Goal: Task Accomplishment & Management: Use online tool/utility

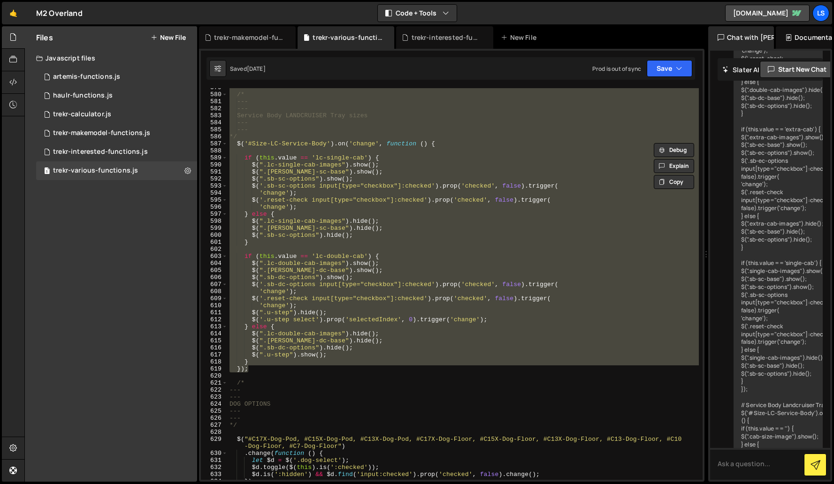
scroll to position [4053, 0]
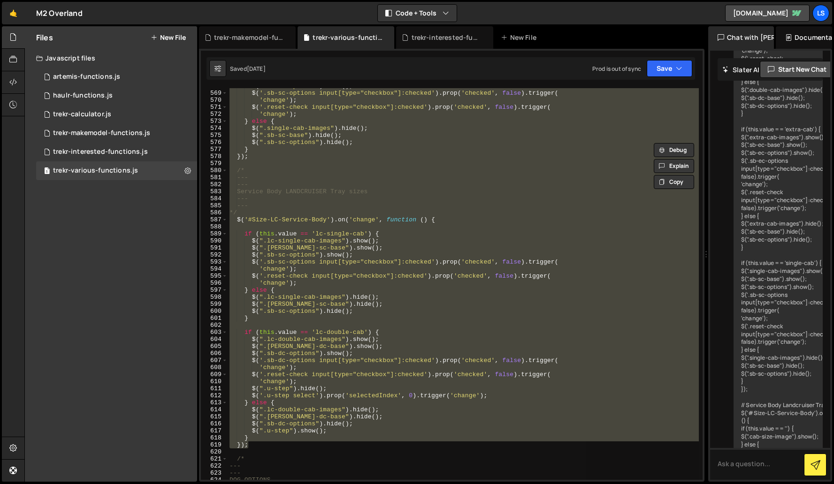
click at [291, 252] on div "$ ( ".sb-sc-options" ) . show ( ) ; $ ( '.sb-sc-options input[type="checkbox"]:…" at bounding box center [463, 284] width 471 height 392
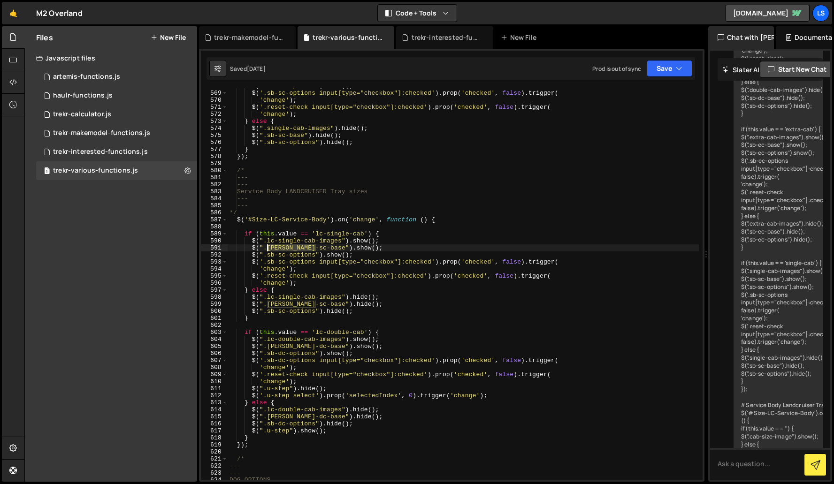
drag, startPoint x: 317, startPoint y: 249, endPoint x: 267, endPoint y: 248, distance: 49.7
click at [267, 248] on div "$ ( ".sb-sc-options" ) . show ( ) ; $ ( '.sb-sc-options input[type="checkbox"]:…" at bounding box center [463, 286] width 471 height 406
click at [351, 270] on div "$ ( ".sb-sc-options" ) . show ( ) ; $ ( '.sb-sc-options input[type="checkbox"]:…" at bounding box center [463, 286] width 471 height 406
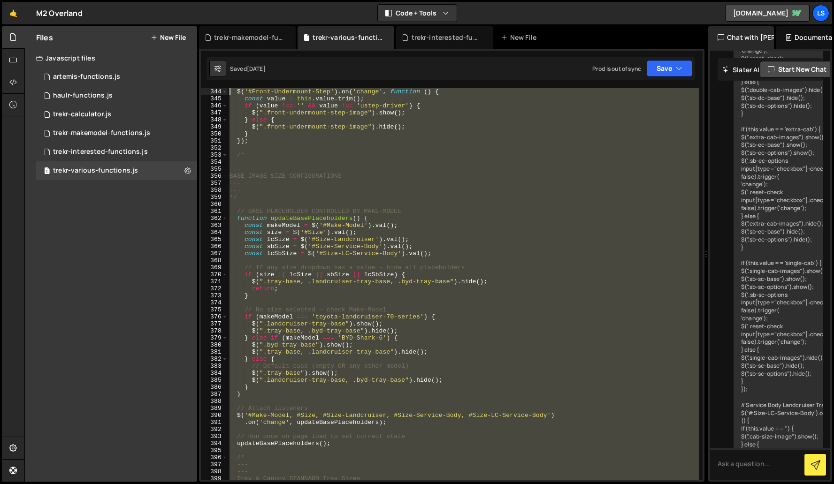
scroll to position [2436, 0]
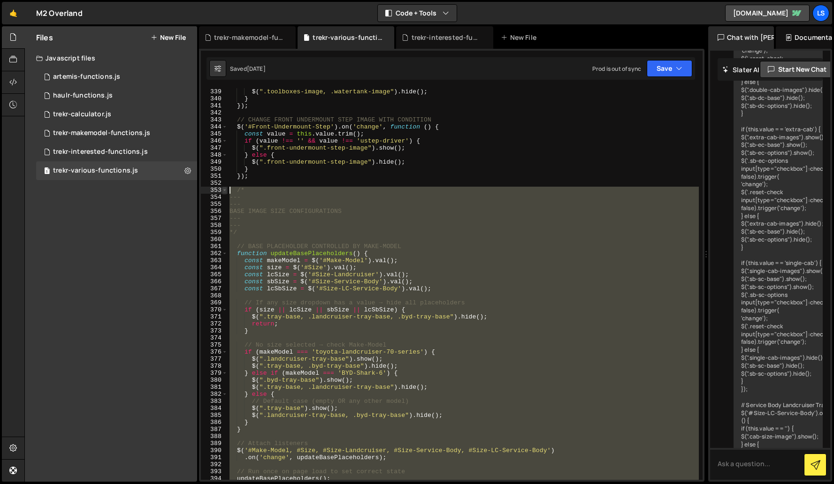
drag, startPoint x: 252, startPoint y: 405, endPoint x: 225, endPoint y: 189, distance: 217.0
click at [225, 189] on div "'change'); 339 340 341 342 343 344 345 346 347 348 349 350 351 352 353 354 355 …" at bounding box center [452, 284] width 502 height 392
click at [296, 228] on div "$ ( ".toolboxes-image, .watertank-image" ) . hide ( ) ; } }) ; // CHANGE FRONT …" at bounding box center [463, 284] width 471 height 392
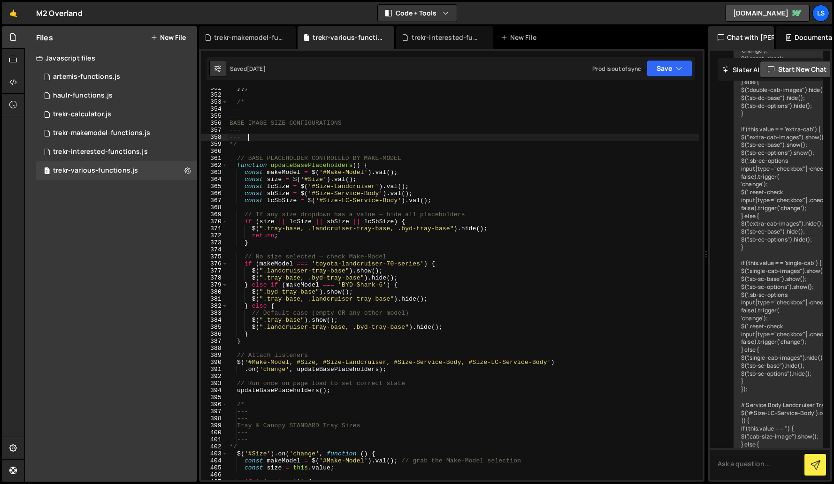
scroll to position [2526, 0]
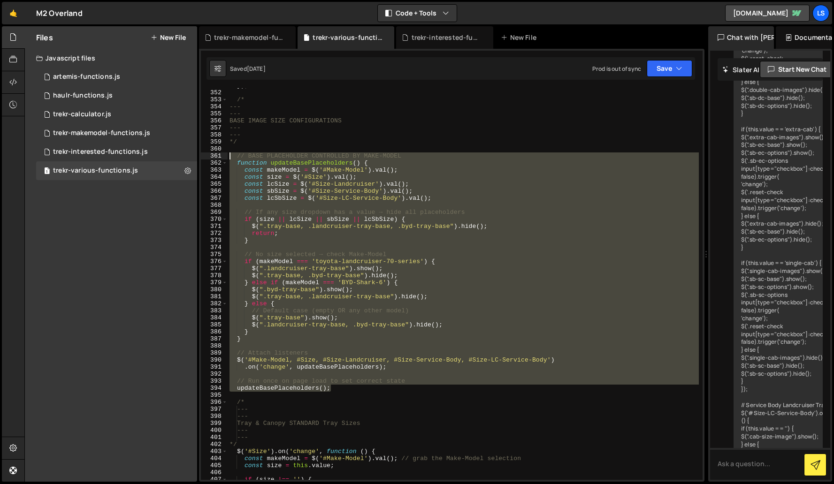
drag, startPoint x: 334, startPoint y: 390, endPoint x: 229, endPoint y: 159, distance: 253.1
click at [229, 159] on div "}) ; /* --- --- BASE IMAGE SIZE CONFIGURATIONS --- --- */ // BASE PLACEHOLDER C…" at bounding box center [463, 285] width 471 height 406
type textarea "// BASE PLACEHOLDER CONTROLLED BY MAKE-MODEL function updateBasePlaceholders() {"
paste textarea
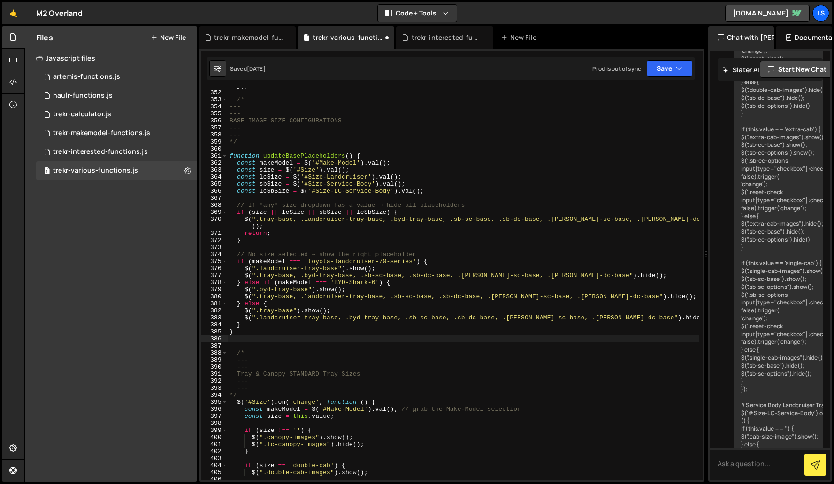
type textarea "// Run once on page load to set correct state updateBasePlaceholders();"
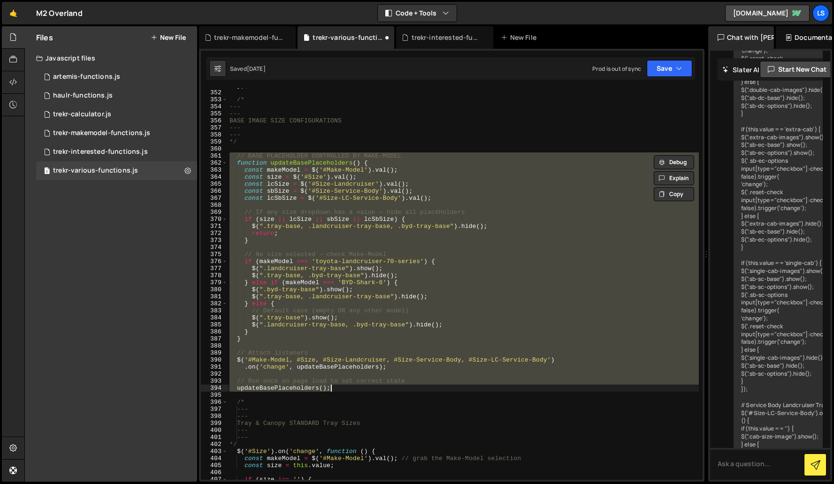
paste textarea
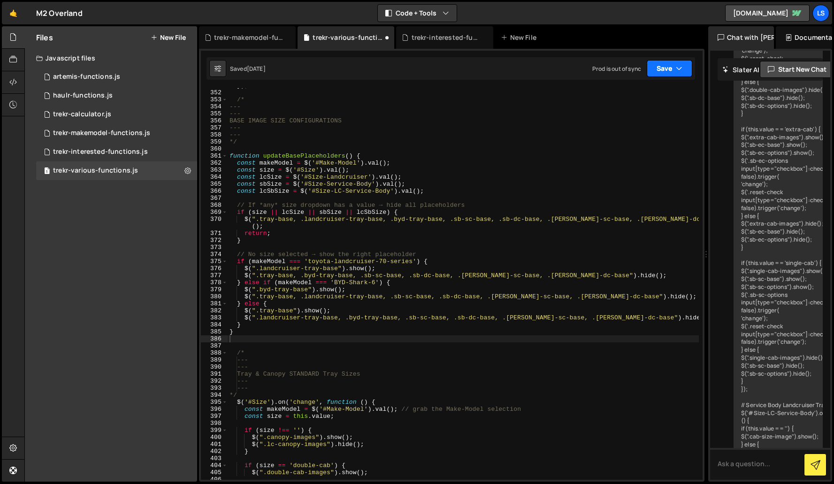
click at [673, 72] on button "Save" at bounding box center [670, 68] width 46 height 17
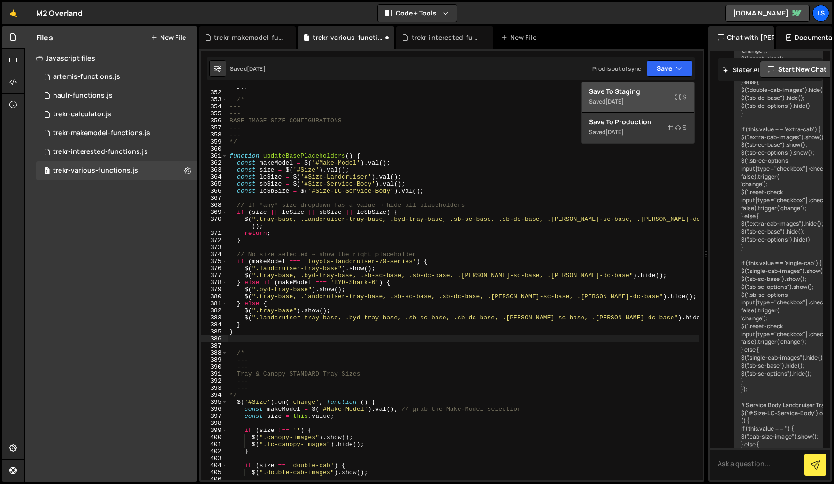
click at [624, 99] on div "[DATE]" at bounding box center [614, 102] width 18 height 8
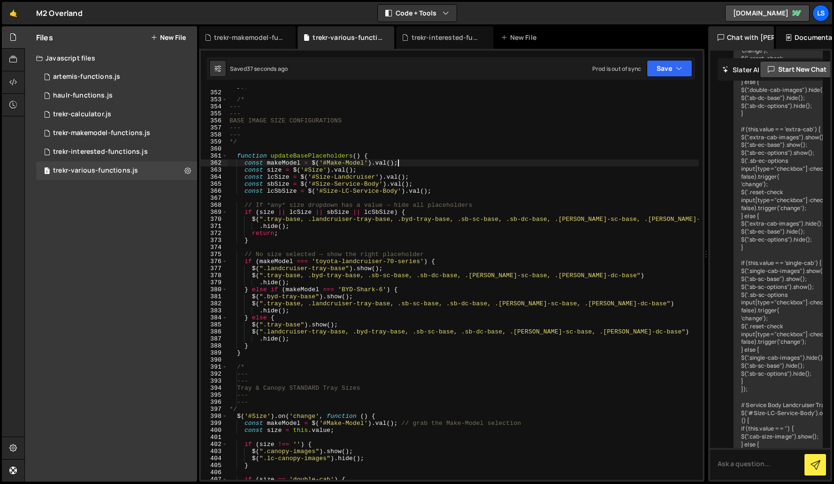
click at [425, 163] on div "}) ; /* --- --- BASE IMAGE SIZE CONFIGURATIONS --- --- */ function updateBasePl…" at bounding box center [463, 285] width 471 height 406
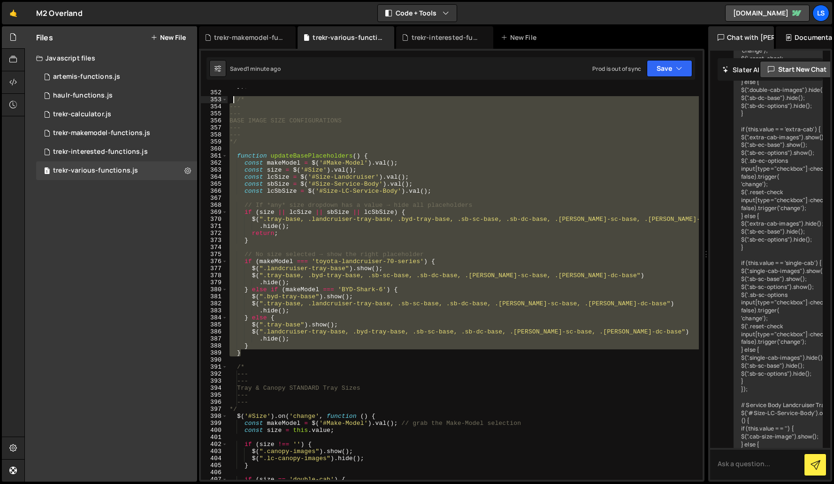
drag, startPoint x: 245, startPoint y: 354, endPoint x: 234, endPoint y: 99, distance: 256.0
click at [234, 99] on div "}) ; /* --- --- BASE IMAGE SIZE CONFIGURATIONS --- --- */ function updateBasePl…" at bounding box center [463, 285] width 471 height 406
paste textarea "updateBasePlaceholders();"
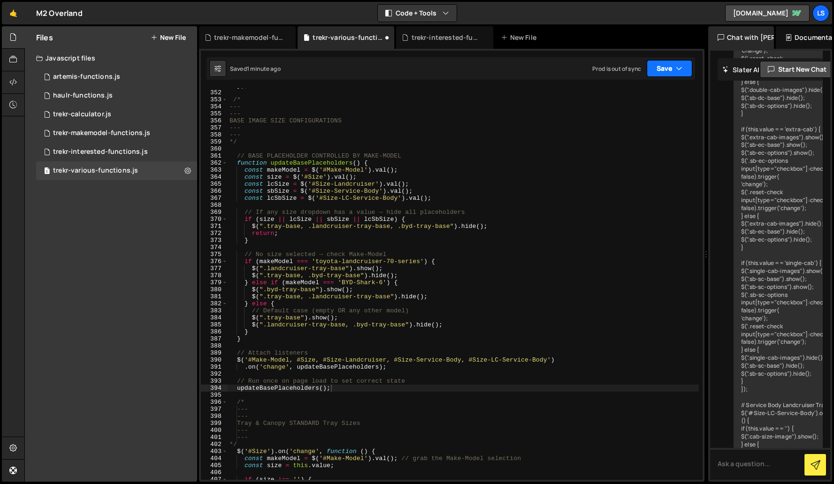
click at [658, 70] on button "Save" at bounding box center [670, 68] width 46 height 17
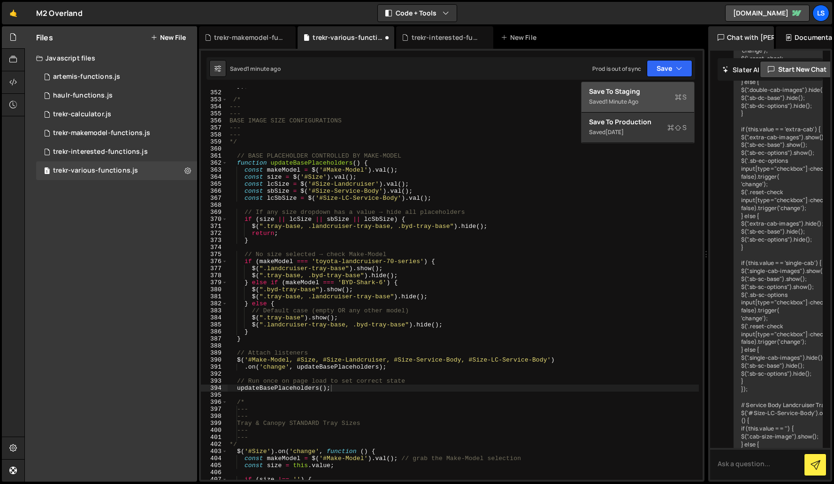
click at [642, 93] on div "Save to Staging S" at bounding box center [638, 91] width 98 height 9
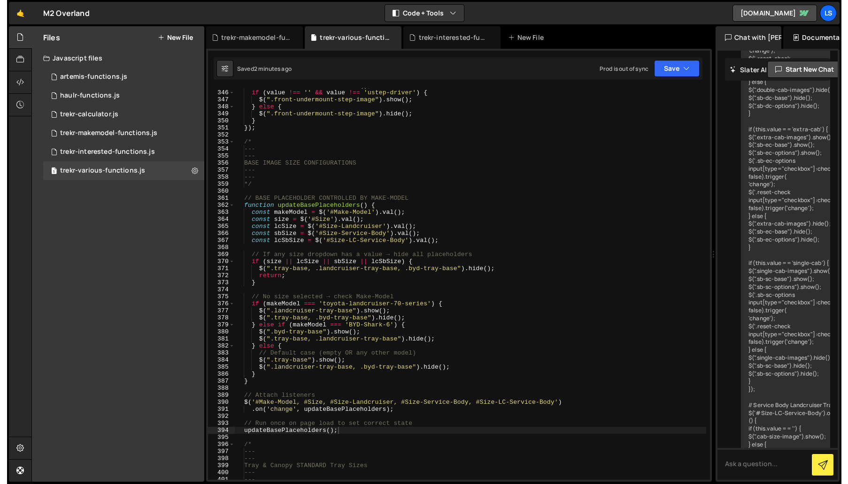
scroll to position [2501, 0]
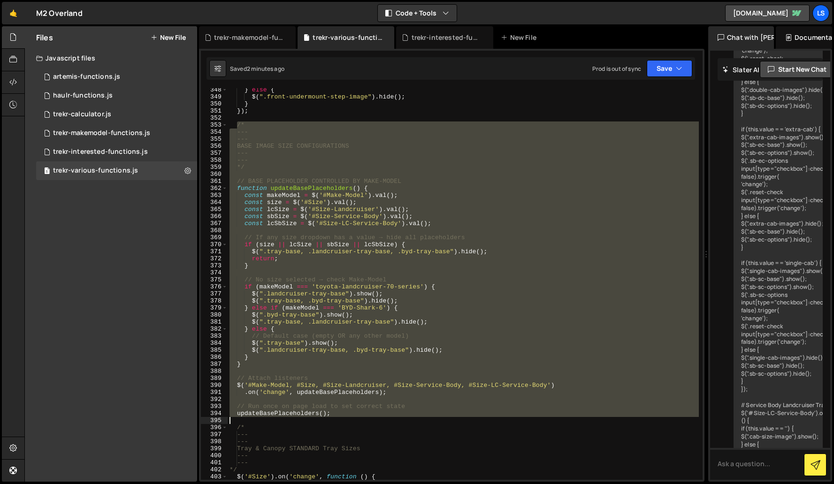
drag, startPoint x: 236, startPoint y: 123, endPoint x: 380, endPoint y: 419, distance: 328.7
click at [380, 419] on div "} else { $ ( ".front-undermount-step-image" ) . hide ( ) ; } }) ; /* --- --- BA…" at bounding box center [463, 289] width 471 height 406
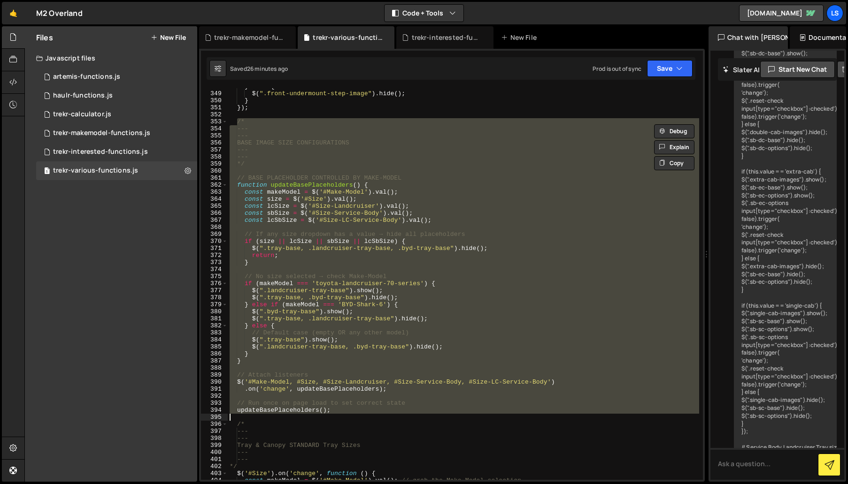
scroll to position [2504, 0]
click at [362, 138] on div "} else { $ ( ".front-undermount-step-image" ) . hide ( ) ; } }) ; /* --- --- BA…" at bounding box center [463, 284] width 471 height 392
type textarea "---"
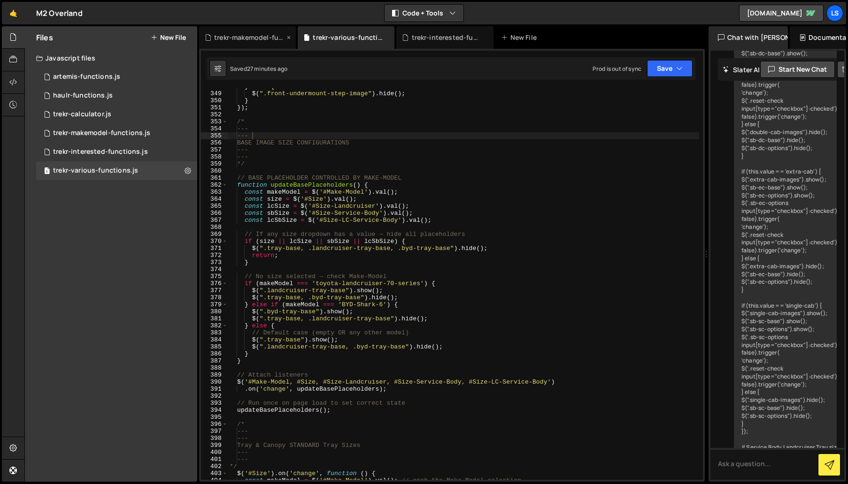
click at [249, 40] on div "trekr-makemodel-functions.js" at bounding box center [249, 37] width 70 height 9
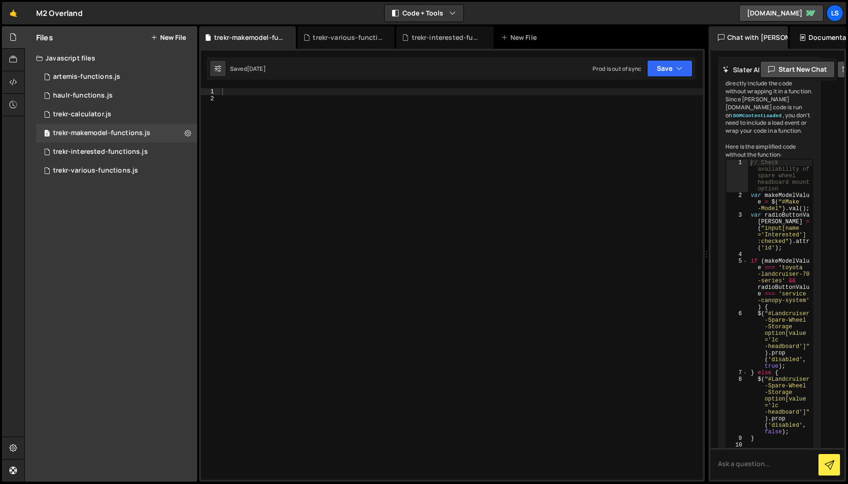
scroll to position [9526, 0]
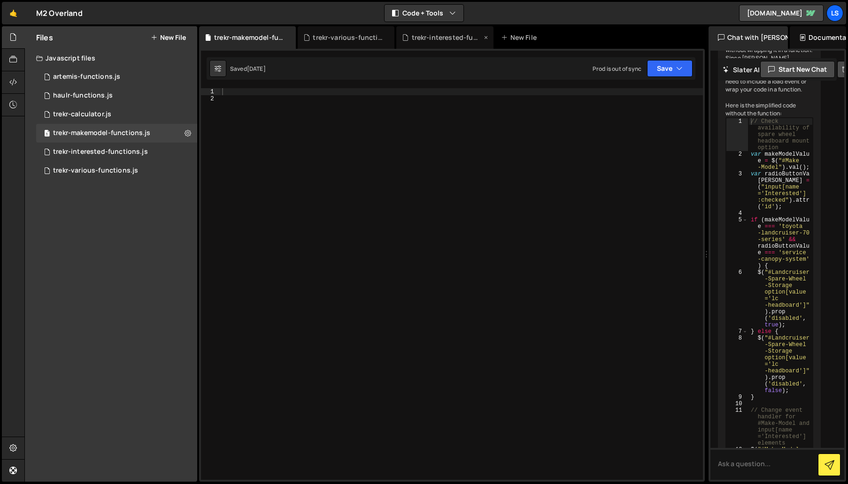
drag, startPoint x: 445, startPoint y: 41, endPoint x: 399, endPoint y: 41, distance: 46.0
click at [445, 41] on div "trekr-interested-functions.js" at bounding box center [447, 37] width 70 height 9
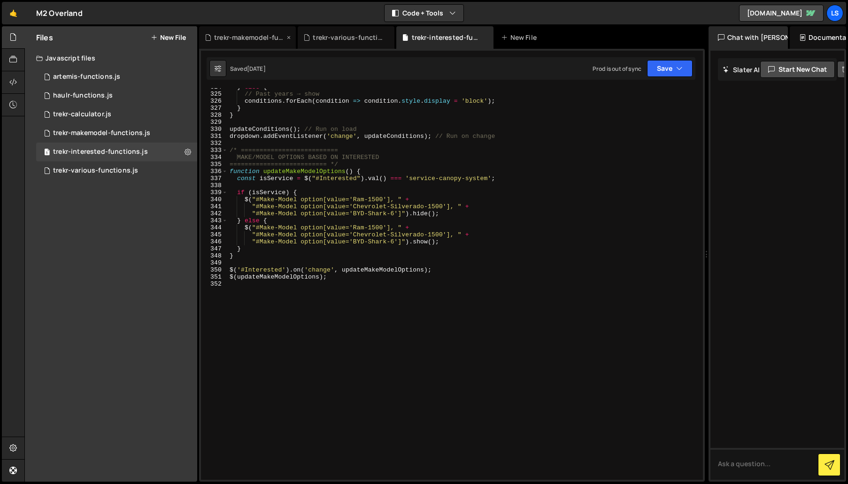
click at [289, 37] on icon at bounding box center [288, 37] width 7 height 9
click at [288, 37] on icon at bounding box center [288, 37] width 7 height 9
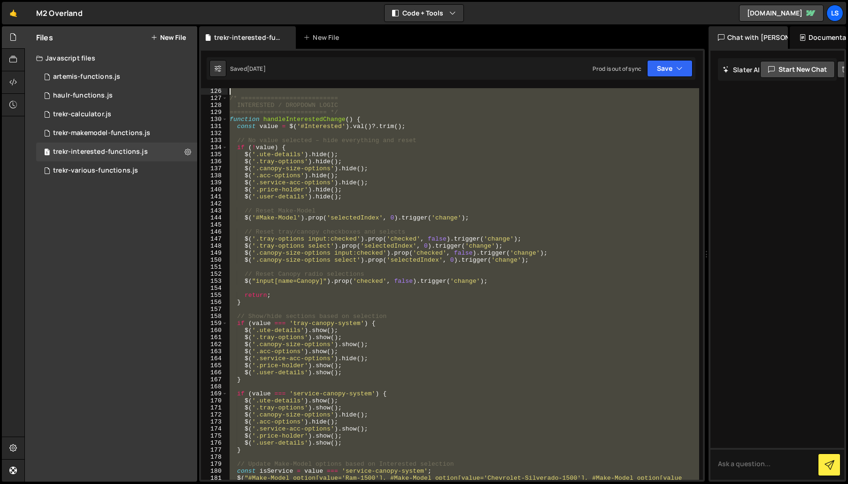
scroll to position [880, 0]
drag, startPoint x: 332, startPoint y: 362, endPoint x: 212, endPoint y: 98, distance: 290.0
click at [212, 98] on div "$(handleInterestedChange); 126 127 128 129 130 131 132 133 134 135 136 137 138 …" at bounding box center [452, 284] width 502 height 392
type textarea "/* ========================== INTERESTED / DROPDOWN LOGIC"
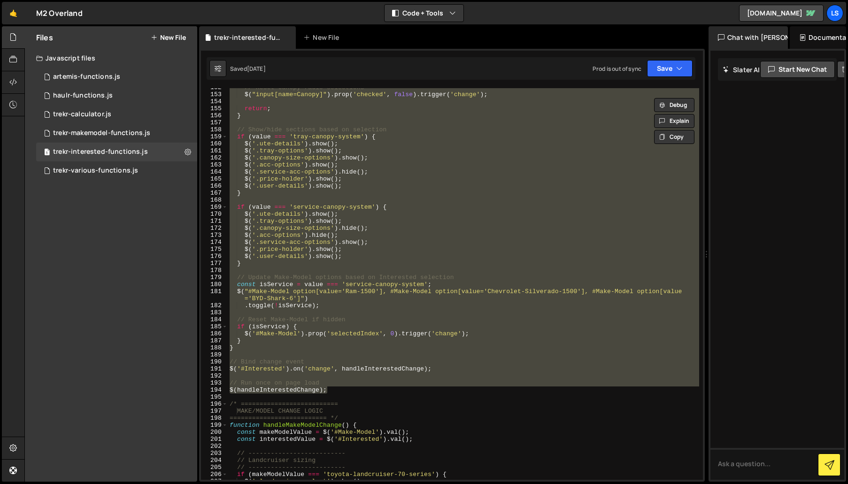
scroll to position [1070, 0]
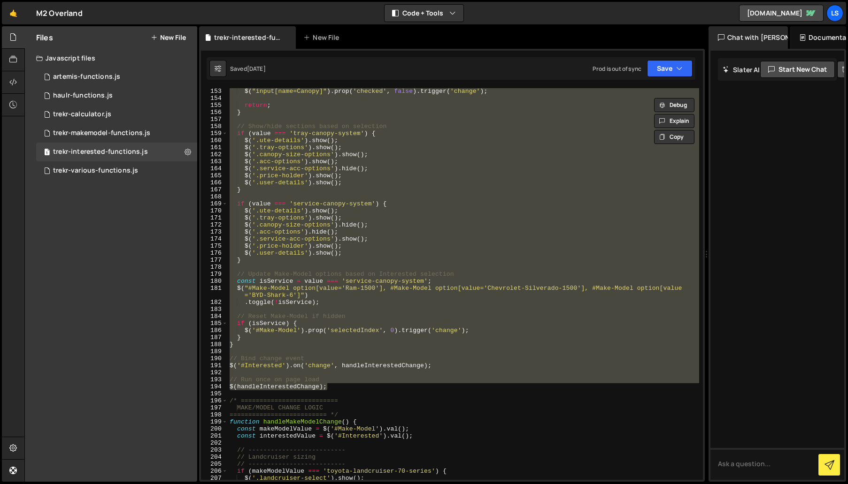
paste textarea
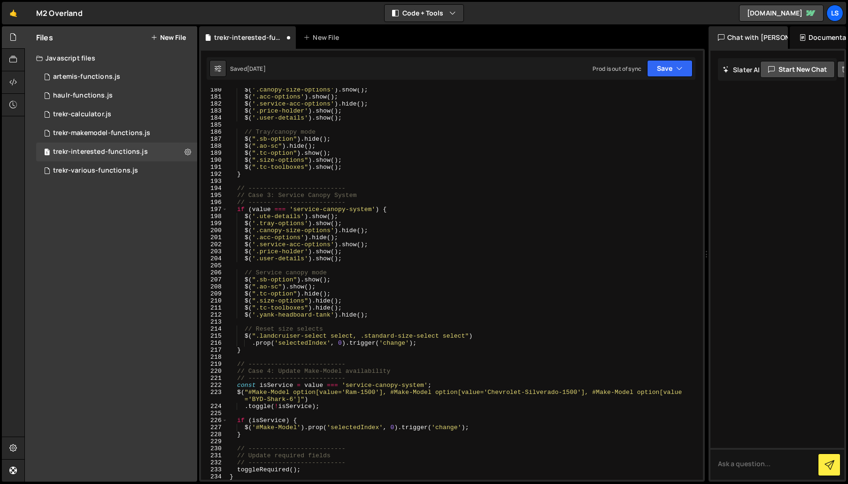
scroll to position [1113, 0]
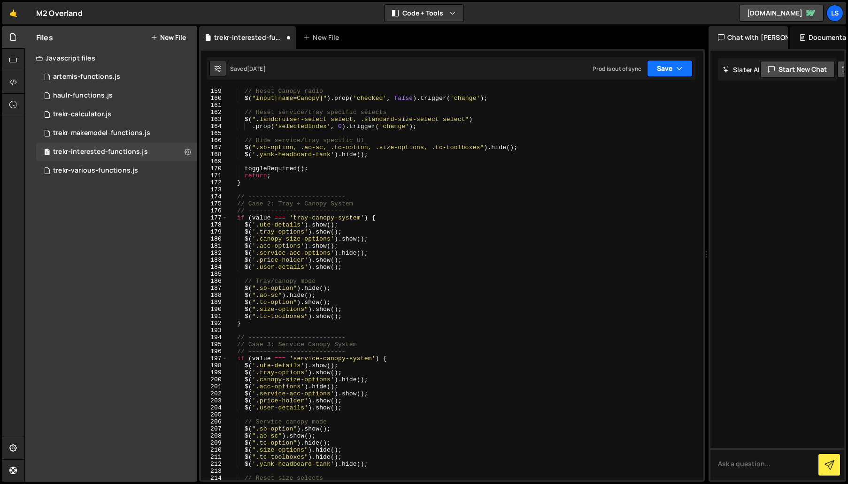
click at [670, 67] on button "Save" at bounding box center [670, 68] width 46 height 17
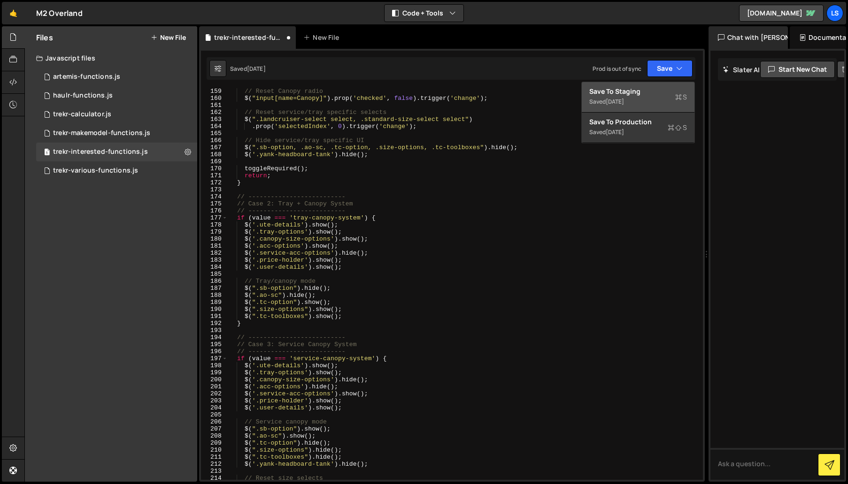
click at [625, 94] on div "Save to Staging S" at bounding box center [638, 91] width 98 height 9
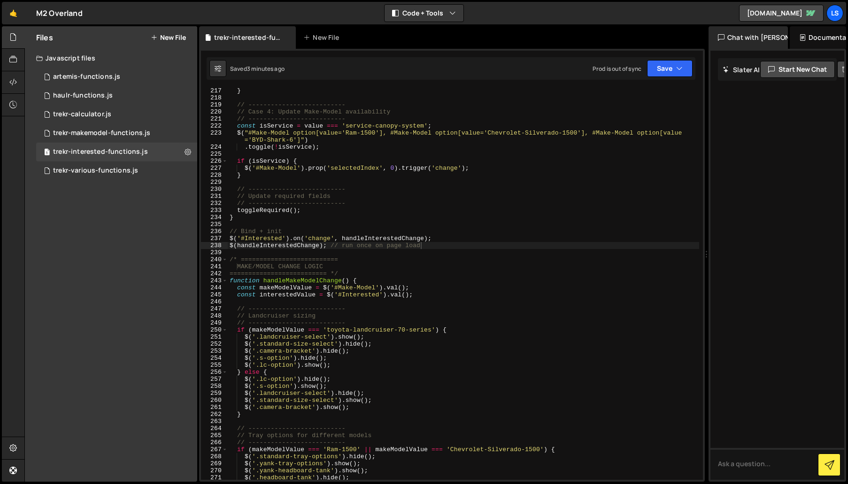
scroll to position [1523, 0]
click at [464, 377] on div "} // -------------------------- // Case 4: Update Make-Model availability // --…" at bounding box center [463, 288] width 471 height 406
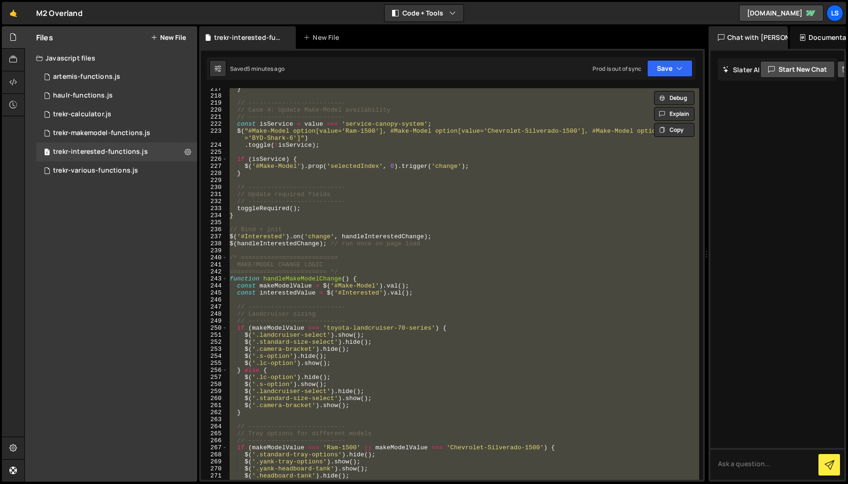
click at [343, 290] on div "} // -------------------------- // Case 4: Update Make-Model availability // --…" at bounding box center [463, 284] width 471 height 392
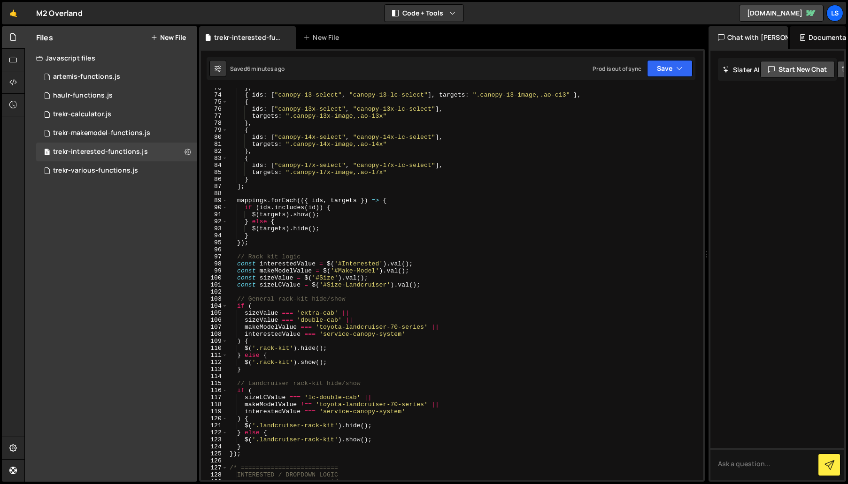
scroll to position [832, 0]
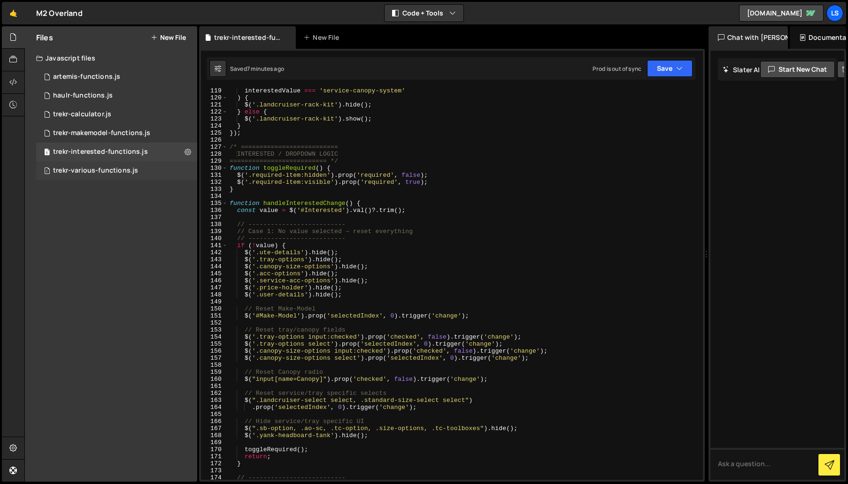
click at [109, 169] on div "trekr-various-functions.js" at bounding box center [95, 171] width 85 height 8
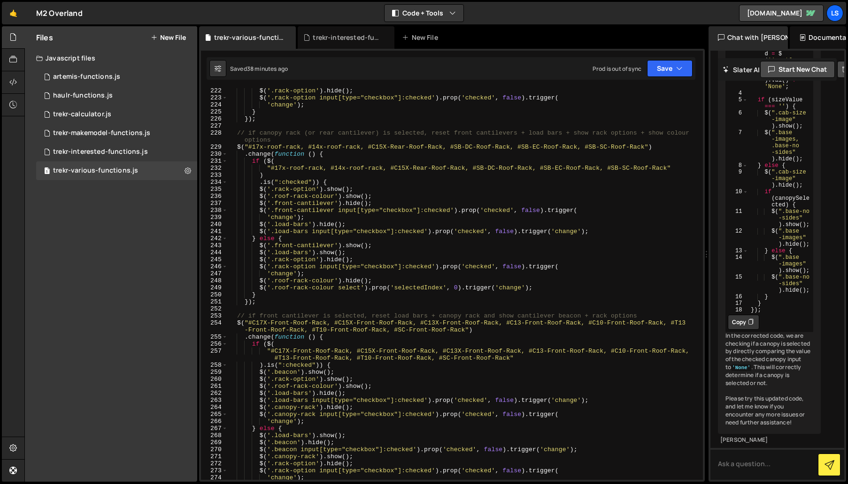
scroll to position [1581, 0]
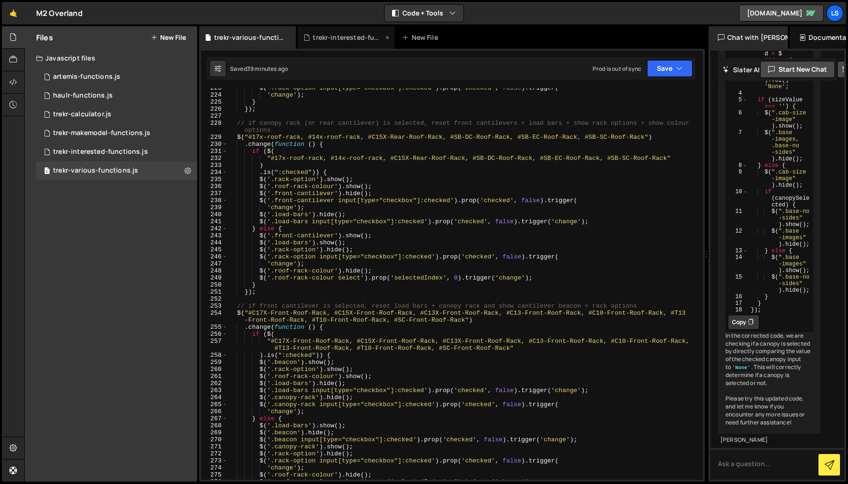
click at [344, 37] on div "trekr-interested-functions.js" at bounding box center [348, 37] width 70 height 9
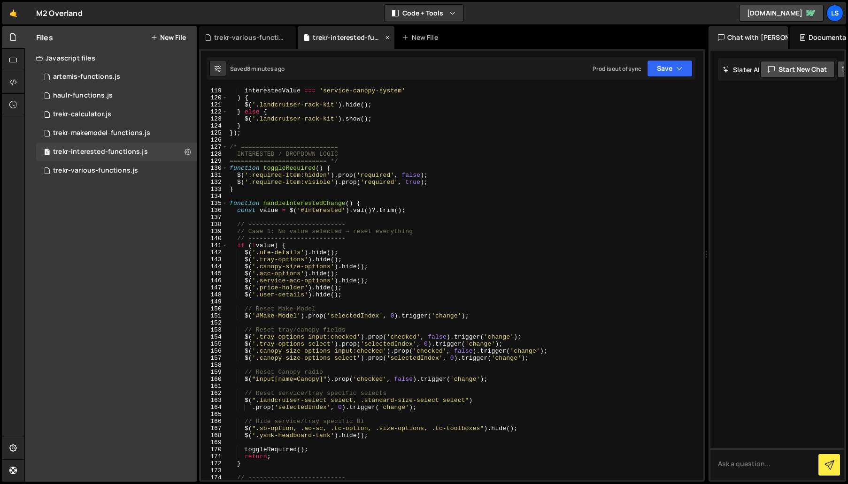
scroll to position [0, 0]
click at [312, 280] on div "interestedValue === 'service-canopy-system' ) { $ ( '.landcruiser-rack-kit' ) .…" at bounding box center [463, 290] width 471 height 406
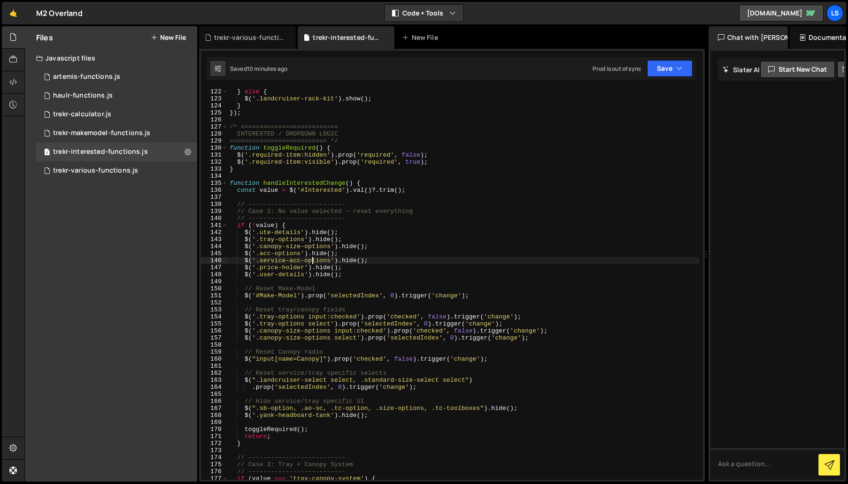
scroll to position [862, 0]
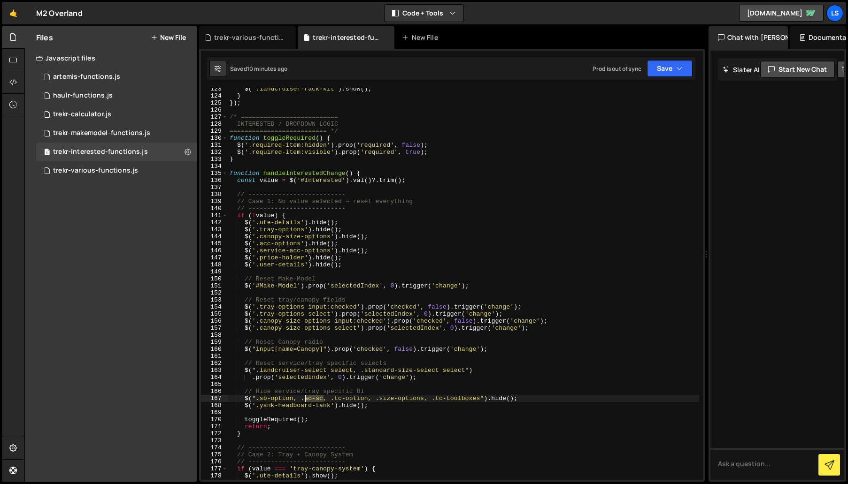
drag, startPoint x: 323, startPoint y: 398, endPoint x: 306, endPoint y: 400, distance: 17.1
click at [306, 400] on div "$ ( '.landcruiser-rack-kit' ) . show ( ) ; } }) ; /* ==========================…" at bounding box center [463, 288] width 471 height 406
click at [320, 405] on div "$ ( '.landcruiser-rack-kit' ) . show ( ) ; } }) ; /* ==========================…" at bounding box center [463, 288] width 471 height 406
type textarea "$('.yank-headboard-tank').hide();"
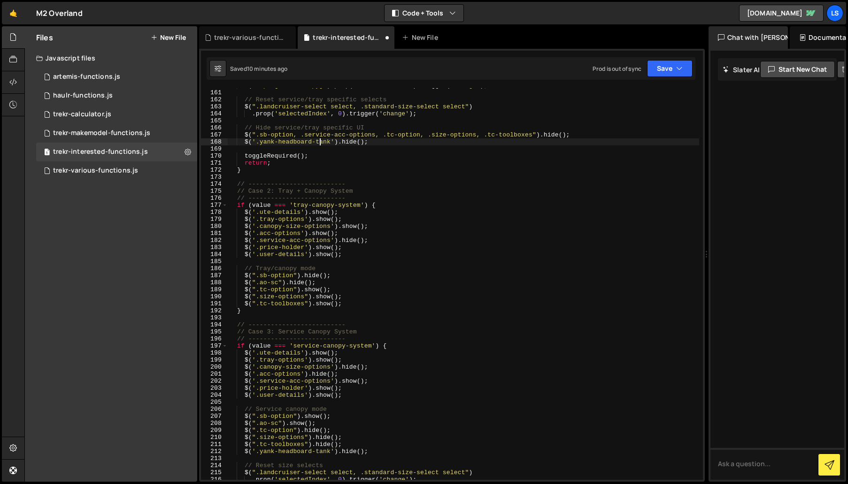
scroll to position [1125, 0]
click at [255, 261] on div "$ ( "input[name=Canopy]" ) . prop ( 'checked' , false ) . trigger ( 'change' ) …" at bounding box center [463, 285] width 471 height 406
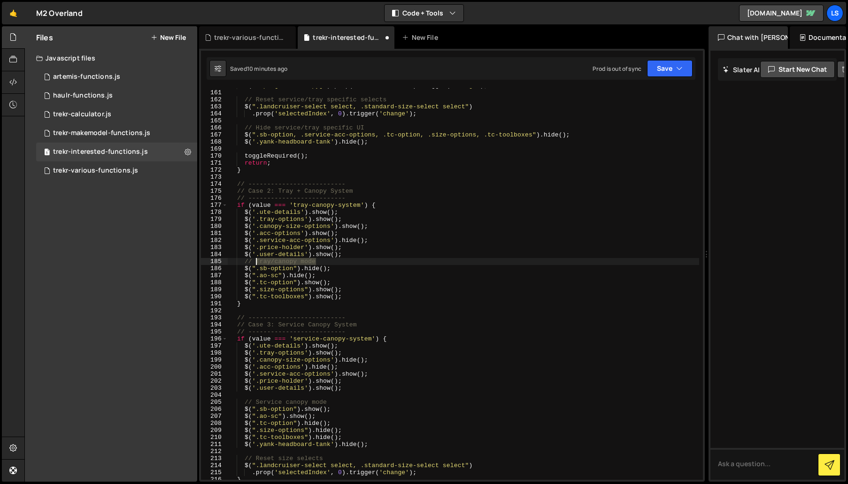
drag, startPoint x: 315, startPoint y: 261, endPoint x: 255, endPoint y: 261, distance: 60.5
click at [255, 261] on div "$ ( "input[name=Canopy]" ) . prop ( 'checked' , false ) . trigger ( 'change' ) …" at bounding box center [463, 285] width 471 height 406
type textarea "// Original"
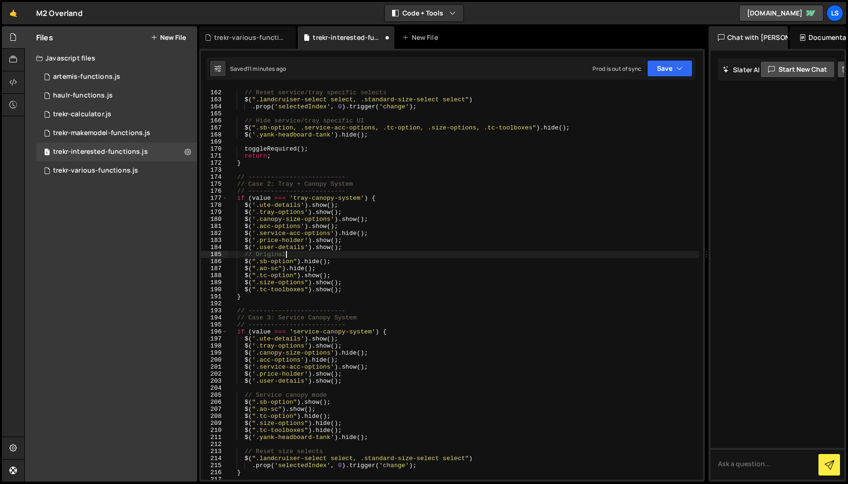
scroll to position [1132, 0]
click at [321, 388] on div "// Reset service/tray specific selects $ ( ".landcruiser-select select, .standa…" at bounding box center [463, 285] width 471 height 406
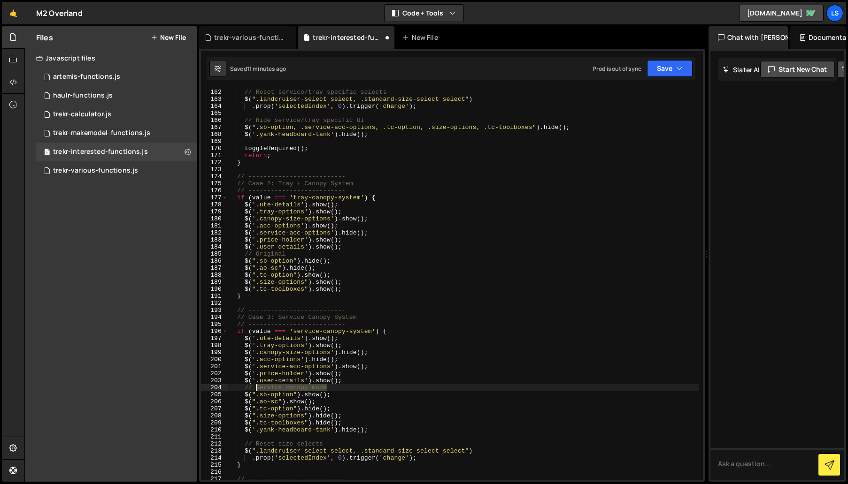
drag, startPoint x: 330, startPoint y: 389, endPoint x: 256, endPoint y: 388, distance: 74.2
click at [256, 388] on div "// Reset service/tray specific selects $ ( ".landcruiser-select select, .standa…" at bounding box center [463, 285] width 471 height 406
click at [279, 253] on div "// Reset service/tray specific selects $ ( ".landcruiser-select select, .standa…" at bounding box center [463, 285] width 471 height 406
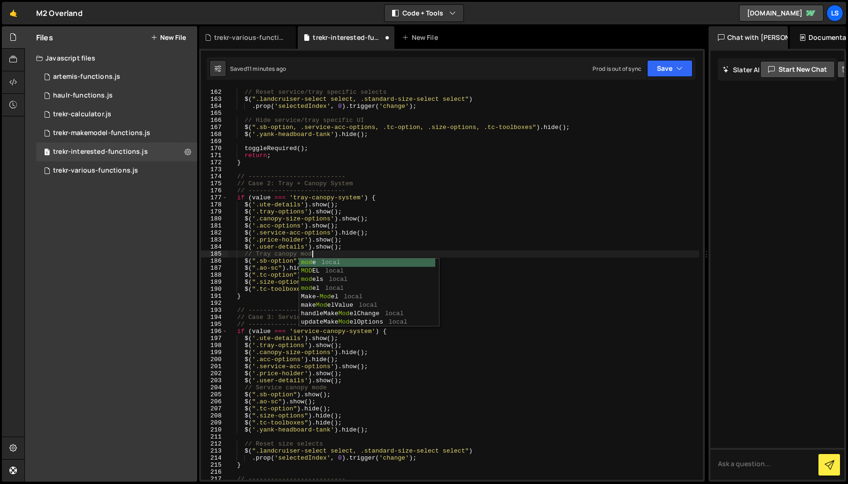
scroll to position [0, 6]
click at [294, 388] on div "// Reset service/tray specific selects $ ( ".landcruiser-select select, .standa…" at bounding box center [463, 285] width 471 height 406
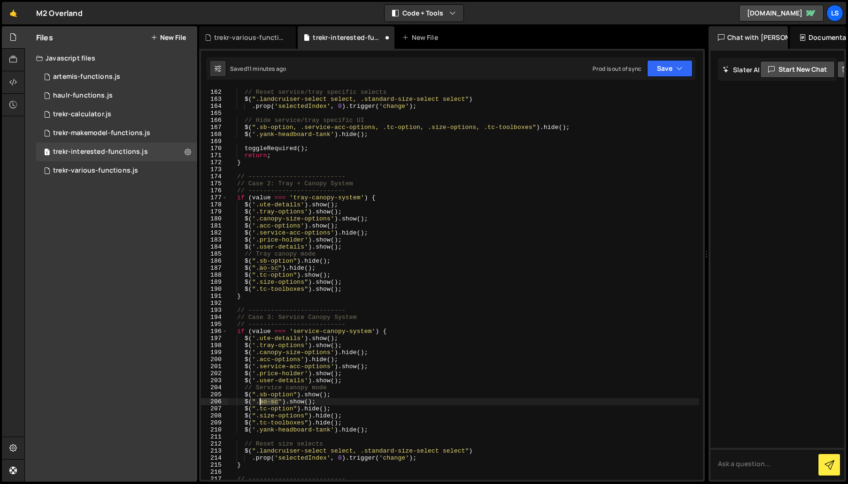
drag, startPoint x: 278, startPoint y: 403, endPoint x: 260, endPoint y: 404, distance: 18.8
click at [260, 404] on div "// Reset service/tray specific selects $ ( ".landcruiser-select select, .standa…" at bounding box center [463, 285] width 471 height 406
type textarea "$(".ao-sc").show();"
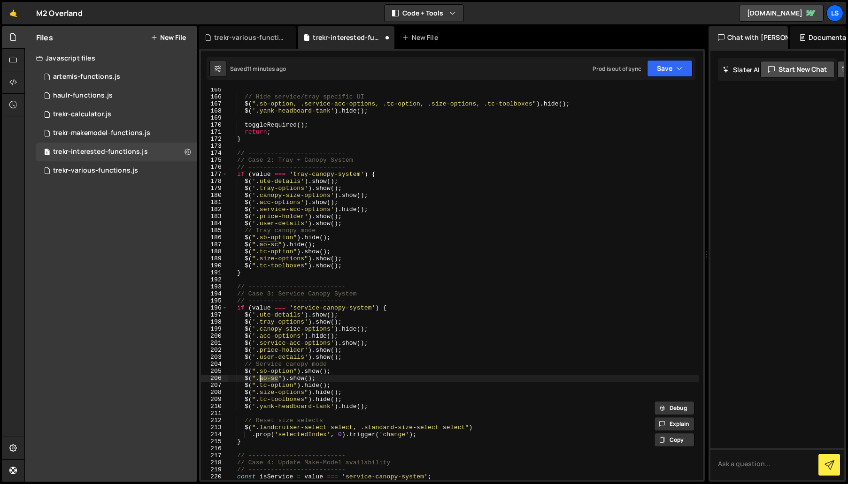
scroll to position [1157, 0]
drag, startPoint x: 324, startPoint y: 379, endPoint x: 225, endPoint y: 379, distance: 99.0
click at [225, 379] on div "$(".ao-sc").show(); 165 166 167 168 169 170 171 172 173 174 175 176 177 178 179…" at bounding box center [452, 284] width 502 height 392
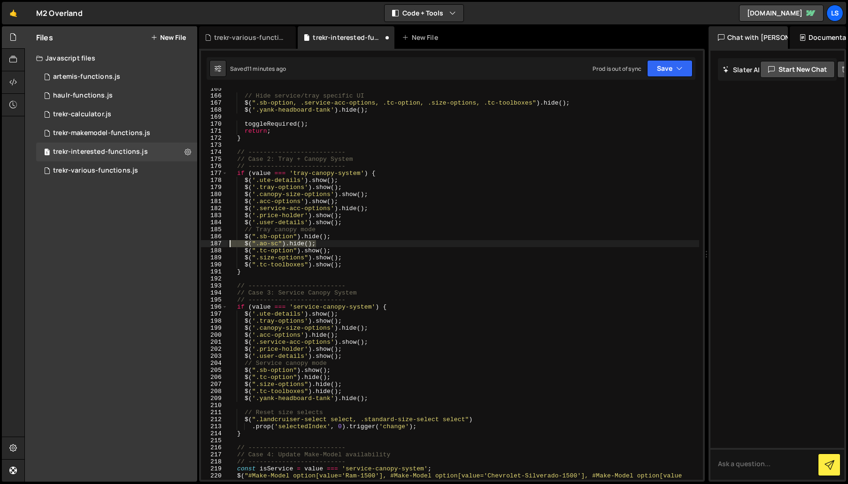
drag, startPoint x: 326, startPoint y: 243, endPoint x: 219, endPoint y: 243, distance: 107.0
click at [219, 243] on div "$(".sb-option").show(); 165 166 167 168 169 170 171 172 173 174 175 176 177 178…" at bounding box center [452, 284] width 502 height 392
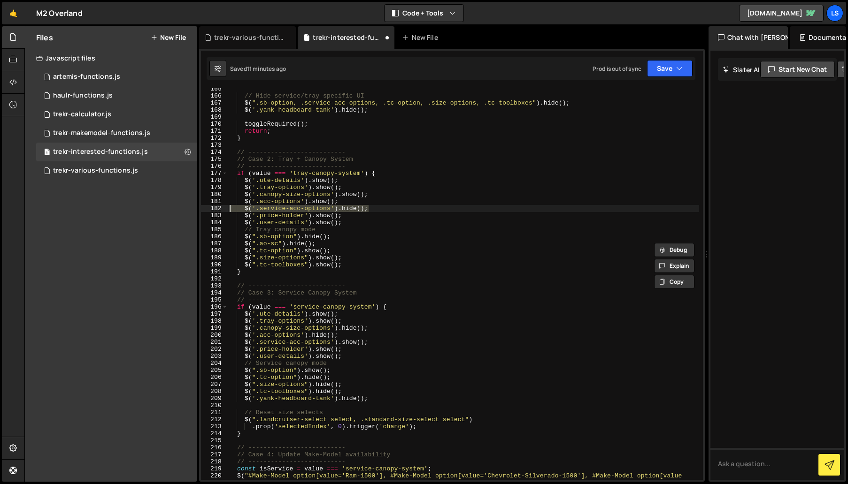
drag, startPoint x: 372, startPoint y: 209, endPoint x: 217, endPoint y: 207, distance: 154.4
click at [217, 207] on div "$(".ao-sc").[PERSON_NAME](); 165 166 167 168 169 170 171 172 173 174 175 176 17…" at bounding box center [452, 284] width 502 height 392
click at [385, 399] on div "// Hide service/tray specific UI $ ( ".sb-option, .service-acc-options, .tc-opt…" at bounding box center [463, 291] width 471 height 413
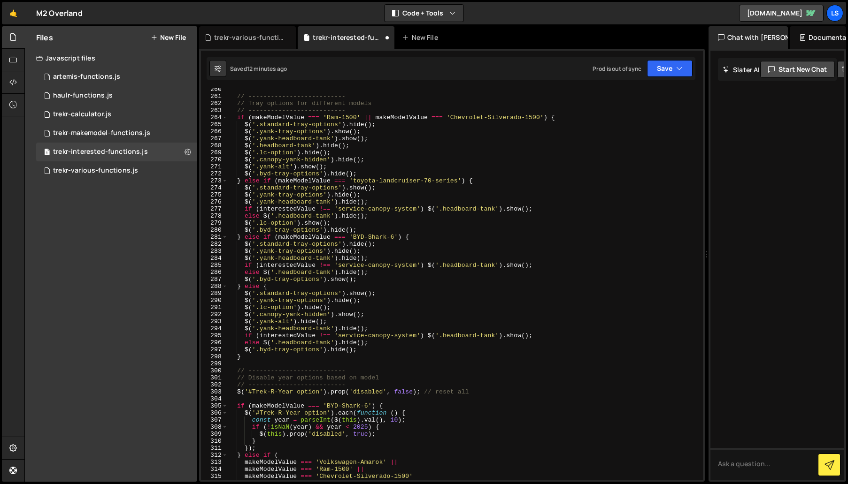
scroll to position [1703, 0]
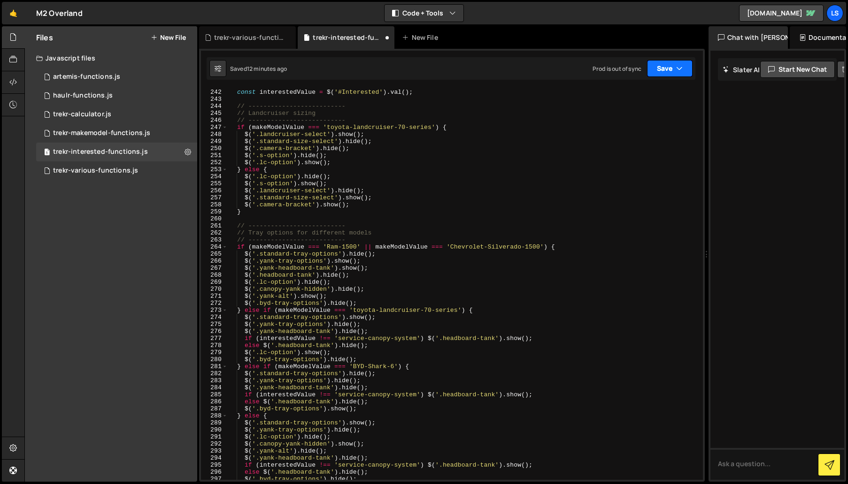
type textarea "$('.yank-headboard-tank').hide();"
click at [659, 73] on button "Save" at bounding box center [670, 68] width 46 height 17
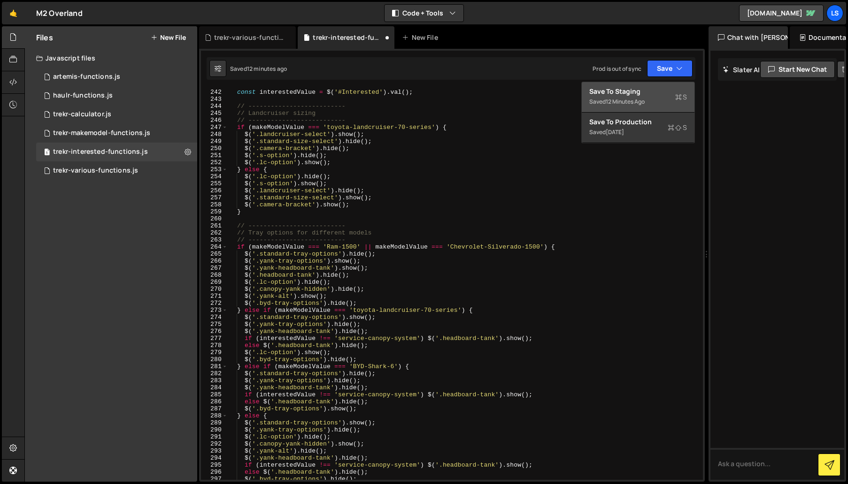
click at [651, 90] on div "Save to Staging S" at bounding box center [638, 91] width 98 height 9
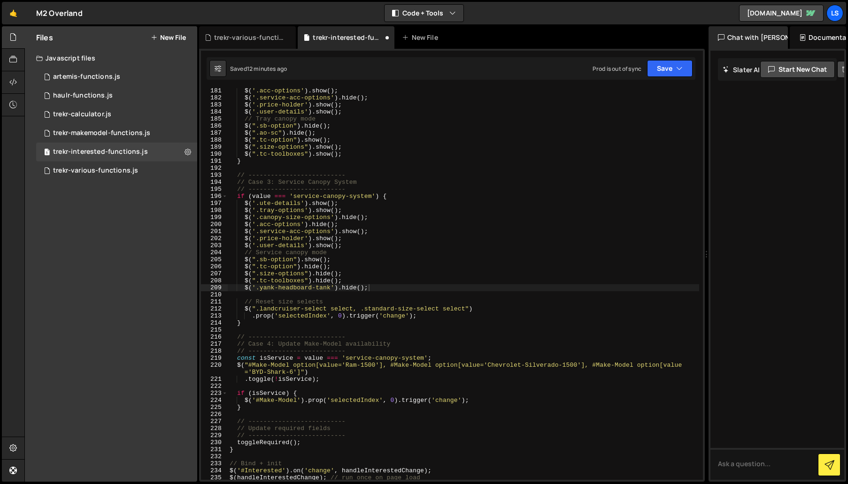
scroll to position [1268, 0]
click at [260, 40] on div "trekr-various-functions.js" at bounding box center [249, 37] width 70 height 9
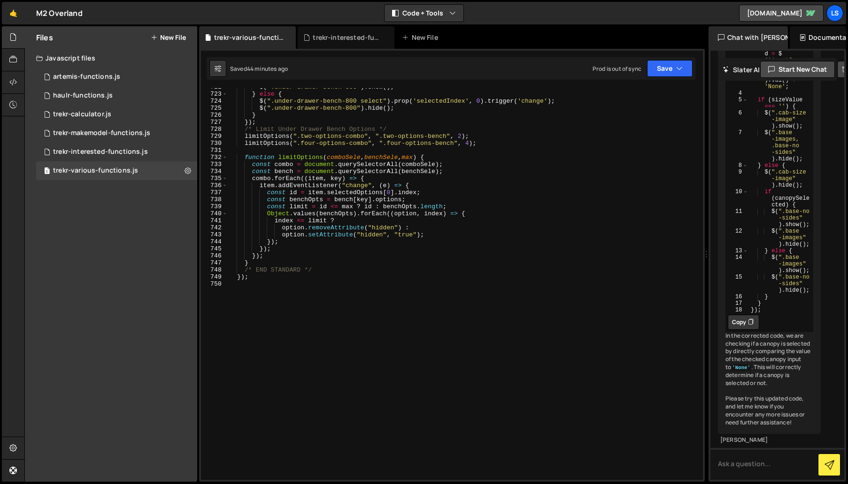
scroll to position [5143, 0]
click at [682, 73] on icon "button" at bounding box center [679, 68] width 7 height 9
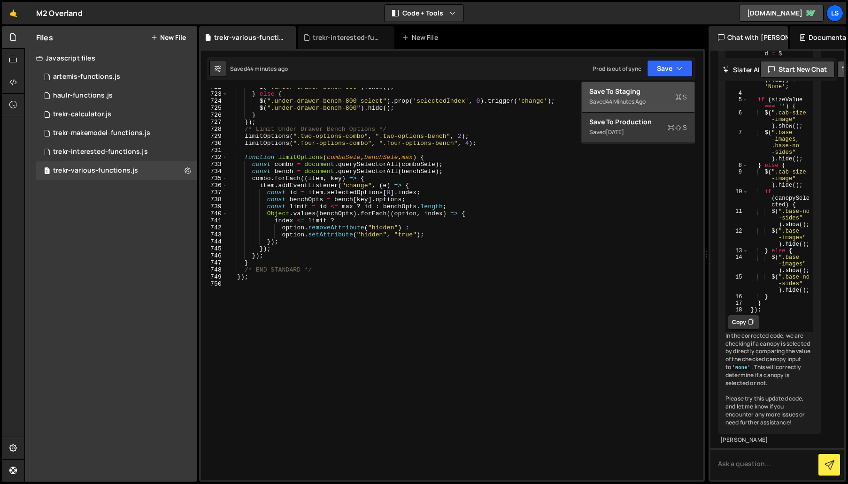
click at [631, 94] on div "Save to Staging S" at bounding box center [638, 91] width 98 height 9
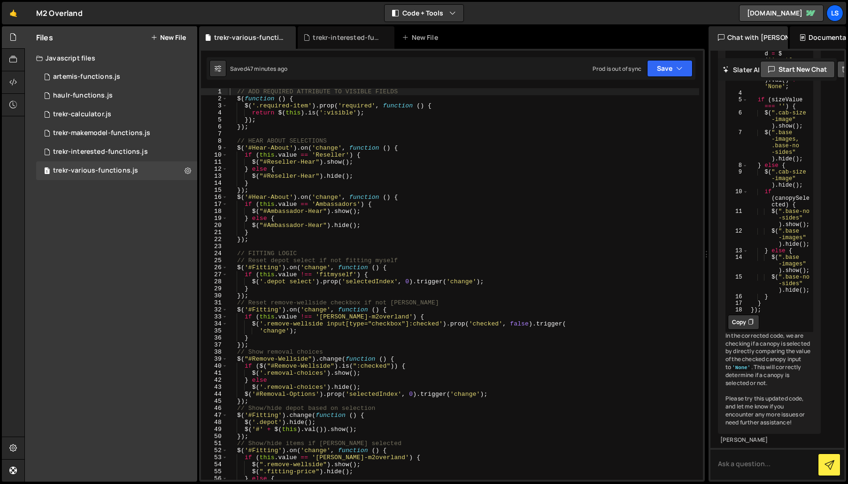
type textarea "// FITTING LOGIC"
click at [346, 251] on div "// ADD REQUIRED ATTRIBUTE TO VISIBLE FIELDS $ ( function ( ) { $ ( '.required-i…" at bounding box center [463, 291] width 471 height 406
click at [88, 148] on div "trekr-interested-functions.js" at bounding box center [100, 152] width 95 height 8
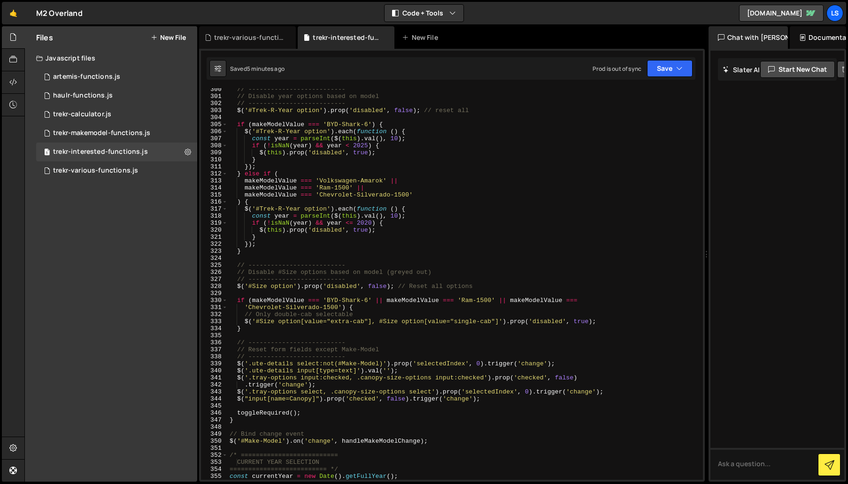
scroll to position [2120, 0]
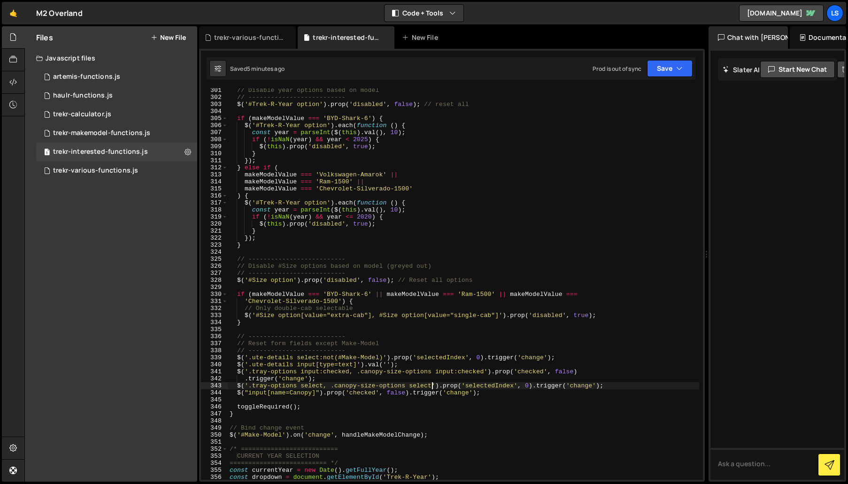
click at [432, 384] on div "// Disable year options based on model // -------------------------- $ ( '#Trek…" at bounding box center [463, 290] width 471 height 406
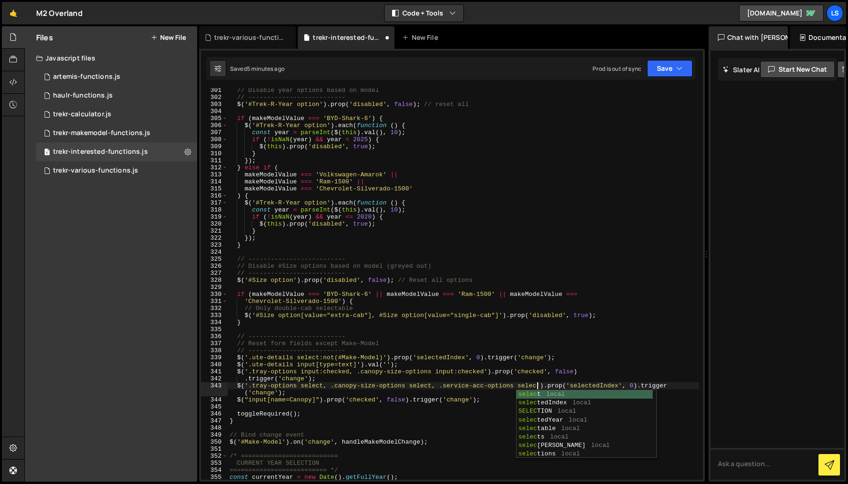
scroll to position [0, 23]
click at [431, 372] on div "// Disable year options based on model // -------------------------- $ ( '#Trek…" at bounding box center [463, 290] width 471 height 406
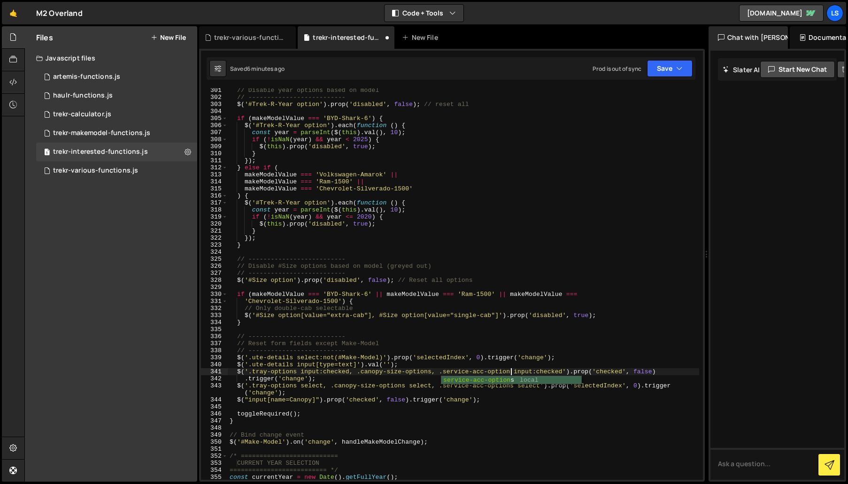
scroll to position [0, 21]
type textarea "$('.tray-options input:checked, .canopy-size-options, .service-acc-options inpu…"
click at [665, 65] on button "Save" at bounding box center [670, 68] width 46 height 17
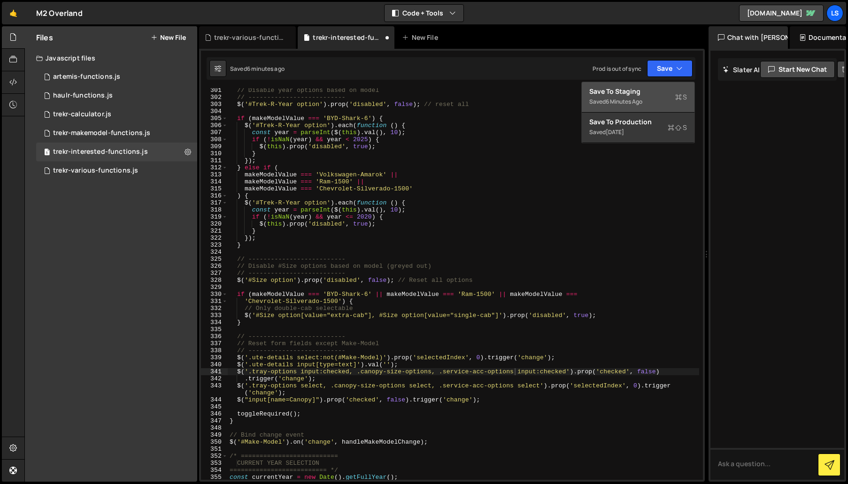
click at [625, 92] on div "Save to Staging S" at bounding box center [638, 91] width 98 height 9
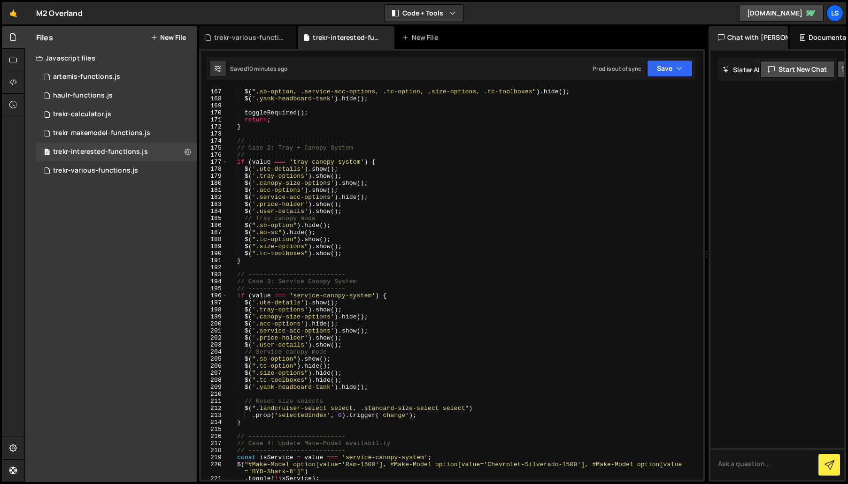
scroll to position [1140, 0]
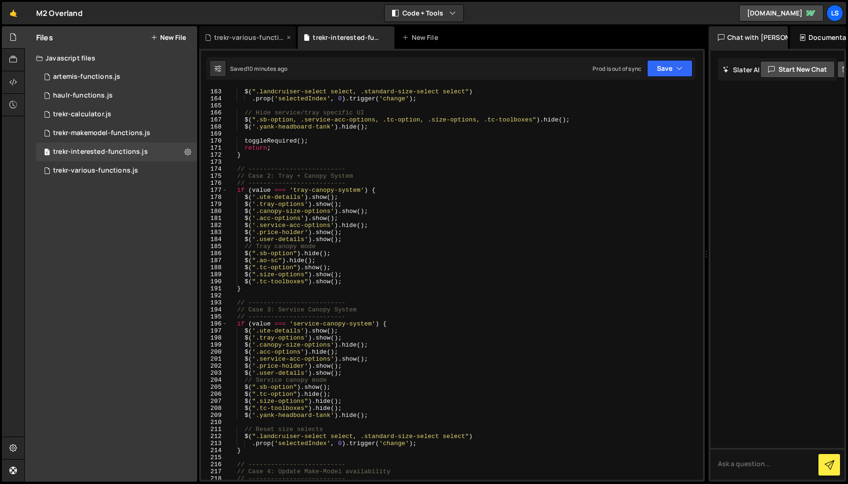
click at [248, 38] on div "trekr-various-functions.js" at bounding box center [249, 37] width 70 height 9
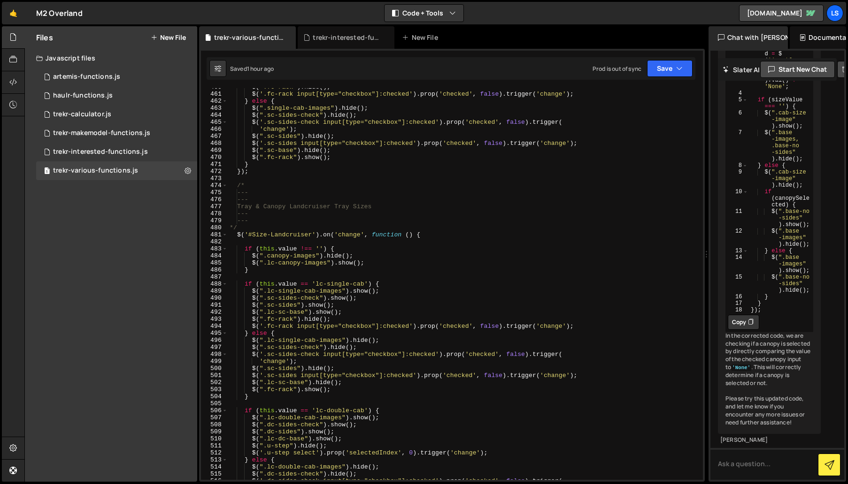
scroll to position [3334, 0]
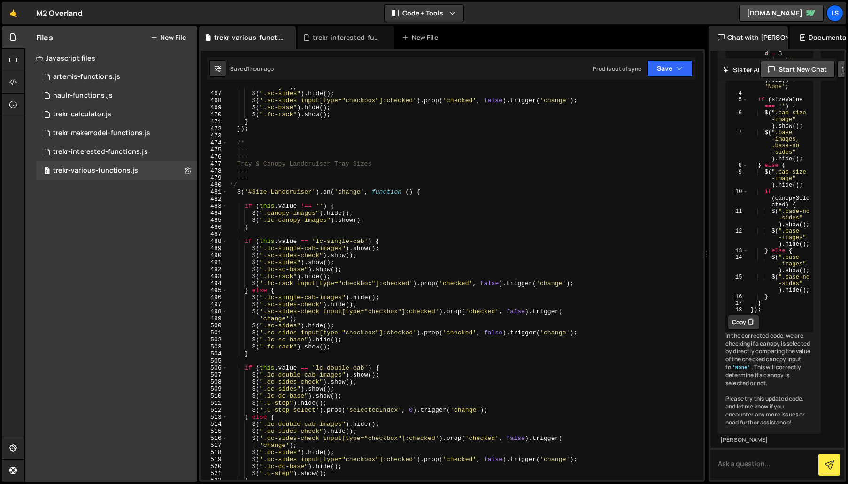
type textarea "$(".sc-sides").show();"
click at [358, 263] on div "'change' ) ; $ ( ".sc-sides" ) . hide ( ) ; $ ( '.sc-sides input[type="checkbox…" at bounding box center [463, 286] width 471 height 406
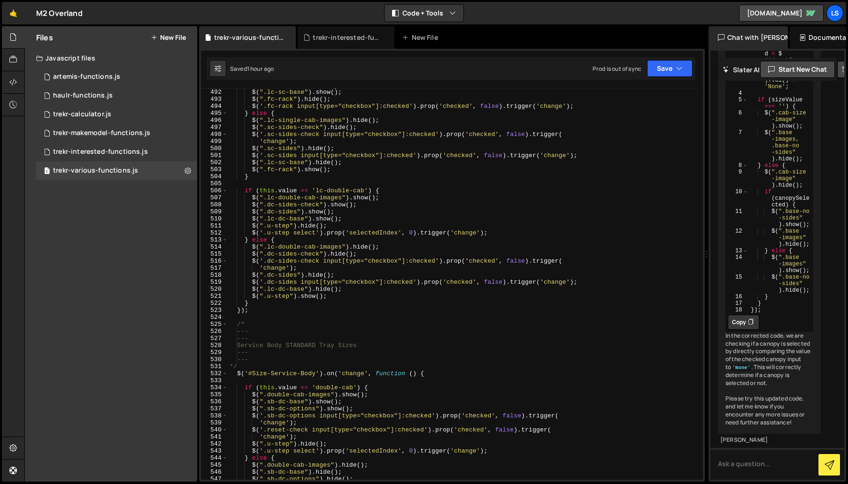
scroll to position [3512, 0]
click at [329, 42] on div "trekr-interested-functions.js" at bounding box center [346, 37] width 97 height 23
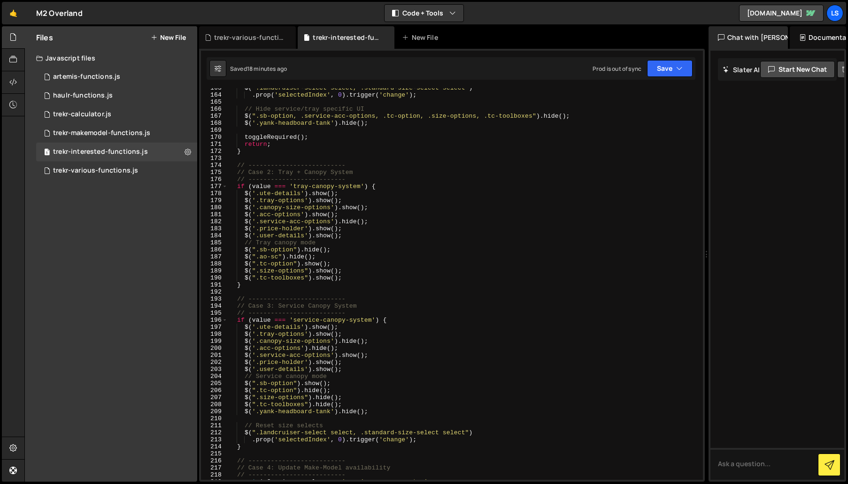
scroll to position [1144, 0]
type textarea "}"
click at [283, 287] on div "$ ( ".landcruiser-select select, .standard-size-select select" ) . prop ( 'sele…" at bounding box center [463, 287] width 471 height 406
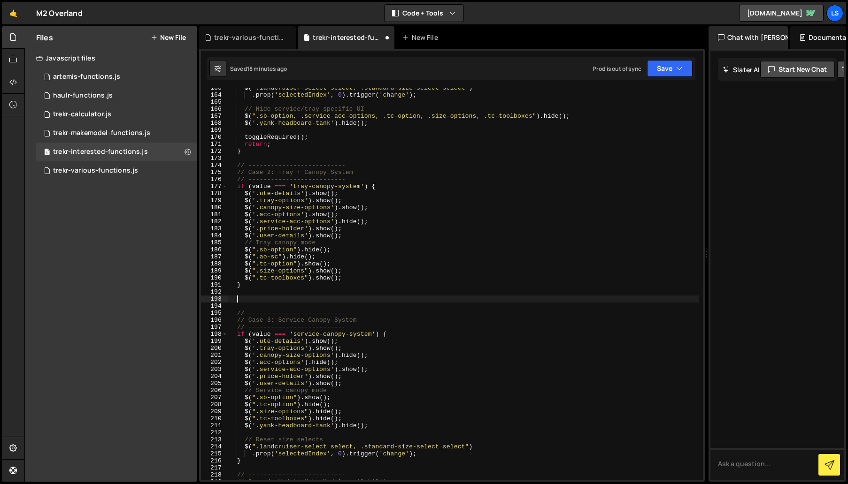
paste textarea "$(".base-images, .sb-sc-base, .sb-dc-base, .[PERSON_NAME]-sc-base, .[PERSON_NAM…"
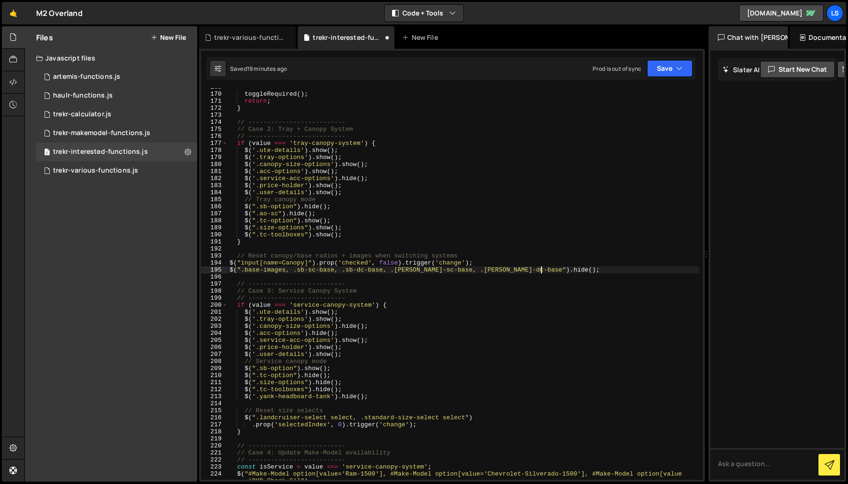
scroll to position [1205, 0]
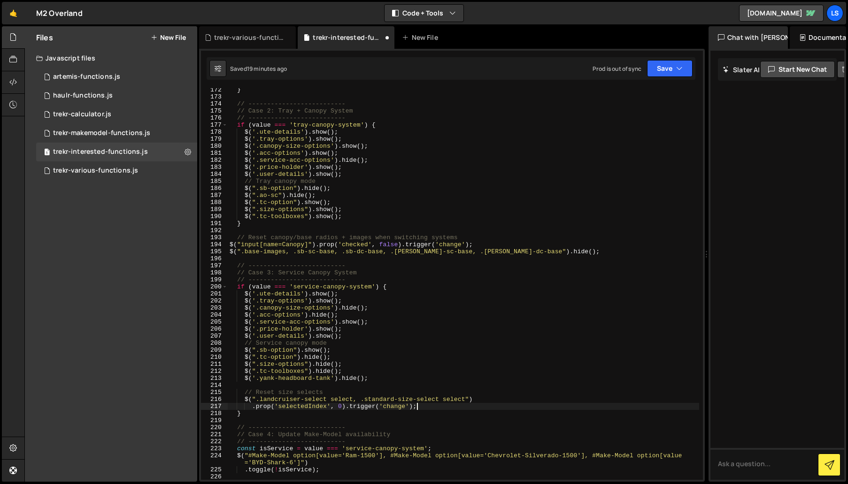
click at [426, 408] on div "} // -------------------------- // Case 2: Tray + Canopy System // ------------…" at bounding box center [463, 289] width 471 height 406
click at [678, 70] on icon "button" at bounding box center [679, 68] width 7 height 9
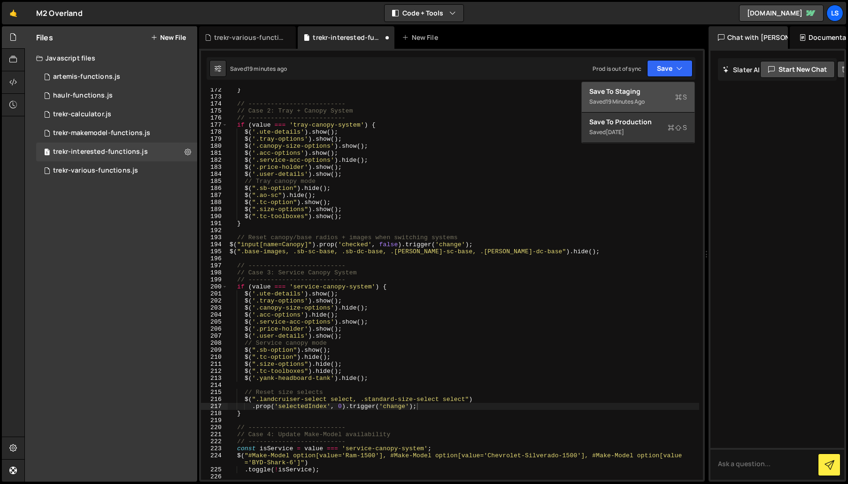
click at [637, 89] on div "Save to Staging S" at bounding box center [638, 91] width 98 height 9
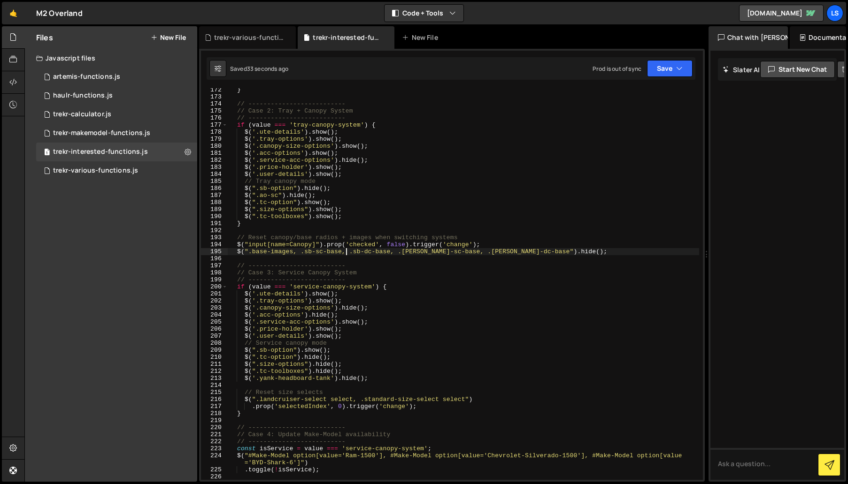
click at [347, 252] on div "} // -------------------------- // Case 2: Tray + Canopy System // ------------…" at bounding box center [463, 289] width 471 height 406
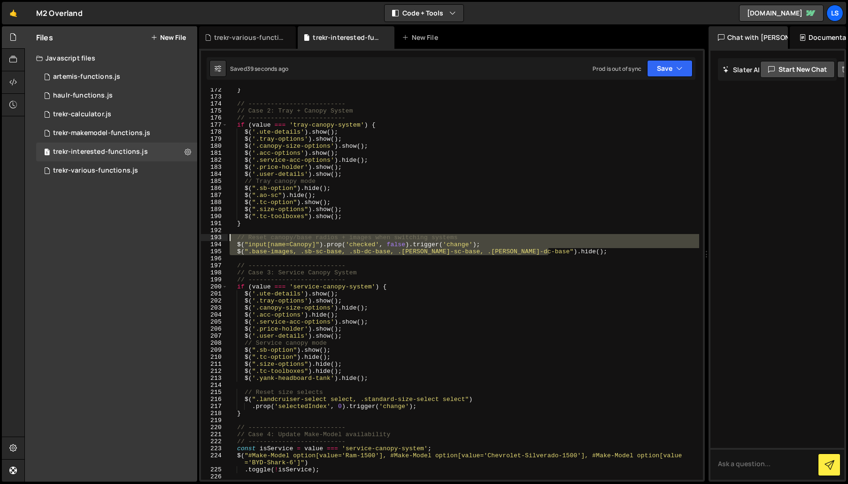
drag, startPoint x: 552, startPoint y: 253, endPoint x: 205, endPoint y: 237, distance: 348.1
click at [205, 237] on div "$(".base-images, .sb-sc-base, .sb-dc-base, .[PERSON_NAME]-sc-base, .[PERSON_NAM…" at bounding box center [452, 284] width 502 height 392
type textarea "// Reset canopy/base radios + images when switching systems $("input[name=Canop…"
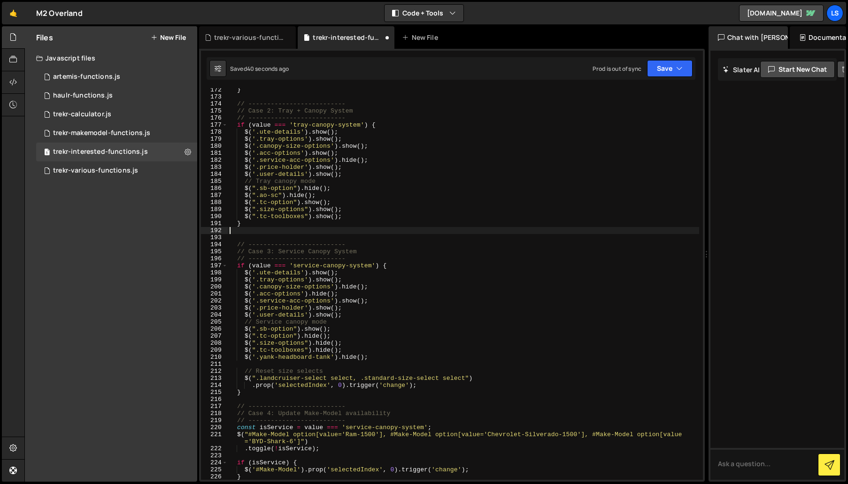
type textarea "}"
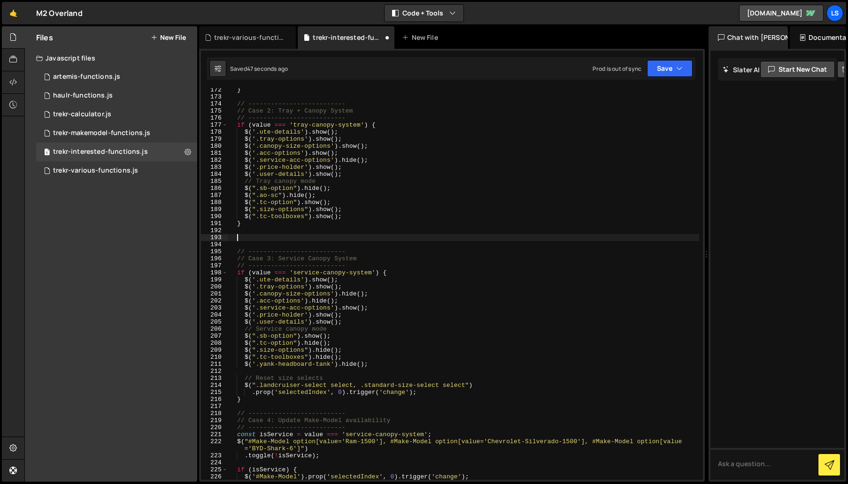
paste textarea "$(".base-images, .sb-sc-base, .sb-dc-base, .[PERSON_NAME]-sc-base, .[PERSON_NAM…"
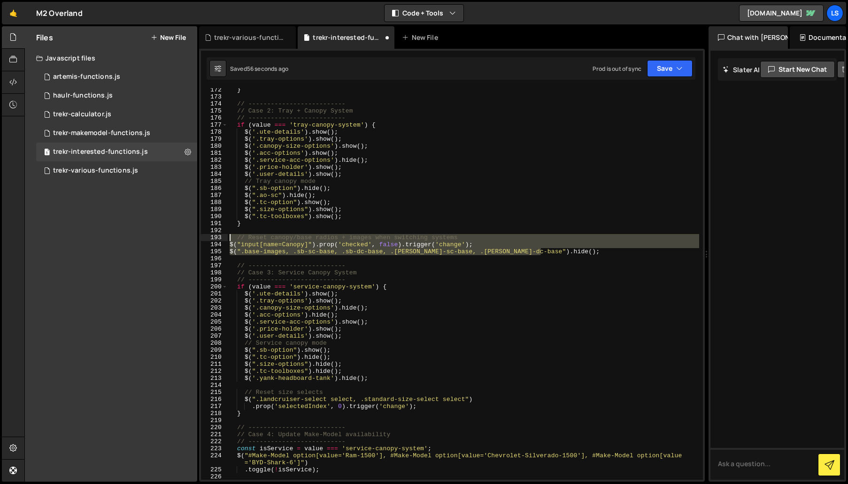
drag, startPoint x: 536, startPoint y: 251, endPoint x: 218, endPoint y: 239, distance: 318.9
click at [218, 239] on div "$(".base-images, .sb-sc-base, .sb-dc-base, .[PERSON_NAME]-sc-base, .[PERSON_NAM…" at bounding box center [452, 284] width 502 height 392
type textarea "// Reset canopy/base radios + images when switching systems $("input[name=Canop…"
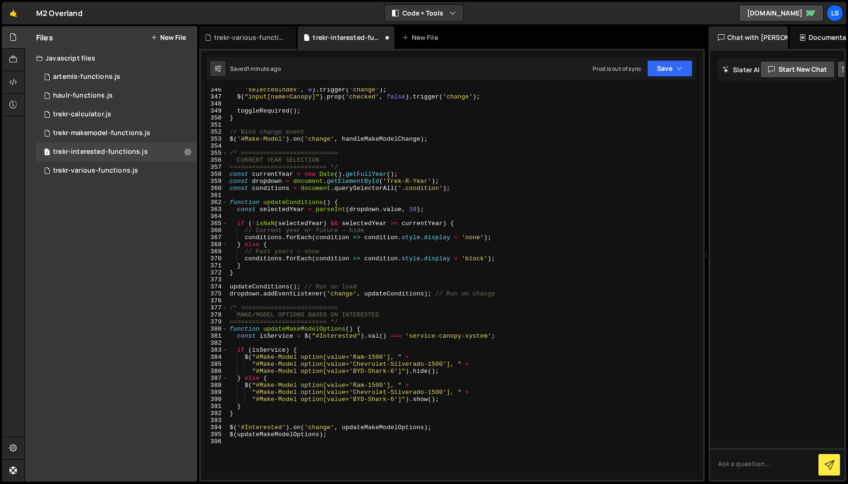
scroll to position [2595, 0]
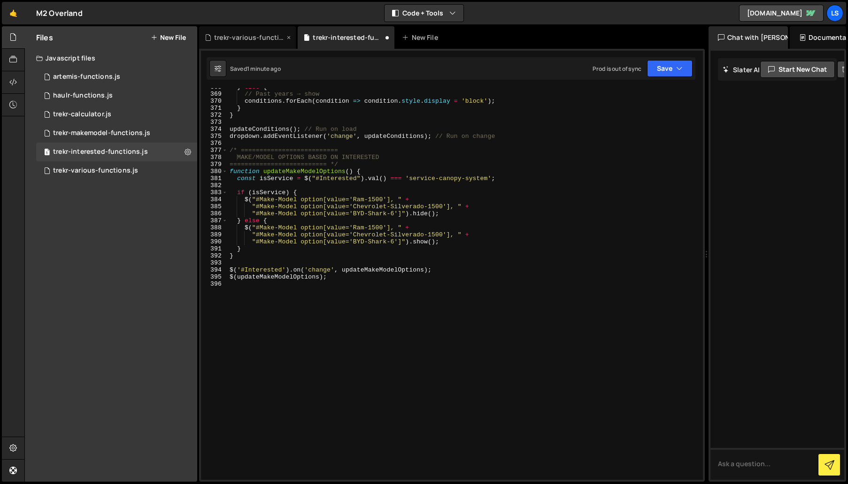
click at [251, 39] on div "trekr-various-functions.js" at bounding box center [249, 37] width 70 height 9
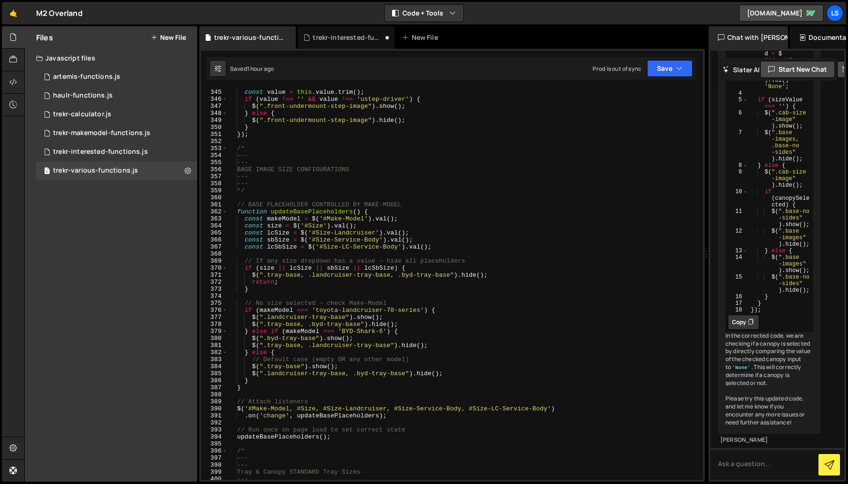
scroll to position [2477, 0]
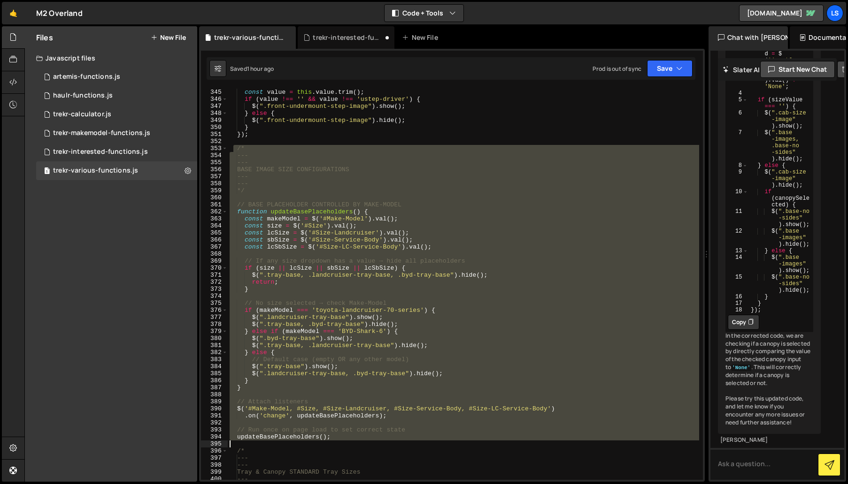
drag, startPoint x: 233, startPoint y: 148, endPoint x: 351, endPoint y: 443, distance: 318.2
click at [351, 443] on div "$ ( '#Front-Undermount-Step' ) . on ( 'change' , function ( ) { const value = t…" at bounding box center [463, 285] width 471 height 406
click at [382, 186] on div "$ ( '#Front-Undermount-Step' ) . on ( 'change' , function ( ) { const value = t…" at bounding box center [463, 284] width 471 height 392
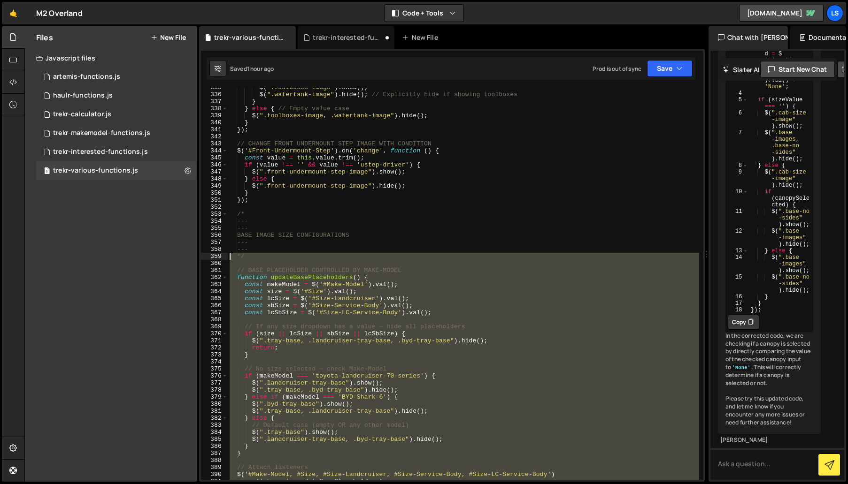
scroll to position [2411, 0]
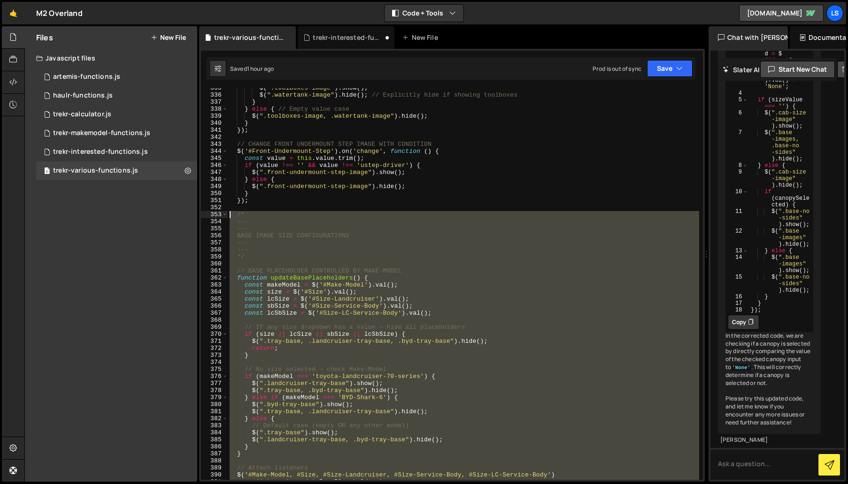
drag, startPoint x: 251, startPoint y: 388, endPoint x: 215, endPoint y: 214, distance: 178.1
click at [215, 214] on div "--- 335 336 337 338 339 340 341 342 343 344 345 346 347 348 349 350 351 352 353…" at bounding box center [452, 284] width 502 height 392
type textarea "/* ---"
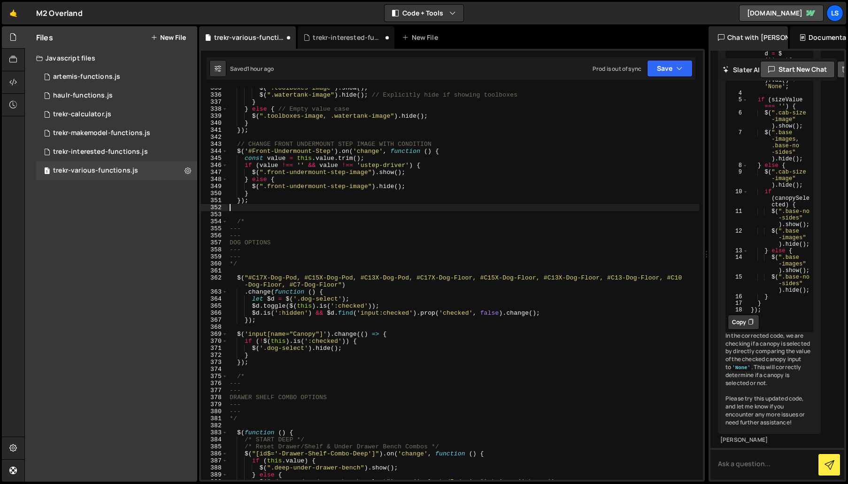
type textarea "});"
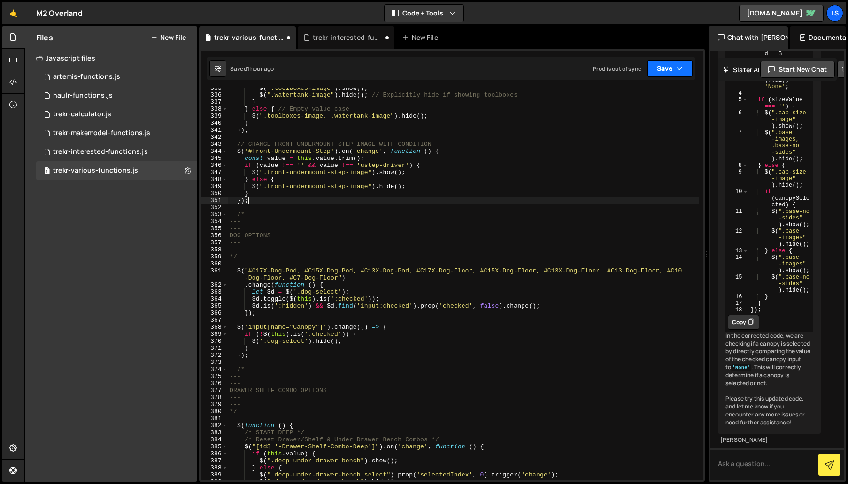
drag, startPoint x: 669, startPoint y: 68, endPoint x: 654, endPoint y: 73, distance: 15.9
click at [669, 68] on button "Save" at bounding box center [670, 68] width 46 height 17
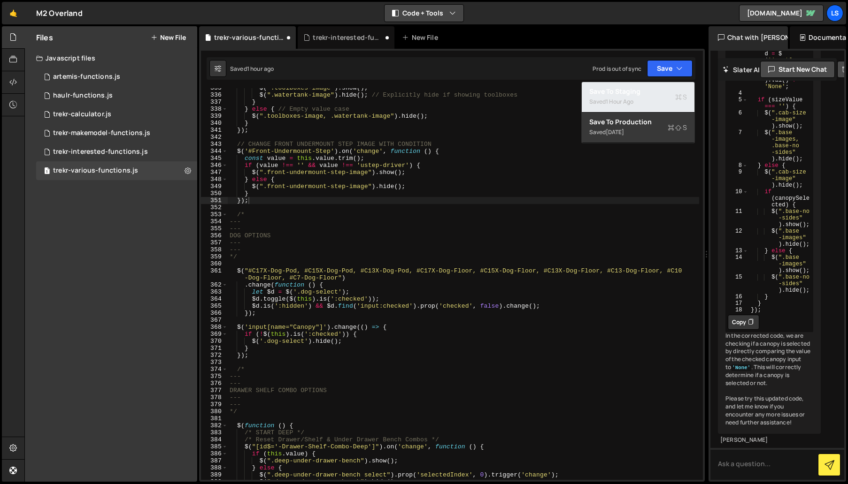
drag, startPoint x: 622, startPoint y: 97, endPoint x: 404, endPoint y: 16, distance: 233.1
click at [622, 97] on div "Saved 1 hour ago" at bounding box center [638, 101] width 98 height 11
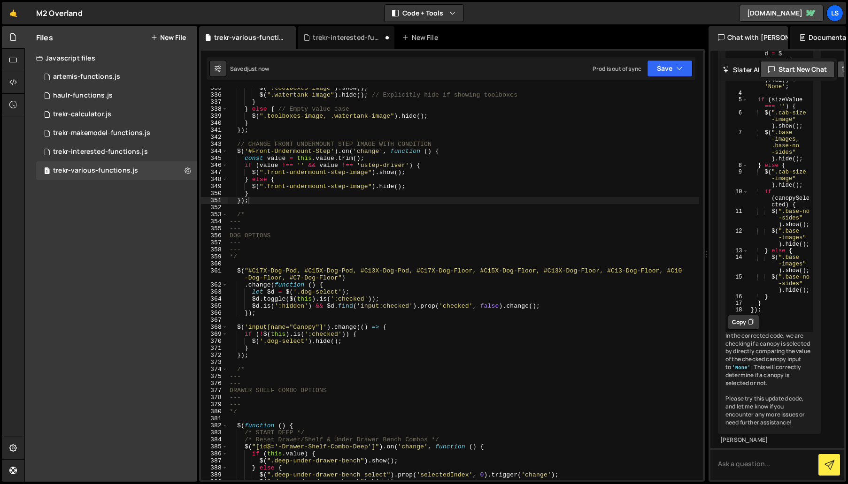
drag, startPoint x: 351, startPoint y: 38, endPoint x: 361, endPoint y: 69, distance: 32.8
click at [351, 38] on div "trekr-interested-functions.js" at bounding box center [348, 37] width 70 height 9
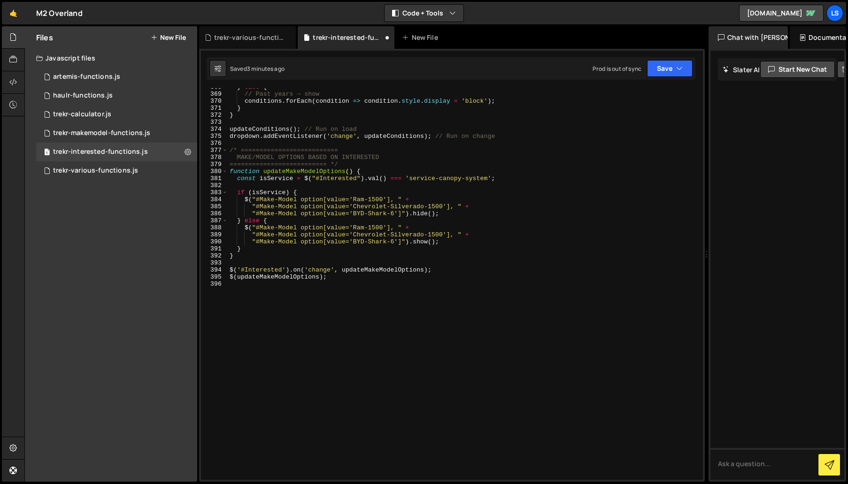
scroll to position [0, 0]
click at [308, 318] on div "} else { // Past years → show conditions . forEach ( condition => condition . s…" at bounding box center [463, 287] width 471 height 406
paste textarea "});"
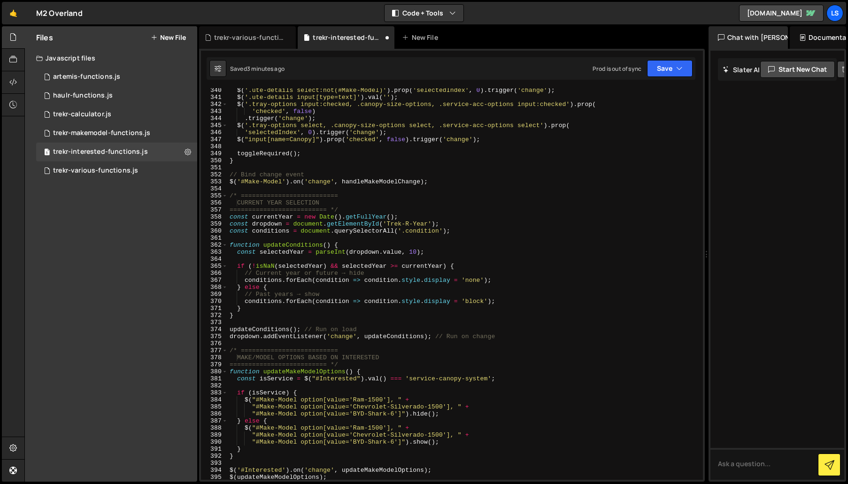
scroll to position [2393, 0]
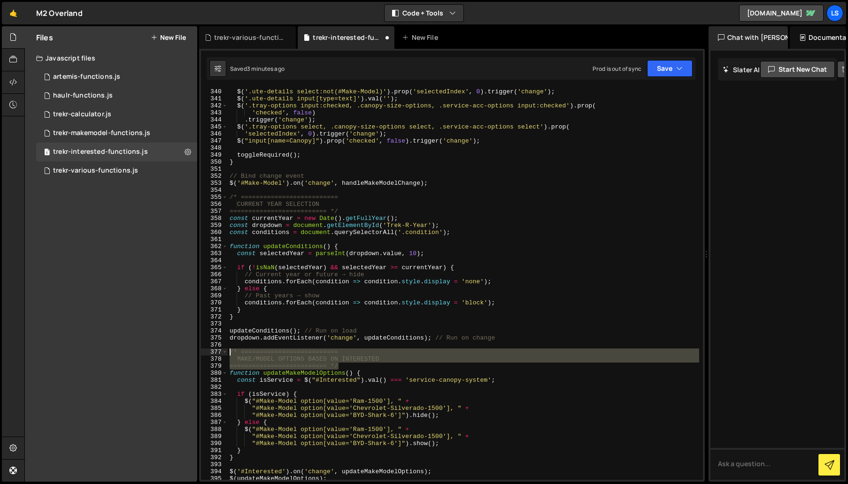
drag, startPoint x: 341, startPoint y: 367, endPoint x: 210, endPoint y: 353, distance: 131.6
click at [210, 353] on div "}); 340 341 342 343 344 345 346 347 348 349 350 351 352 353 354 355 356 357 358…" at bounding box center [452, 284] width 502 height 392
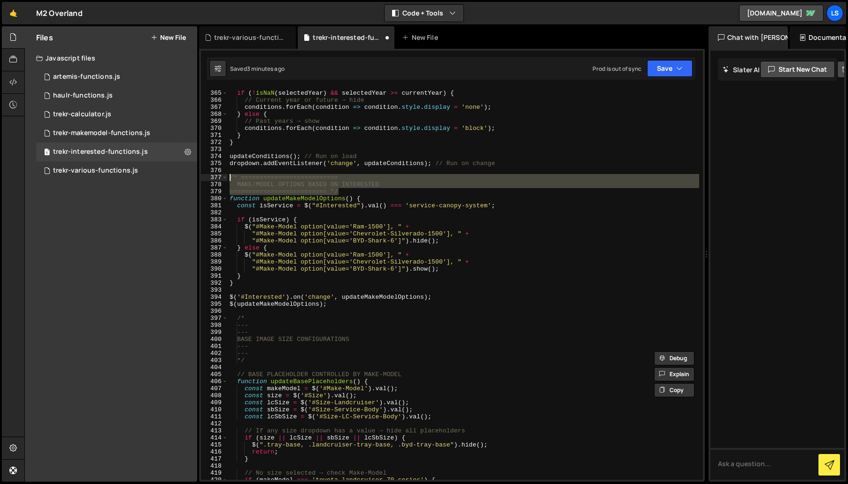
scroll to position [2567, 0]
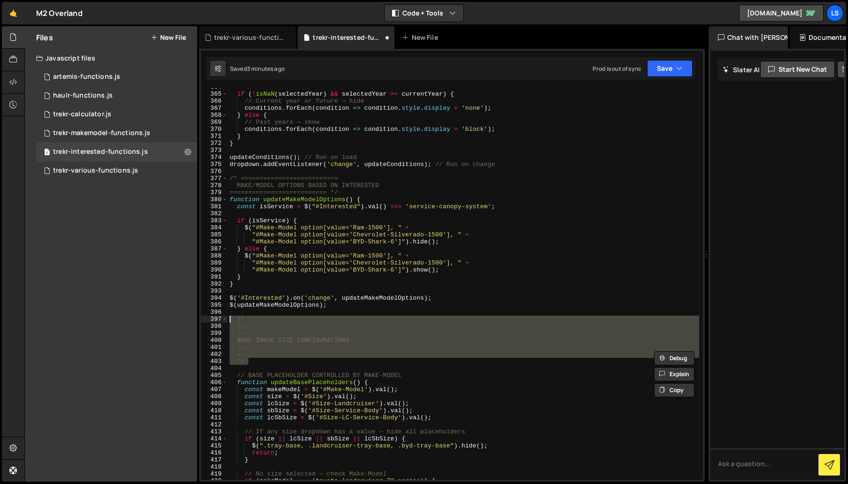
drag, startPoint x: 252, startPoint y: 362, endPoint x: 225, endPoint y: 324, distance: 46.8
click at [217, 319] on div "/* ========================== MAKE/MODEL OPTIONS BASED ON INTERESTED 364 365 36…" at bounding box center [452, 284] width 502 height 392
paste textarea "========================== */"
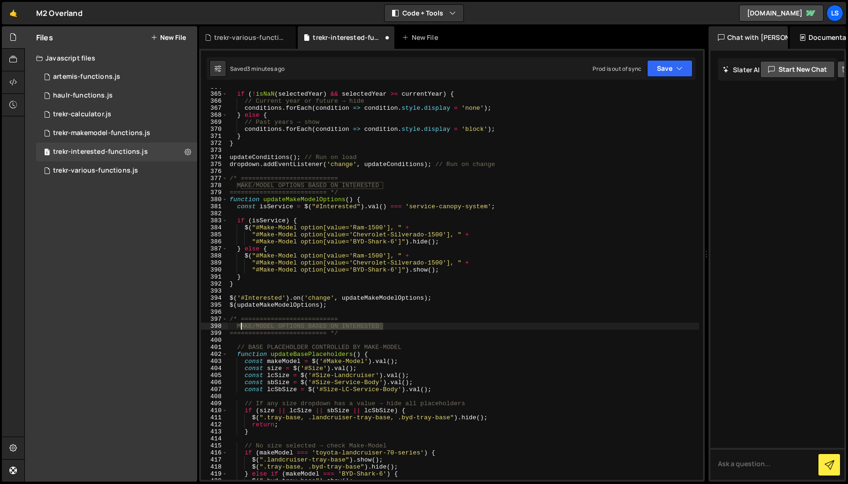
drag, startPoint x: 359, startPoint y: 326, endPoint x: 239, endPoint y: 329, distance: 119.2
click at [239, 329] on div "if ( ! isNaN ( selectedYear ) && selectedYear >= currentYear ) { // Current yea…" at bounding box center [463, 287] width 471 height 406
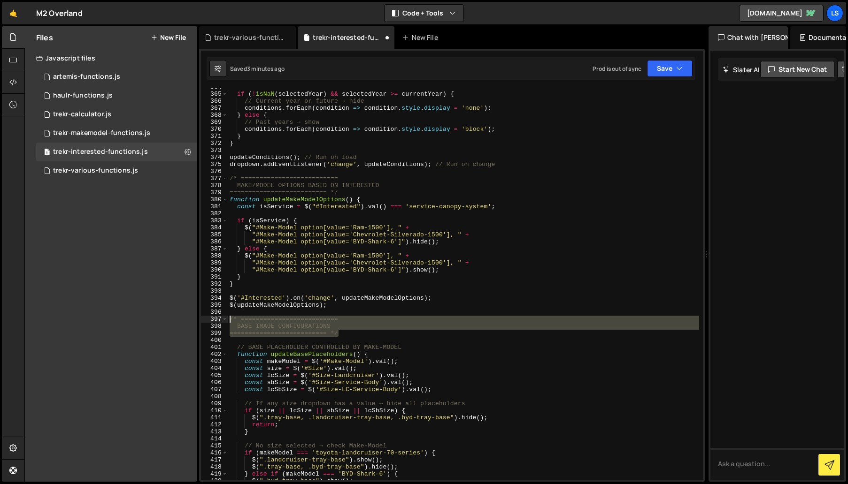
drag, startPoint x: 296, startPoint y: 330, endPoint x: 203, endPoint y: 322, distance: 93.3
click at [203, 322] on div "BASE IMAGE CONFIGURATIONS 364 365 366 367 368 369 370 371 372 373 374 375 376 3…" at bounding box center [452, 284] width 502 height 392
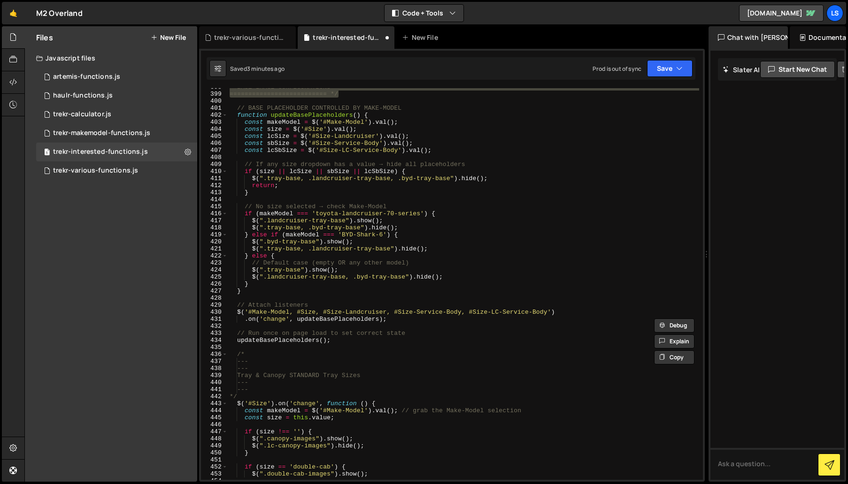
scroll to position [2808, 0]
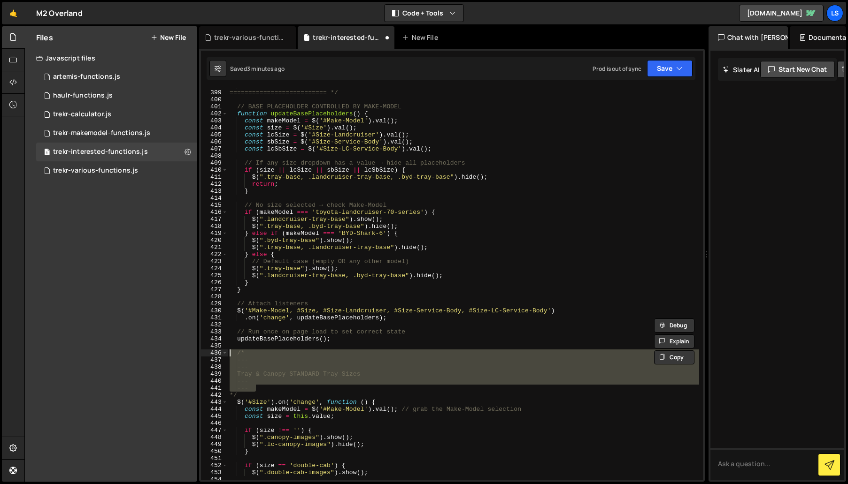
drag, startPoint x: 260, startPoint y: 389, endPoint x: 214, endPoint y: 353, distance: 58.9
click at [214, 353] on div "/* ========================== BASE IMAGE CONFIGURATIONS 398 399 400 401 402 403…" at bounding box center [452, 284] width 502 height 392
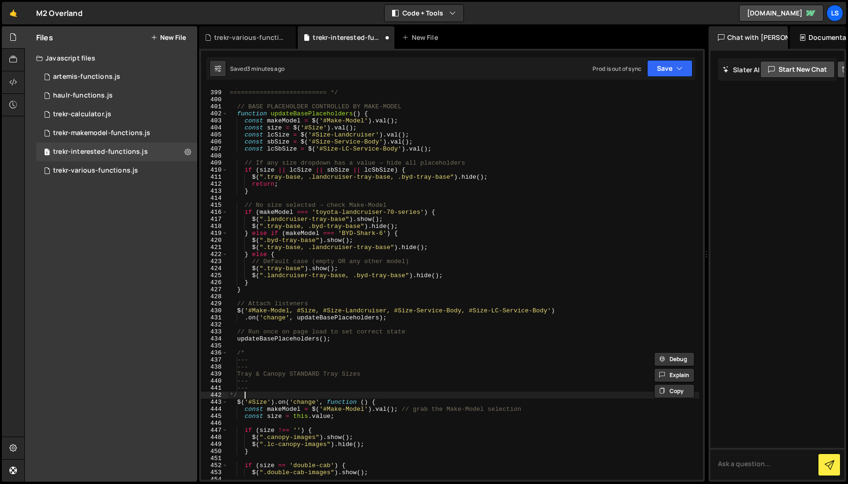
click at [243, 395] on div "BASE IMAGE CONFIGURATIONS ========================== */ // BASE PLACEHOLDER CON…" at bounding box center [463, 285] width 471 height 406
type textarea "*/"
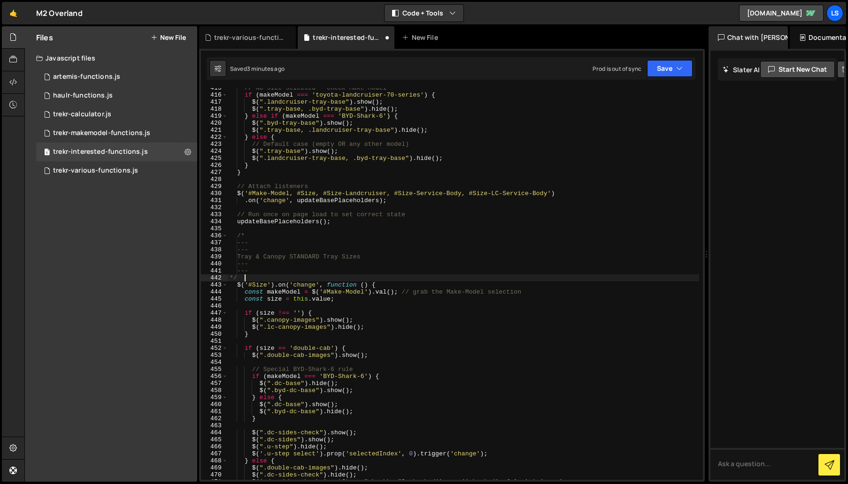
scroll to position [0, 0]
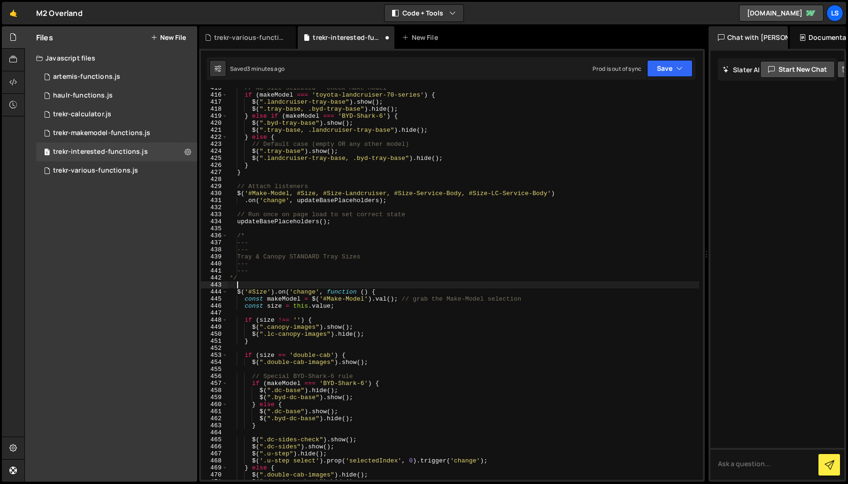
paste textarea "========================== */"
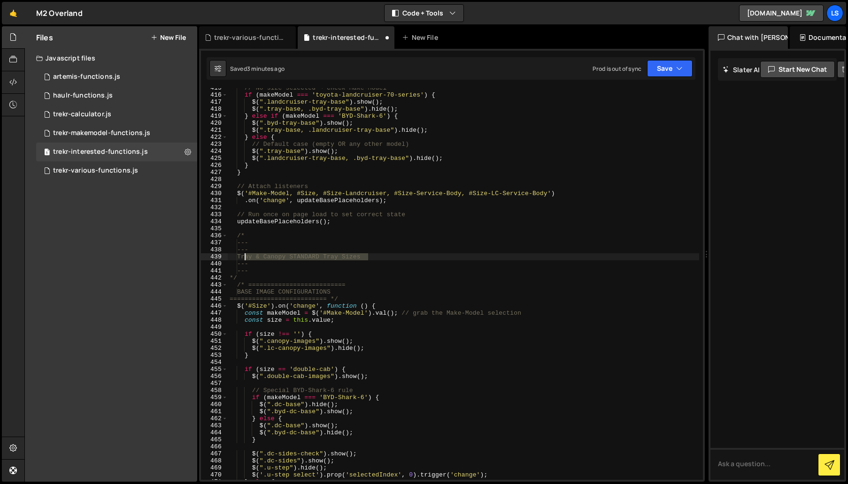
drag, startPoint x: 375, startPoint y: 255, endPoint x: 245, endPoint y: 256, distance: 130.5
click at [245, 256] on div "// No size selected → check Make-Model if ( makeModel === 'toyota-landcruiser-7…" at bounding box center [463, 287] width 471 height 406
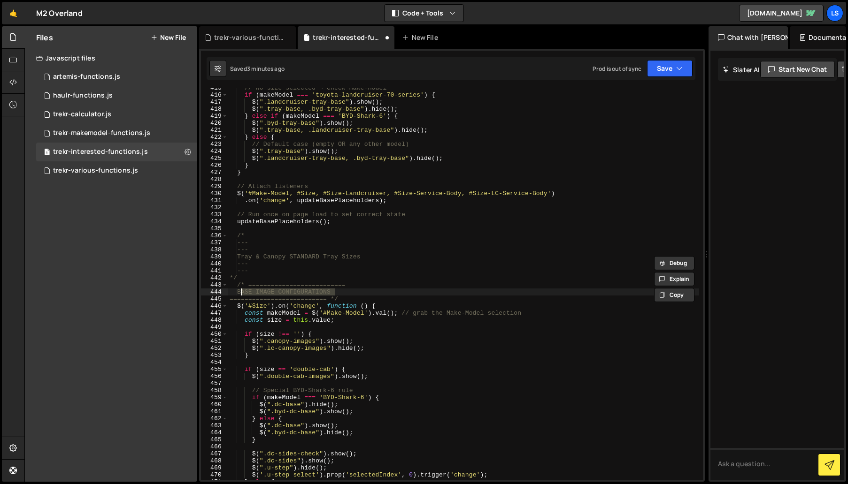
drag, startPoint x: 338, startPoint y: 291, endPoint x: 241, endPoint y: 292, distance: 96.7
click at [241, 292] on div "// No size selected → check Make-Model if ( makeModel === 'toyota-landcruiser-7…" at bounding box center [463, 287] width 471 height 406
click at [280, 272] on div "// No size selected → check Make-Model if ( makeModel === 'toyota-landcruiser-7…" at bounding box center [463, 287] width 471 height 406
drag, startPoint x: 336, startPoint y: 292, endPoint x: 240, endPoint y: 292, distance: 95.7
click at [240, 292] on div "// No size selected → check Make-Model if ( makeModel === 'toyota-landcruiser-7…" at bounding box center [463, 287] width 471 height 406
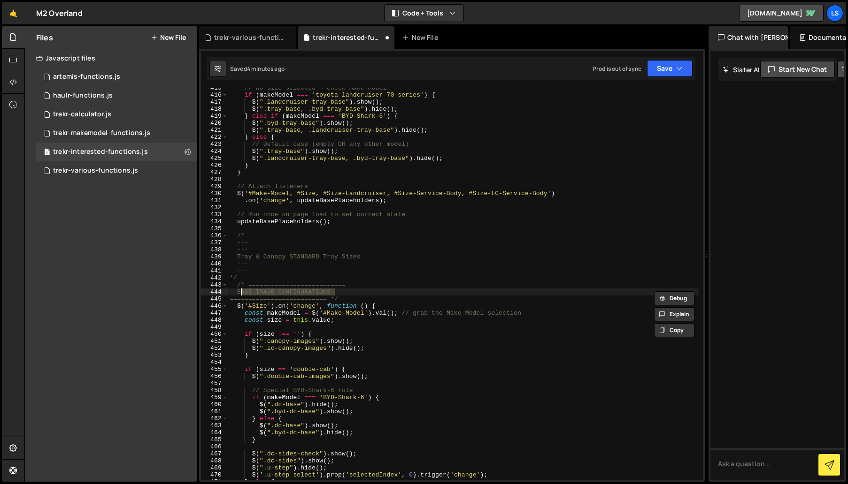
paste textarea "Tray & Canopy STANDARD Tray Sizes"
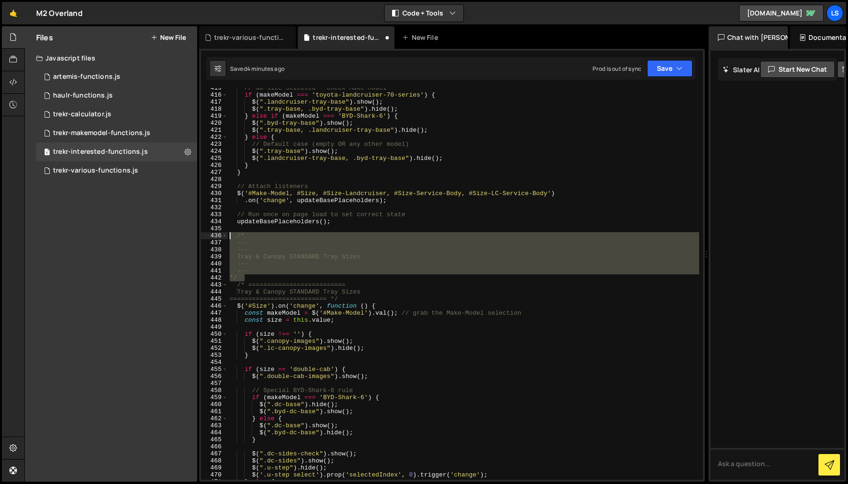
drag, startPoint x: 241, startPoint y: 276, endPoint x: 214, endPoint y: 237, distance: 48.0
click at [214, 237] on div "Tray & Canopy STANDARD Tray Sizes 415 416 417 418 419 420 421 422 423 424 425 4…" at bounding box center [452, 284] width 502 height 392
type textarea "/* ---"
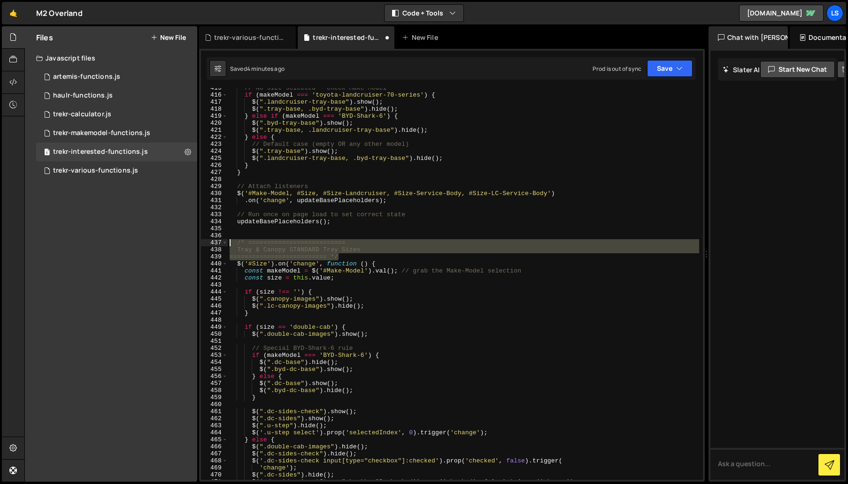
drag, startPoint x: 341, startPoint y: 258, endPoint x: 203, endPoint y: 243, distance: 138.7
click at [203, 243] on div "415 416 417 418 419 420 421 422 423 424 425 426 427 428 429 430 431 432 433 434…" at bounding box center [452, 284] width 502 height 392
type textarea "/* ========================== Tray & Canopy STANDARD Tray Sizes"
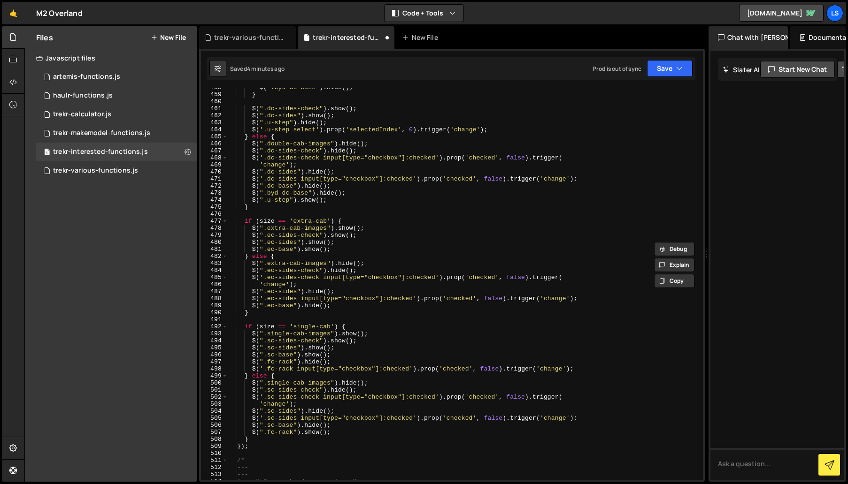
scroll to position [3430, 0]
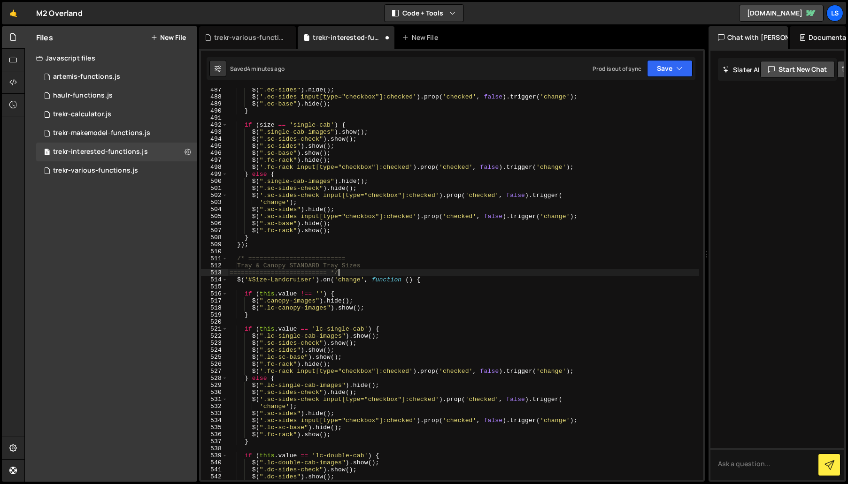
scroll to position [3430, 0]
click at [307, 265] on div "$ ( ".ec-sides" ) . hide ( ) ; $ ( '.ec-sides input[type="checkbox"]:checked' )…" at bounding box center [463, 289] width 471 height 406
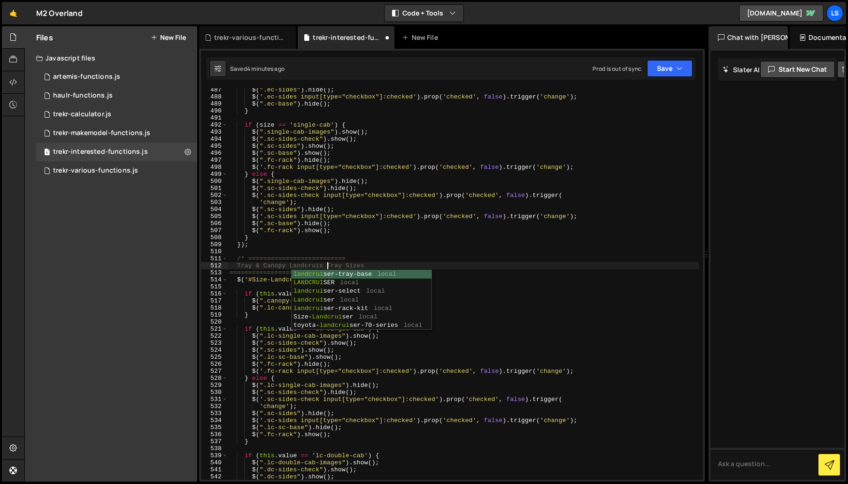
scroll to position [0, 8]
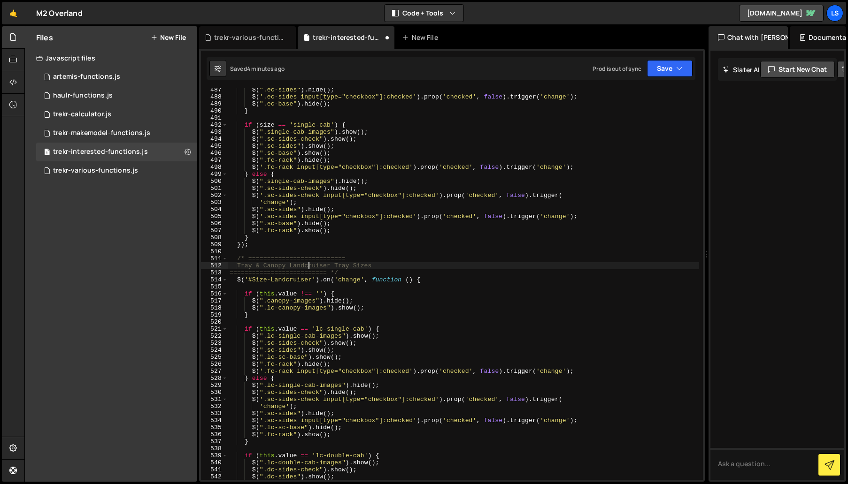
click at [307, 263] on div "$ ( ".ec-sides" ) . hide ( ) ; $ ( '.ec-sides input[type="checkbox"]:checked' )…" at bounding box center [463, 289] width 471 height 406
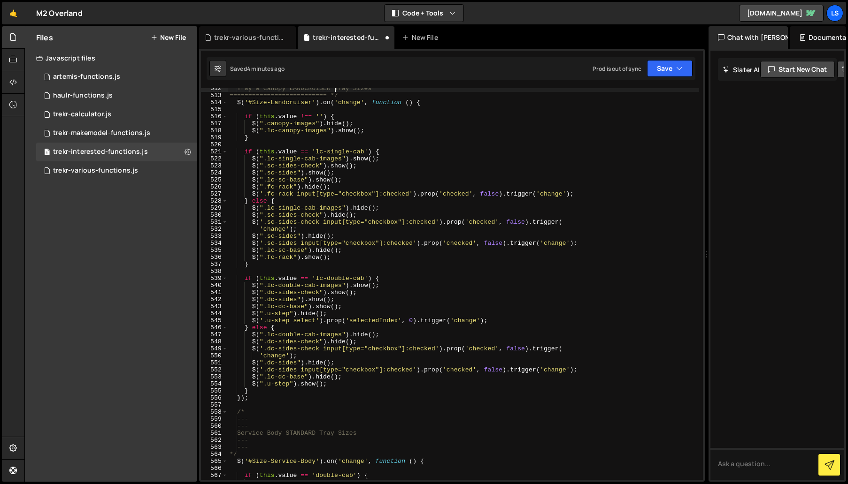
scroll to position [3820, 0]
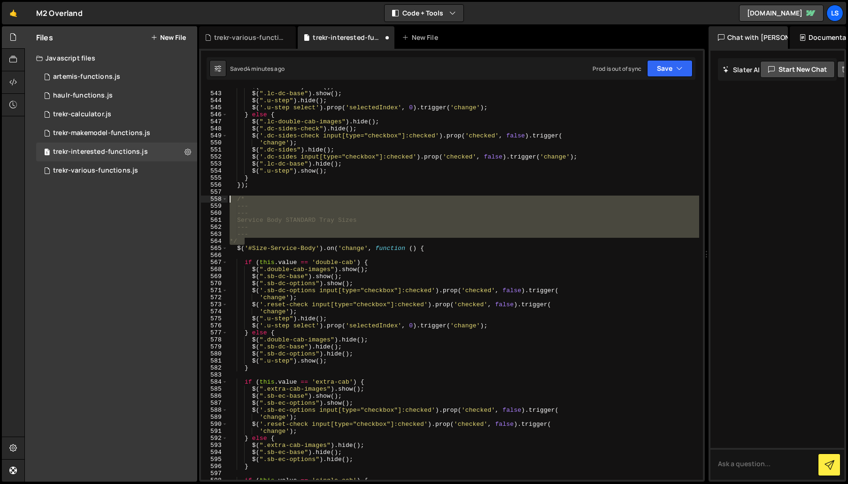
drag, startPoint x: 245, startPoint y: 240, endPoint x: 215, endPoint y: 196, distance: 53.4
click at [215, 196] on div "Tray & Canopy LANDCRUISER Tray Sizes 542 543 544 545 546 547 548 549 550 551 55…" at bounding box center [452, 284] width 502 height 392
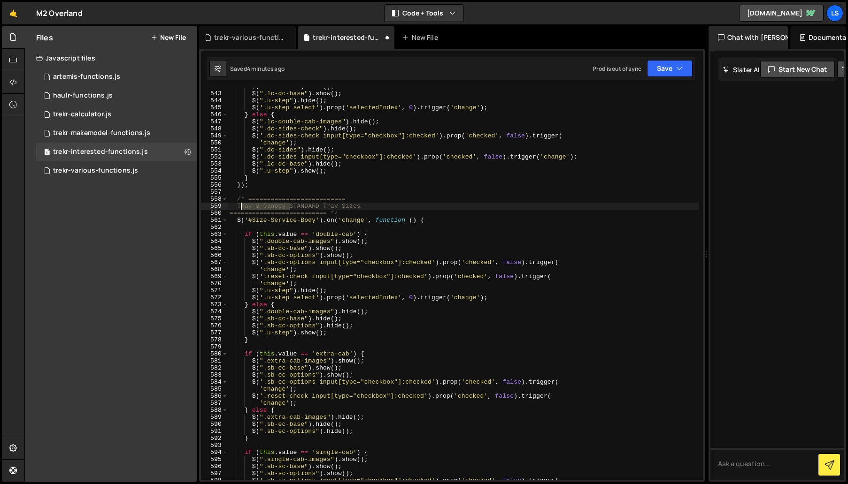
drag, startPoint x: 288, startPoint y: 206, endPoint x: 241, endPoint y: 207, distance: 47.0
click at [241, 207] on div "$ ( ".dc-sides" ) . show ( ) ; $ ( ".lc-dc-base" ) . show ( ) ; $ ( ".u-step" )…" at bounding box center [463, 286] width 471 height 406
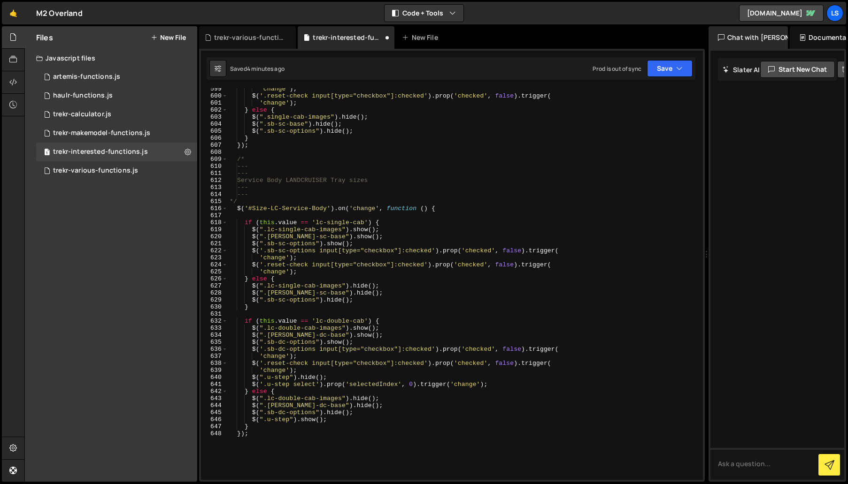
scroll to position [4251, 0]
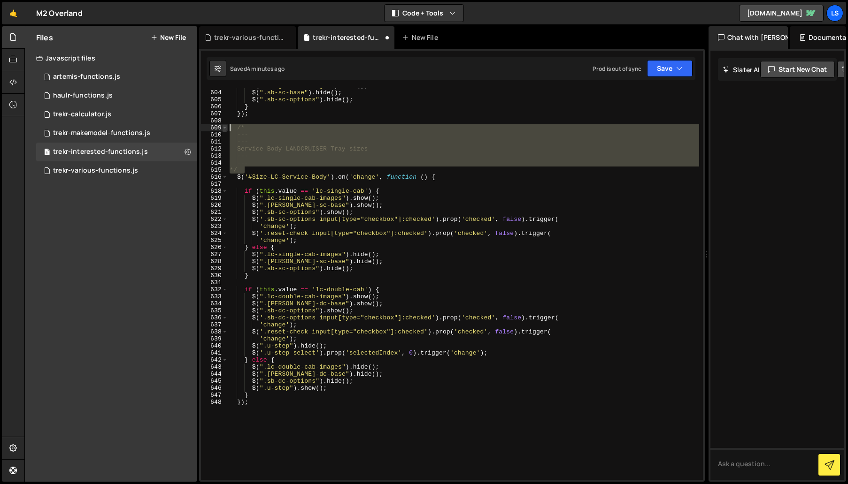
drag, startPoint x: 241, startPoint y: 167, endPoint x: 223, endPoint y: 129, distance: 41.6
click at [223, 129] on div "Service Body STANDARD Tray Sizes 603 604 605 606 607 608 609 610 611 612 613 61…" at bounding box center [452, 284] width 502 height 392
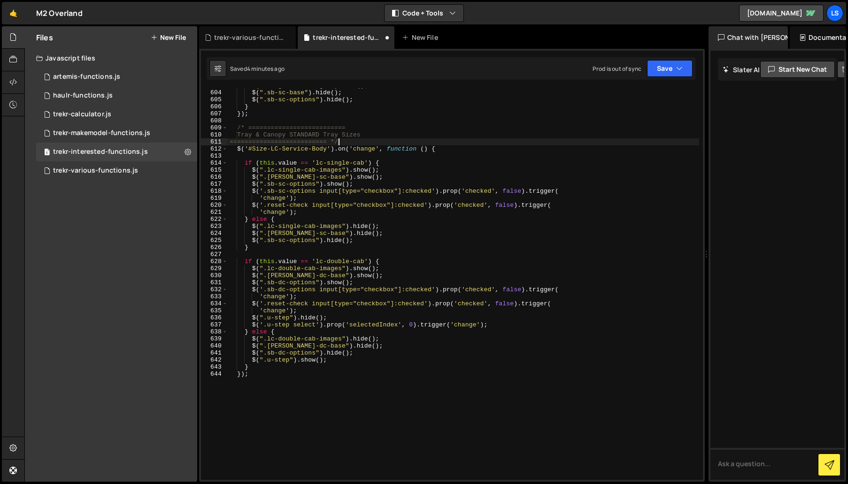
click at [276, 135] on div "$ ( ".single-cab-images" ) . hide ( ) ; $ ( ".sb-sc-base" ) . hide ( ) ; $ ( ".…" at bounding box center [463, 285] width 471 height 406
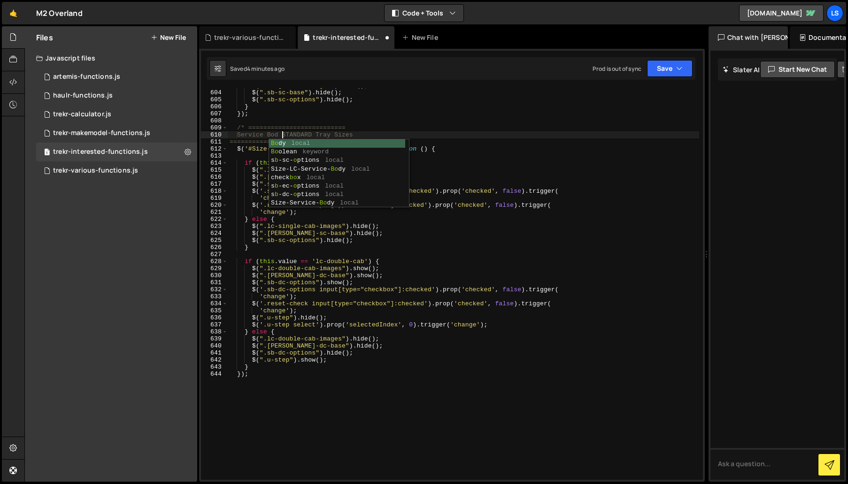
scroll to position [0, 4]
click at [295, 133] on div "$ ( ".single-cab-images" ) . hide ( ) ; $ ( ".sb-sc-base" ) . hide ( ) ; $ ( ".…" at bounding box center [463, 285] width 471 height 406
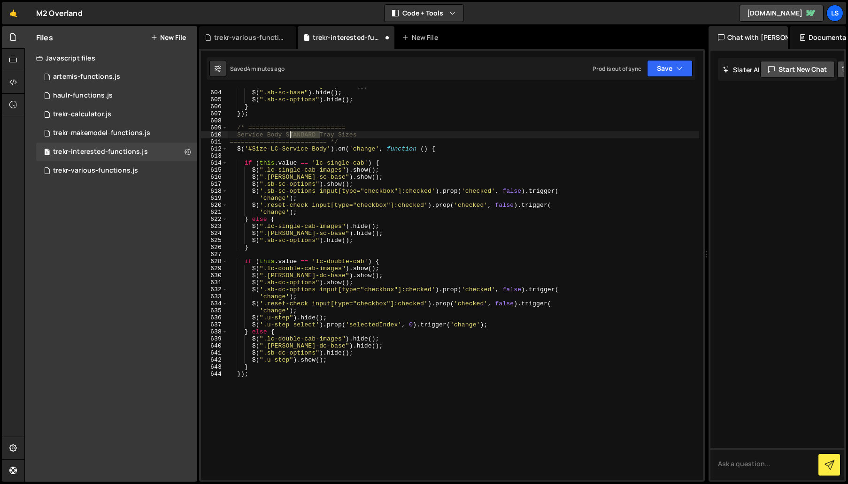
click at [295, 133] on div "$ ( ".single-cab-images" ) . hide ( ) ; $ ( ".sb-sc-base" ) . hide ( ) ; $ ( ".…" at bounding box center [463, 285] width 471 height 406
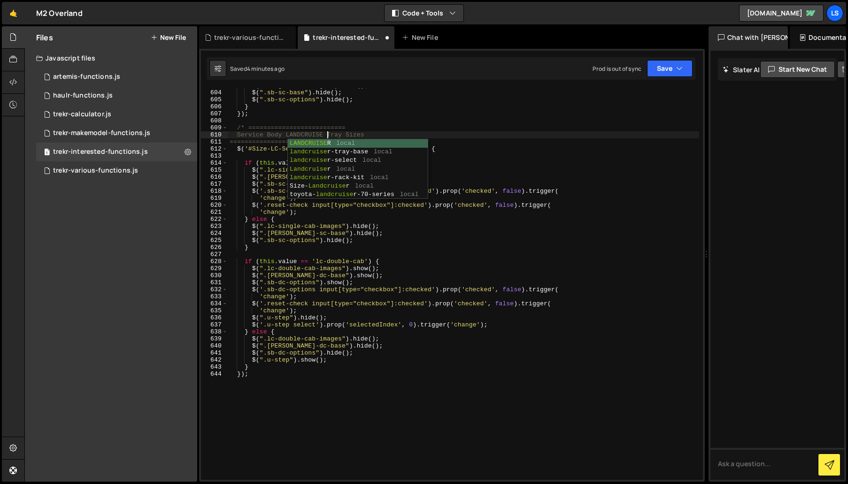
scroll to position [0, 8]
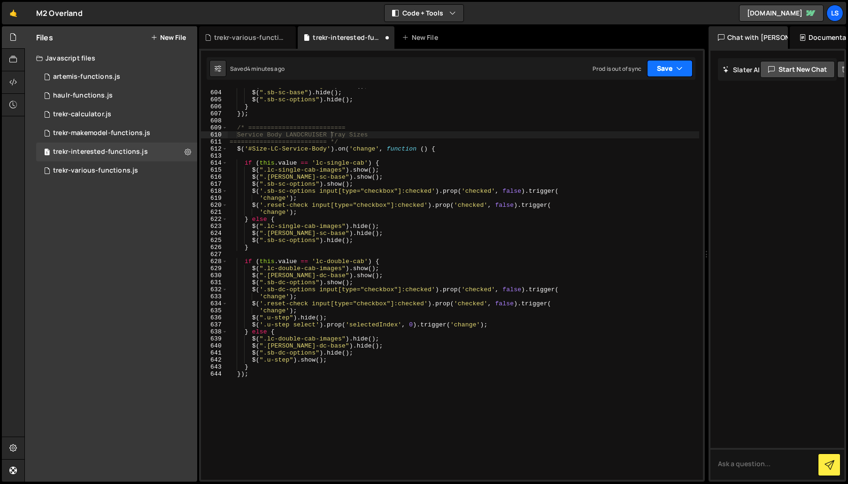
click at [688, 67] on button "Save" at bounding box center [670, 68] width 46 height 17
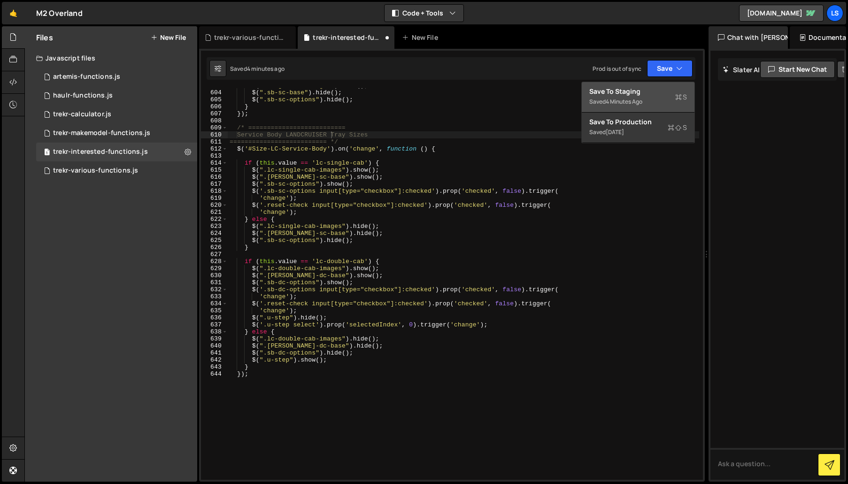
click at [630, 88] on div "Save to Staging S" at bounding box center [638, 91] width 98 height 9
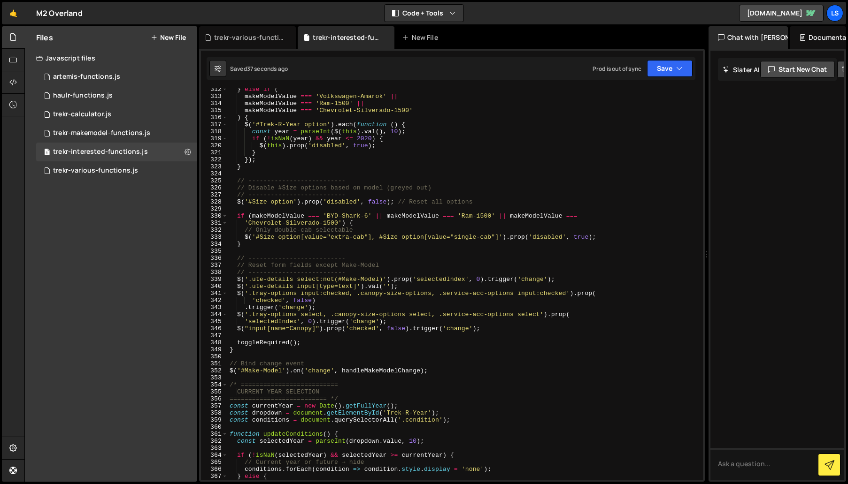
scroll to position [2316, 0]
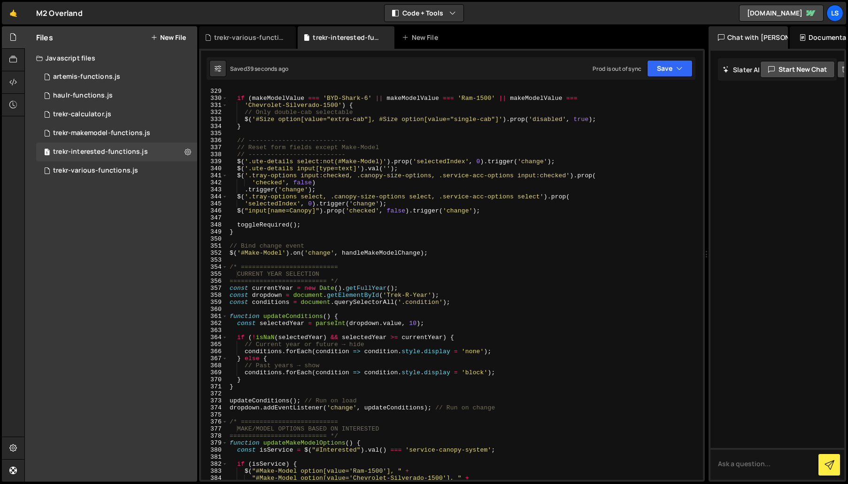
click at [230, 267] on div "if ( makeModelValue === 'BYD-Shark-6' || makeModelValue === 'Ram-1500' || makeM…" at bounding box center [463, 291] width 471 height 406
click at [227, 280] on div "356" at bounding box center [214, 281] width 27 height 7
click at [229, 281] on div "if ( makeModelValue === 'BYD-Shark-6' || makeModelValue === 'Ram-1500' || makeM…" at bounding box center [463, 291] width 471 height 406
click at [660, 70] on button "Save" at bounding box center [670, 68] width 46 height 17
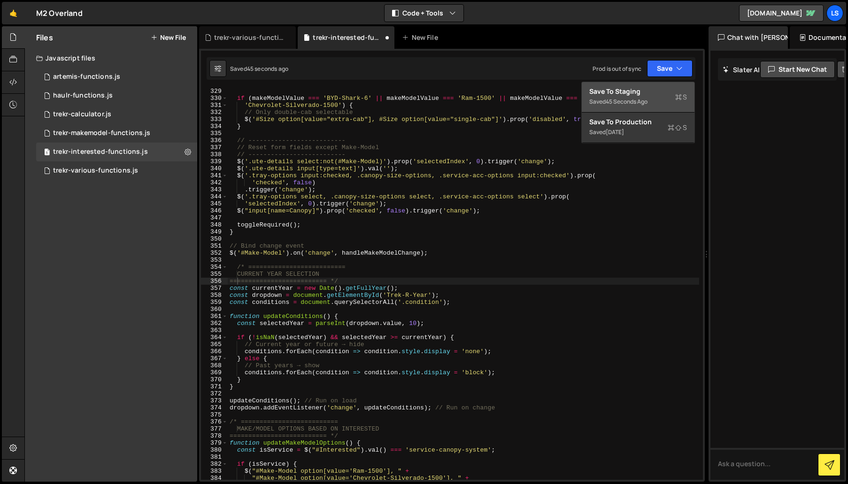
click at [651, 92] on div "Save to Staging S" at bounding box center [638, 91] width 98 height 9
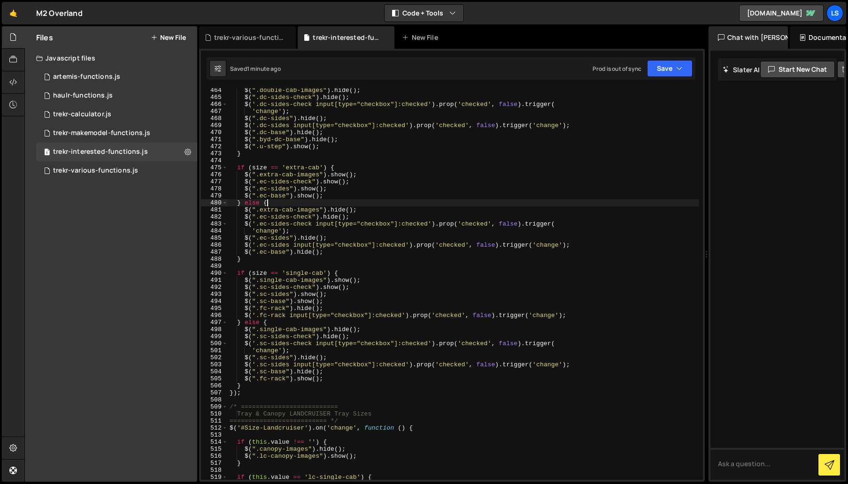
scroll to position [0, 2]
click at [338, 202] on div "$ ( ".double-cab-images" ) . hide ( ) ; $ ( ".dc-sides-check" ) . hide ( ) ; $ …" at bounding box center [463, 290] width 471 height 406
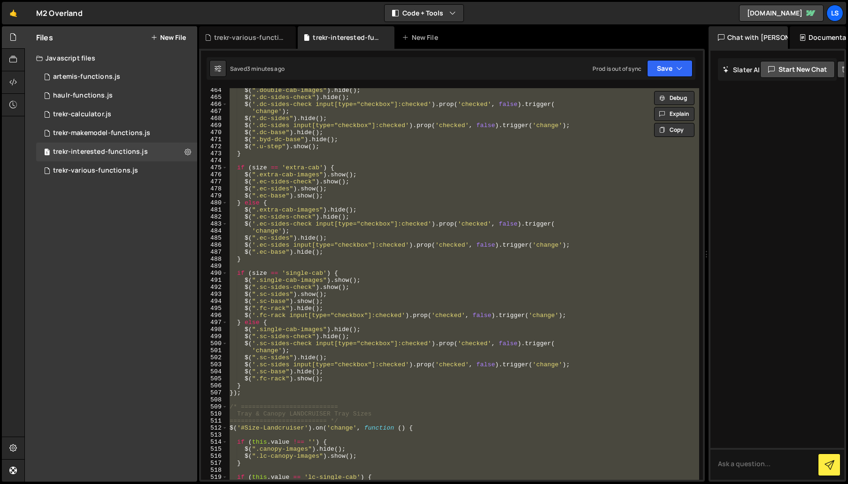
click at [428, 331] on div "$ ( ".double-cab-images" ) . hide ( ) ; $ ( ".dc-sides-check" ) . hide ( ) ; $ …" at bounding box center [463, 284] width 471 height 392
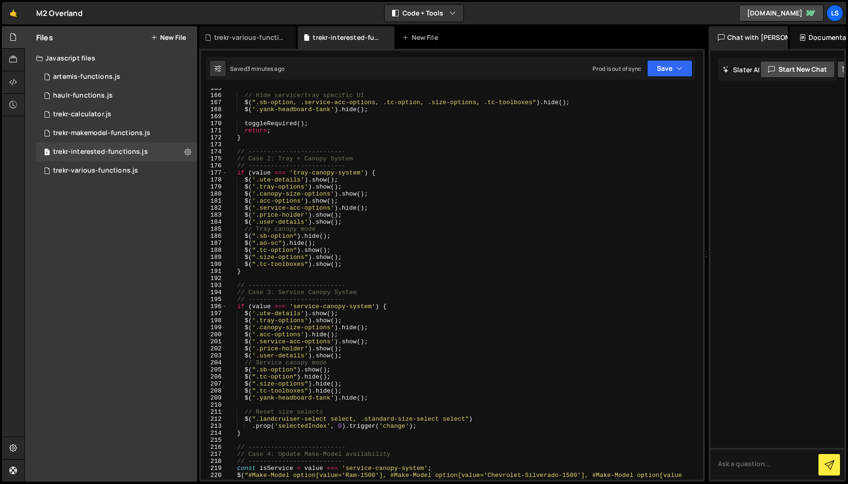
scroll to position [1157, 0]
click at [249, 272] on div "// Hide service/tray specific UI $ ( ".sb-option, .service-acc-options, .tc-opt…" at bounding box center [463, 291] width 471 height 413
type textarea "}"
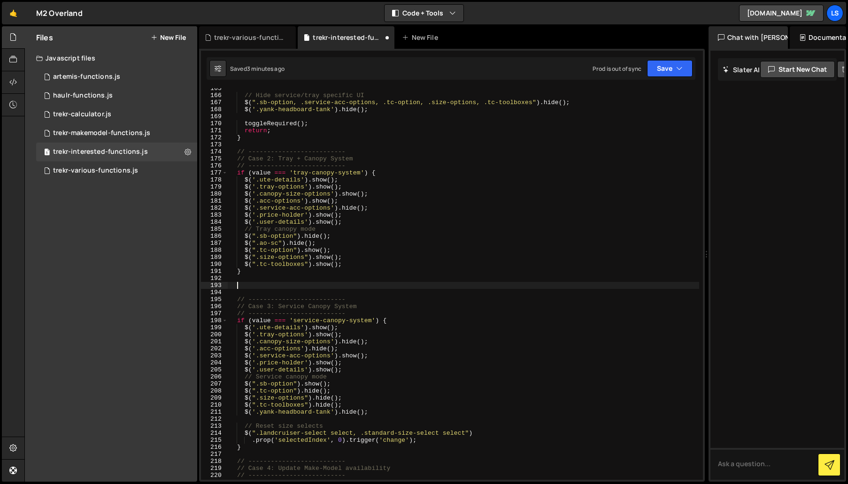
paste textarea ".prop('selectedIndex', 0).trigger('change');"
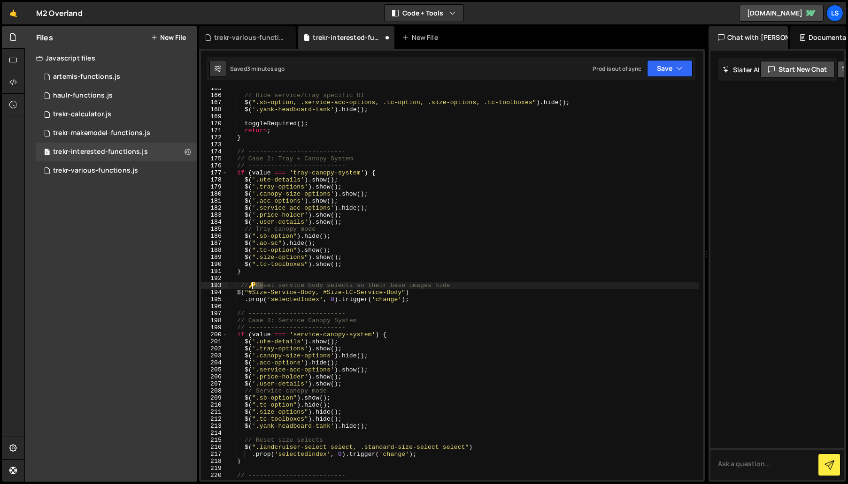
drag, startPoint x: 262, startPoint y: 285, endPoint x: 254, endPoint y: 286, distance: 8.5
click at [254, 286] on div "// Hide service/tray specific UI $ ( ".sb-option, .service-acc-options, .tc-opt…" at bounding box center [463, 288] width 471 height 406
drag, startPoint x: 331, startPoint y: 286, endPoint x: 456, endPoint y: 283, distance: 125.3
click at [456, 283] on div "// Hide service/tray specific UI $ ( ".sb-option, .service-acc-options, .tc-opt…" at bounding box center [463, 288] width 471 height 406
click at [437, 301] on div "// Hide service/tray specific UI $ ( ".sb-option, .service-acc-options, .tc-opt…" at bounding box center [463, 288] width 471 height 406
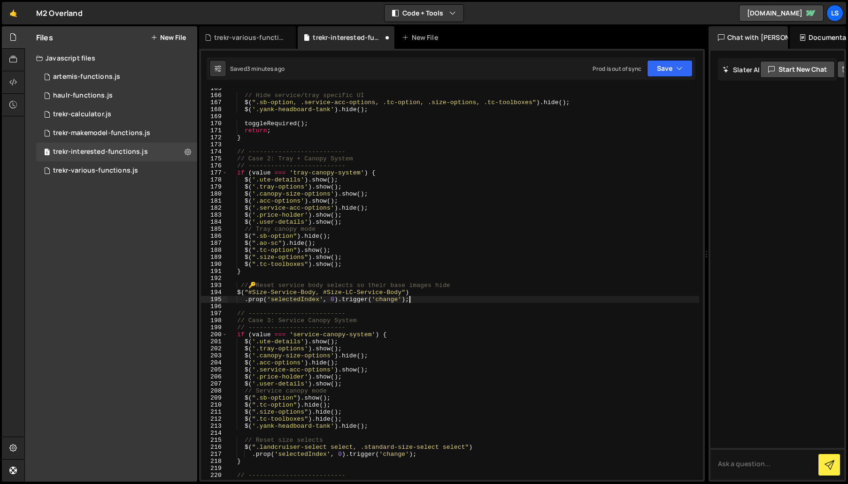
click at [260, 283] on div "// Hide service/tray specific UI $ ( ".sb-option, .service-acc-options, .tc-opt…" at bounding box center [463, 288] width 471 height 406
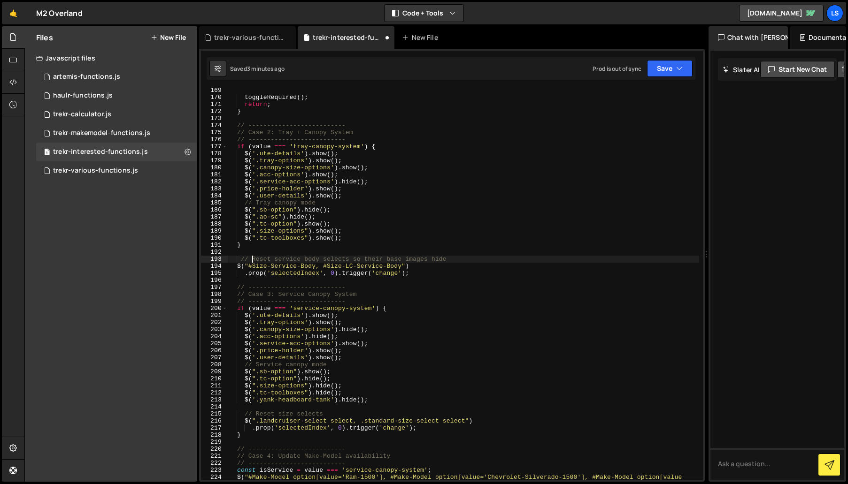
scroll to position [1184, 0]
click at [665, 70] on button "Save" at bounding box center [670, 68] width 46 height 17
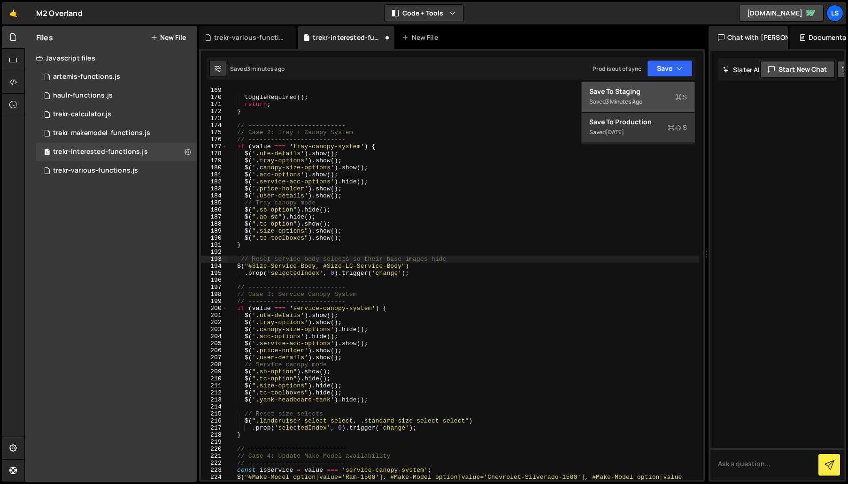
click at [627, 96] on div "Saved 3 minutes ago" at bounding box center [638, 101] width 98 height 11
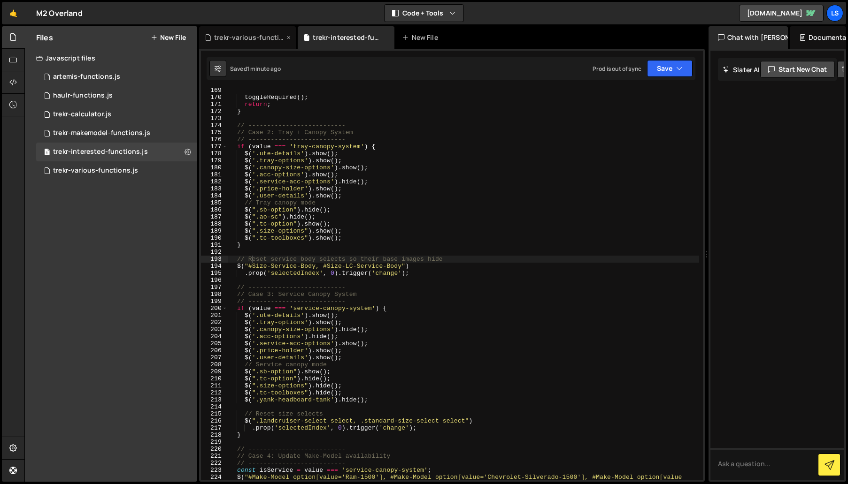
click at [245, 36] on div "trekr-various-functions.js" at bounding box center [249, 37] width 70 height 9
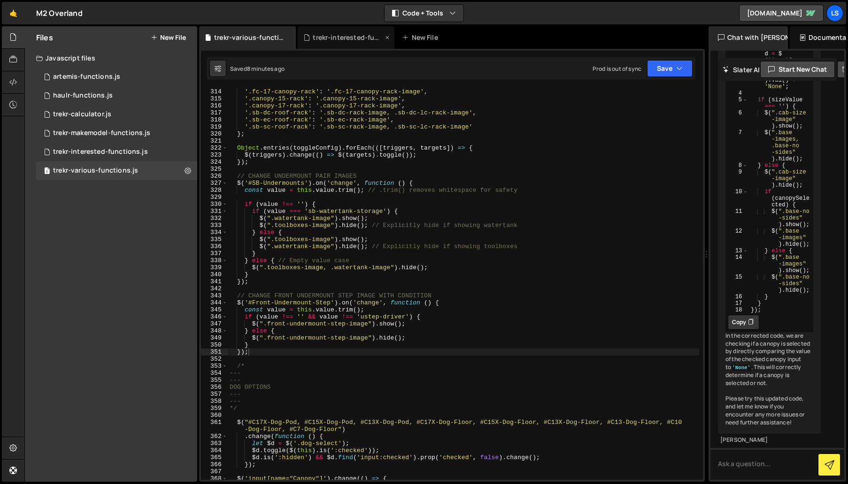
scroll to position [1870, 0]
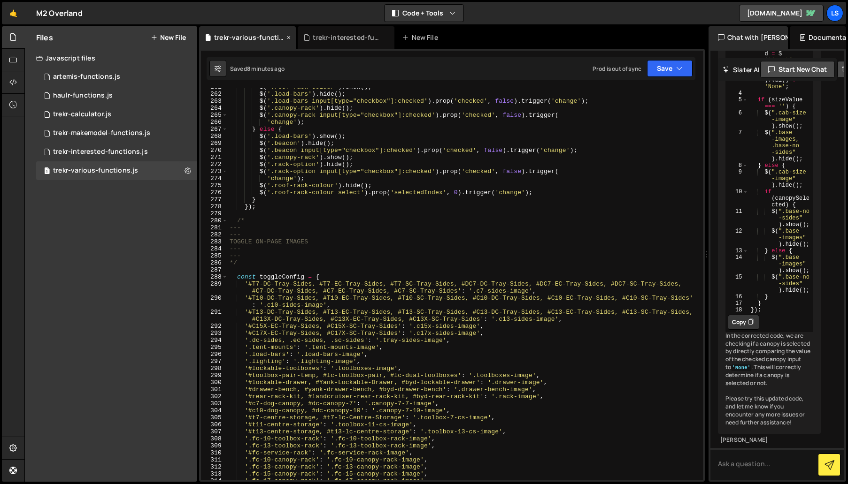
click at [289, 38] on icon at bounding box center [288, 37] width 7 height 9
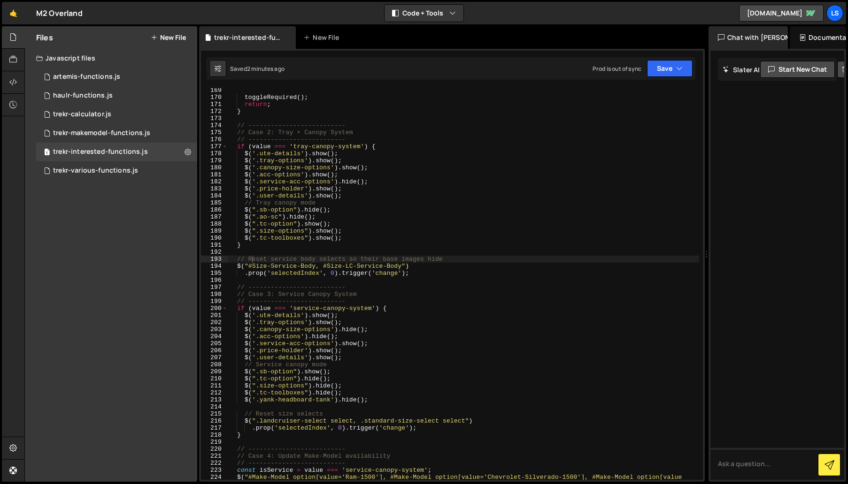
click at [389, 258] on div "toggleRequired ( ) ; return ; } // -------------------------- // Case 2: Tray +…" at bounding box center [463, 293] width 471 height 413
drag, startPoint x: 447, startPoint y: 259, endPoint x: 245, endPoint y: 262, distance: 202.8
click at [245, 262] on div "toggleRequired ( ) ; return ; } // -------------------------- // Case 2: Tray +…" at bounding box center [463, 293] width 471 height 413
click at [344, 415] on div "toggleRequired ( ) ; return ; } // -------------------------- // Case 2: Tray +…" at bounding box center [463, 293] width 471 height 413
type textarea "// Reset size selects"
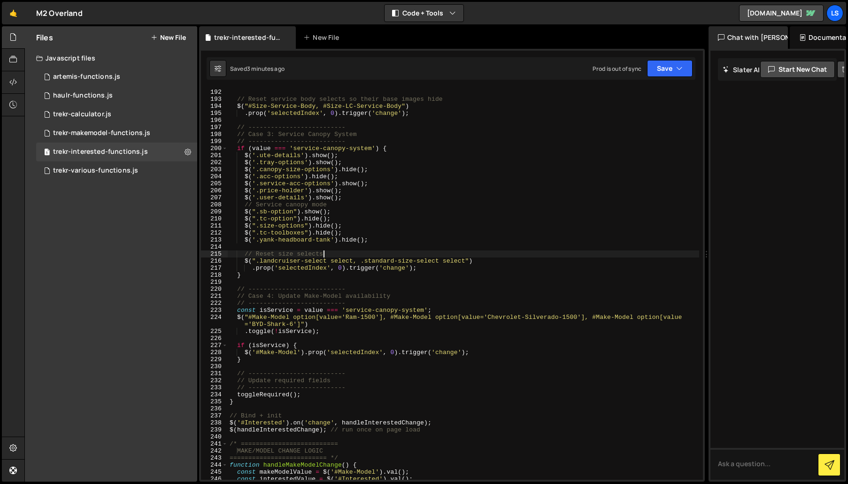
scroll to position [1344, 0]
click at [298, 117] on div "} // Reset service body selects so their base images hide $ ( "#Size-Service-Bo…" at bounding box center [463, 285] width 471 height 406
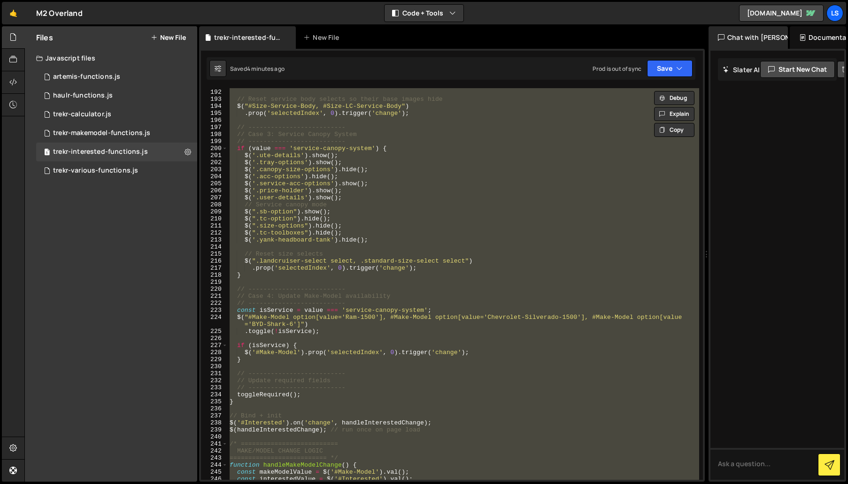
click at [429, 252] on div "} // Reset service body selects so their base images hide $ ( "#Size-Service-Bo…" at bounding box center [463, 284] width 471 height 392
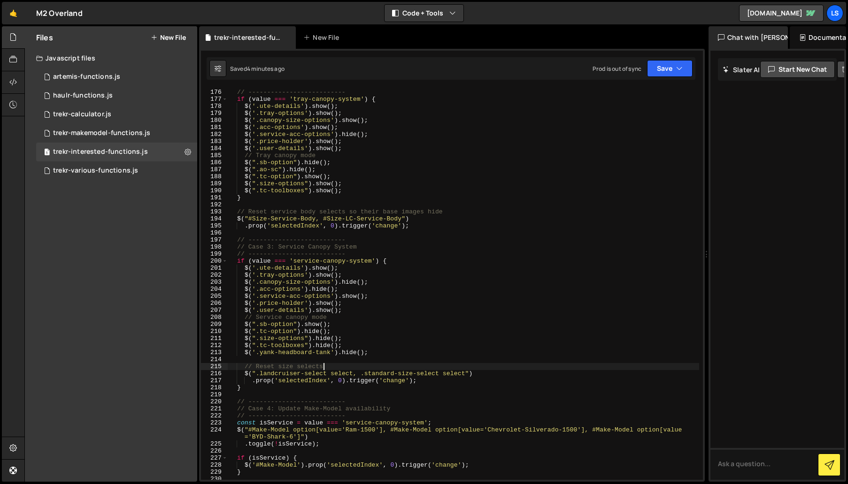
scroll to position [1231, 0]
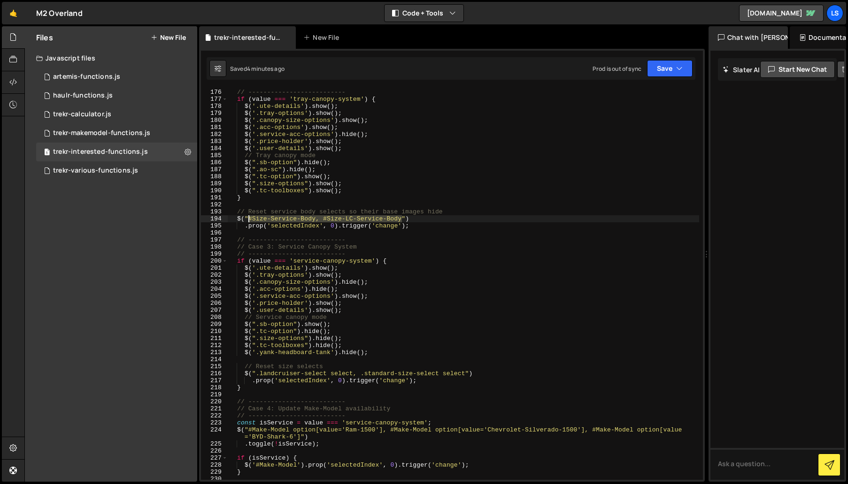
drag, startPoint x: 401, startPoint y: 219, endPoint x: 248, endPoint y: 220, distance: 153.0
click at [248, 220] on div "// Case 2: Tray + Canopy System // -------------------------- if ( value === 't…" at bounding box center [463, 285] width 471 height 406
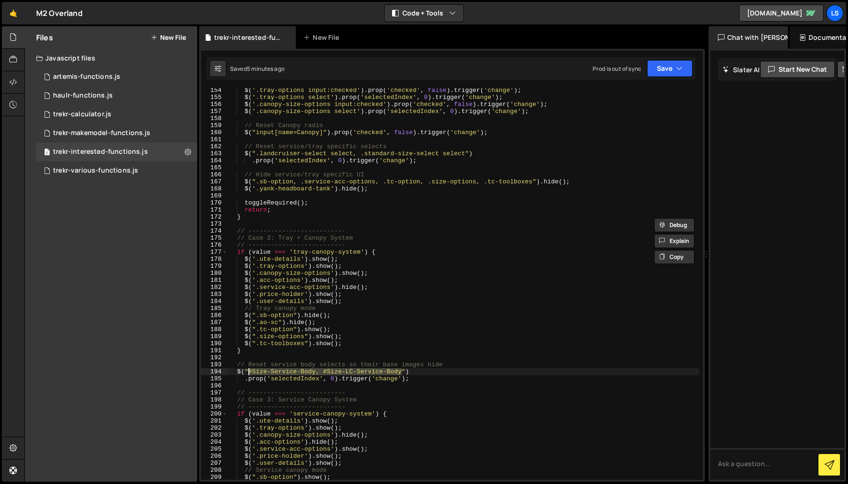
scroll to position [1240, 0]
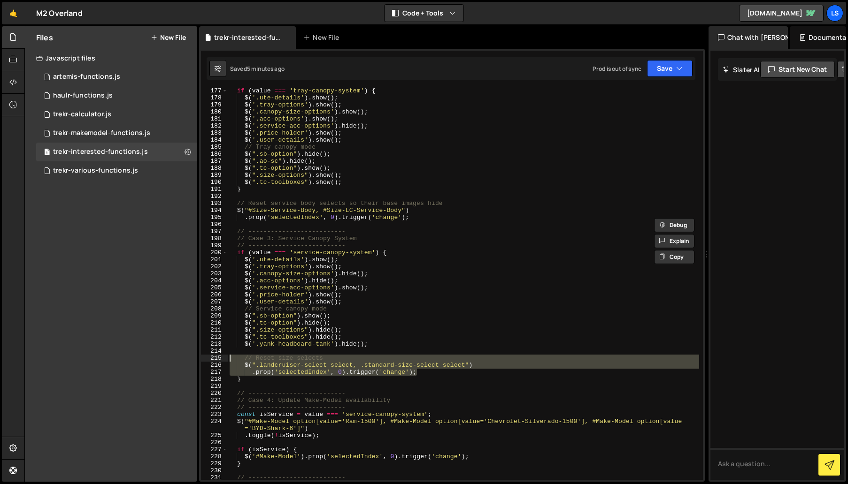
drag, startPoint x: 420, startPoint y: 374, endPoint x: 220, endPoint y: 358, distance: 201.0
click at [220, 358] on div "$("#Size-Service-Body, #Size-LC-Service-Body") 177 178 179 180 181 182 183 184 …" at bounding box center [452, 284] width 502 height 392
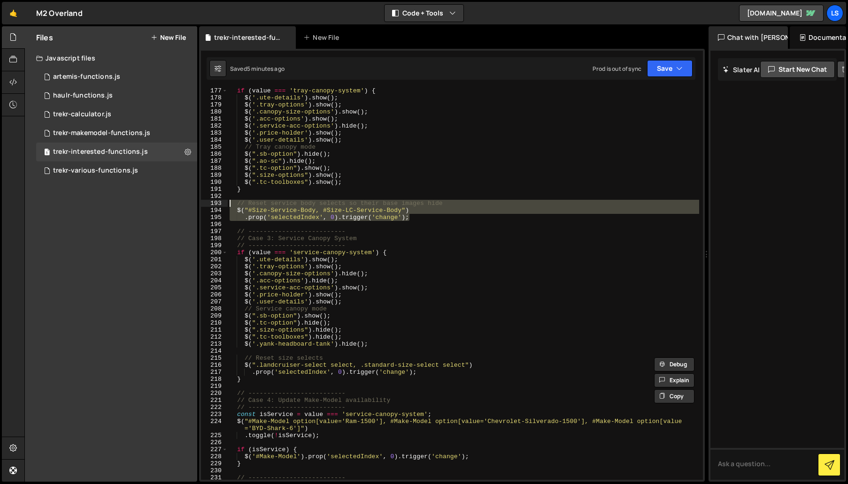
drag, startPoint x: 411, startPoint y: 217, endPoint x: 202, endPoint y: 203, distance: 208.9
click at [202, 203] on div "// Reset size selects $(".landcruiser-select select, .standard-size-select sele…" at bounding box center [452, 284] width 502 height 392
paste textarea ".prop('selectedIndex', 0).trigger('change');"
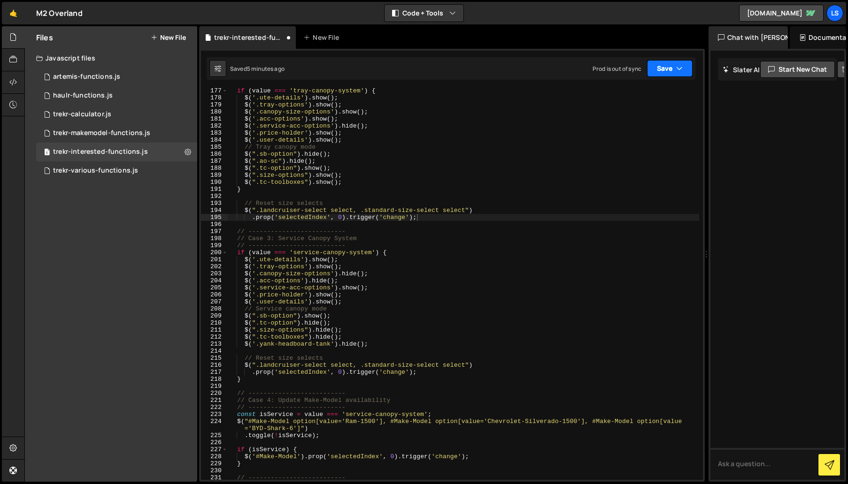
click at [672, 71] on button "Save" at bounding box center [670, 68] width 46 height 17
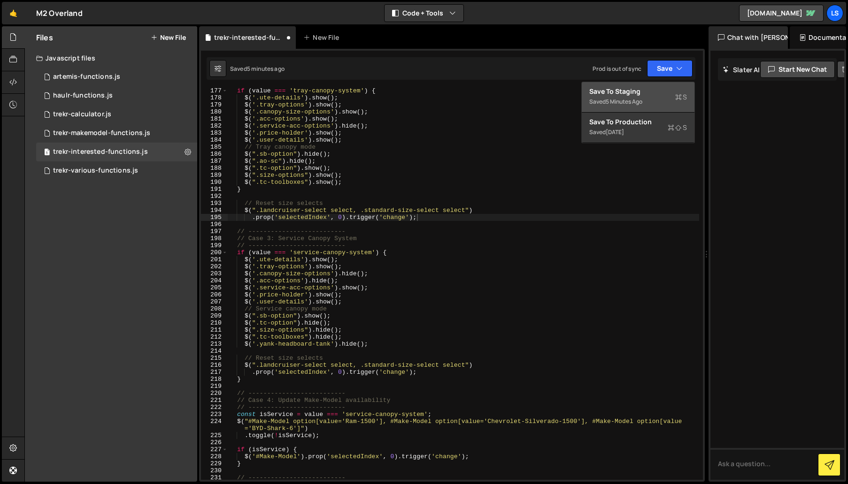
click at [637, 98] on div "5 minutes ago" at bounding box center [623, 102] width 37 height 8
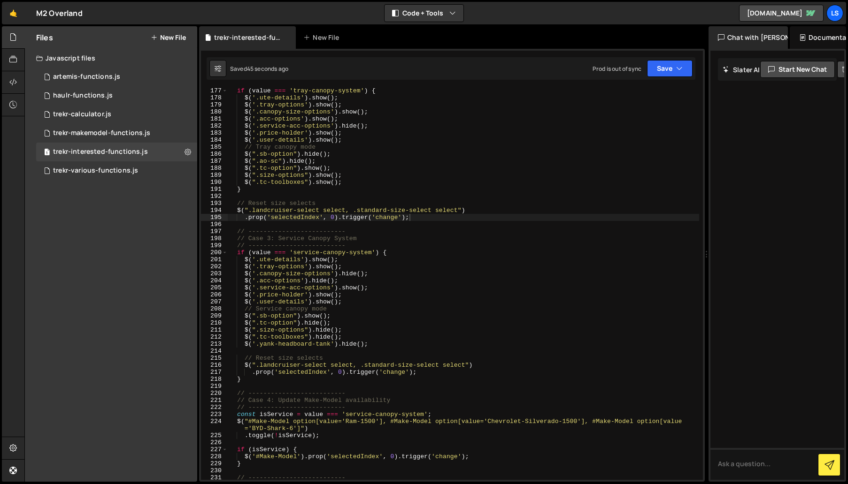
click at [336, 230] on div "if ( value === 'tray-canopy-system' ) { $ ( '.ute-details' ) . show ( ) ; $ ( '…" at bounding box center [463, 290] width 471 height 406
click at [312, 133] on div "if ( value === 'tray-canopy-system' ) { $ ( '.ute-details' ) . show ( ) ; $ ( '…" at bounding box center [463, 290] width 471 height 406
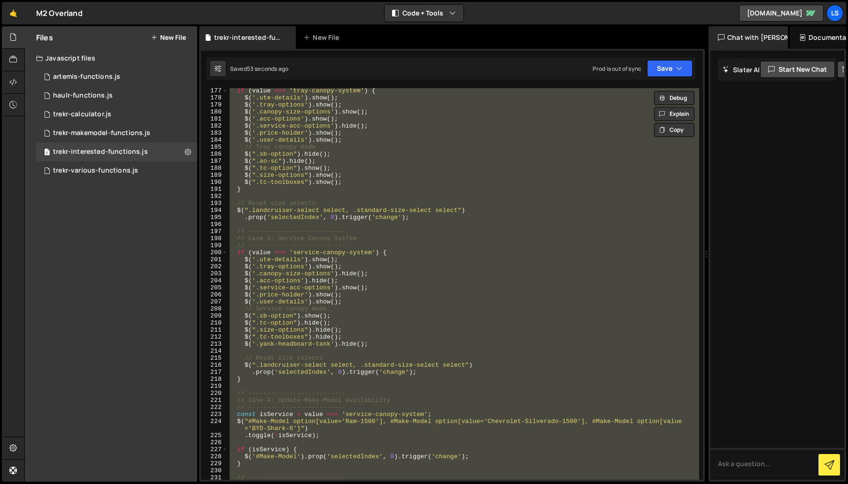
click at [350, 156] on div "if ( value === 'tray-canopy-system' ) { $ ( '.ute-details' ) . show ( ) ; $ ( '…" at bounding box center [463, 284] width 471 height 392
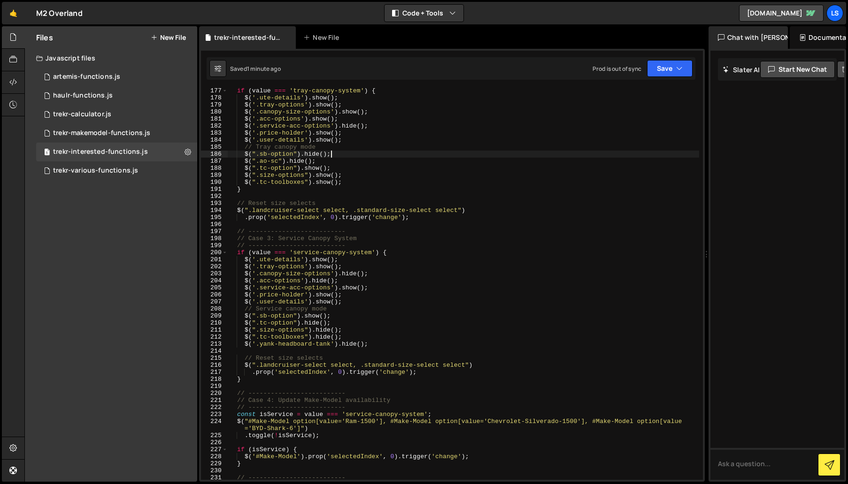
click at [365, 178] on div "if ( value === 'tray-canopy-system' ) { $ ( '.ute-details' ) . show ( ) ; $ ( '…" at bounding box center [463, 290] width 471 height 406
type textarea "});"
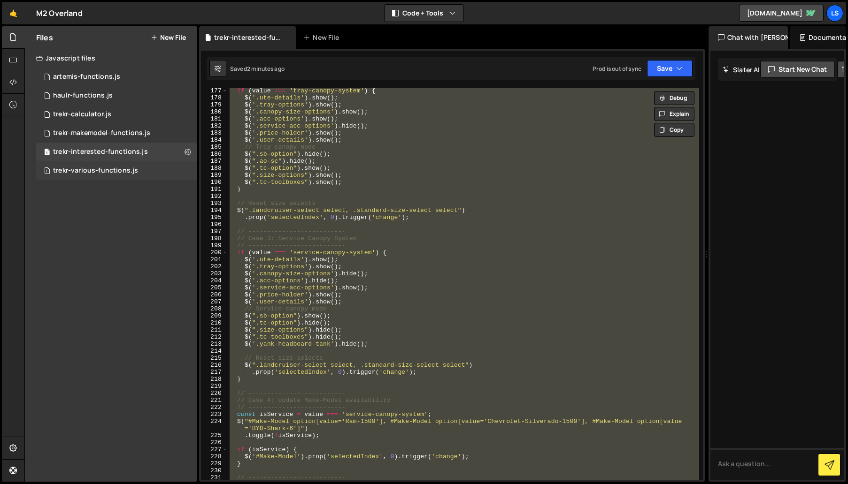
click at [99, 173] on div "trekr-various-functions.js" at bounding box center [95, 171] width 85 height 8
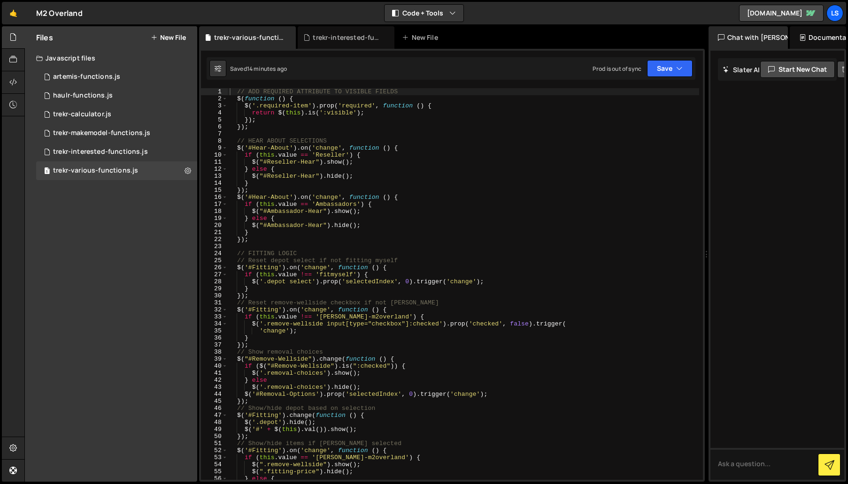
click at [359, 209] on div "// ADD REQUIRED ATTRIBUTE TO VISIBLE FIELDS $ ( function ( ) { $ ( '.required-i…" at bounding box center [463, 291] width 471 height 406
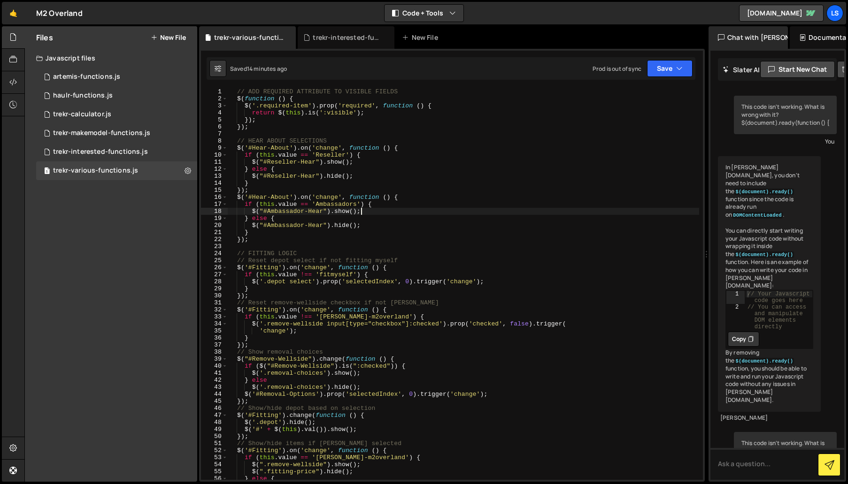
scroll to position [19759, 0]
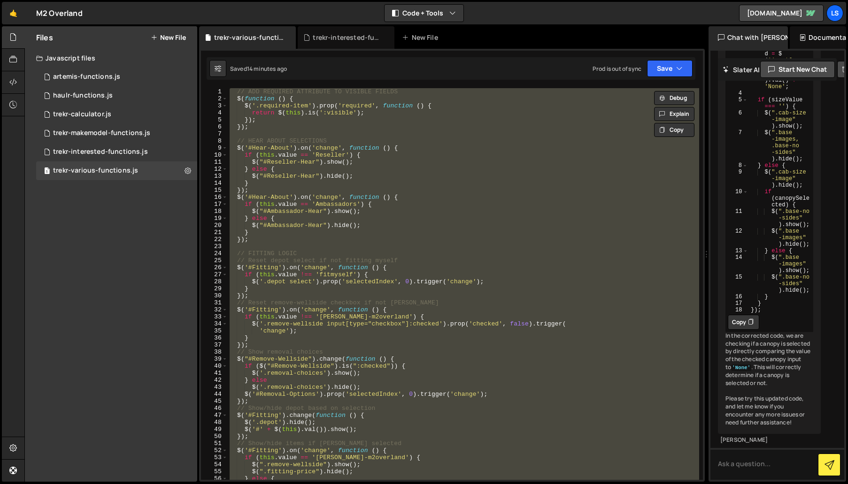
click at [422, 208] on div "// ADD REQUIRED ATTRIBUTE TO VISIBLE FIELDS $ ( function ( ) { $ ( '.required-i…" at bounding box center [463, 284] width 471 height 392
type textarea "$("#Ambassador-Hear").show();"
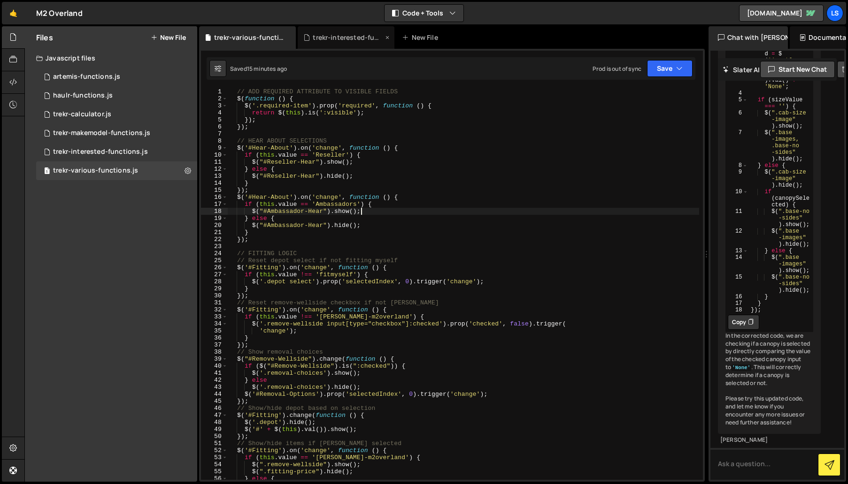
click at [344, 38] on div "trekr-interested-functions.js" at bounding box center [348, 37] width 70 height 9
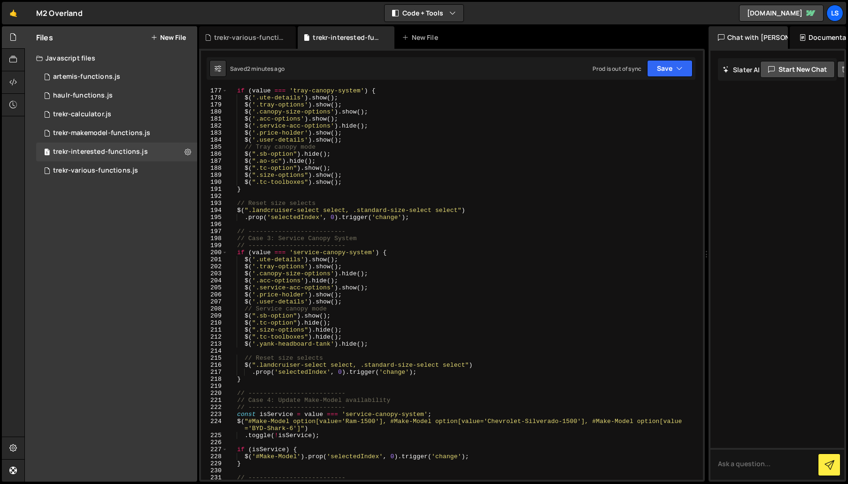
scroll to position [0, 0]
click at [337, 113] on div "if ( value === 'tray-canopy-system' ) { $ ( '.ute-details' ) . show ( ) ; $ ( '…" at bounding box center [463, 290] width 471 height 406
type textarea "});"
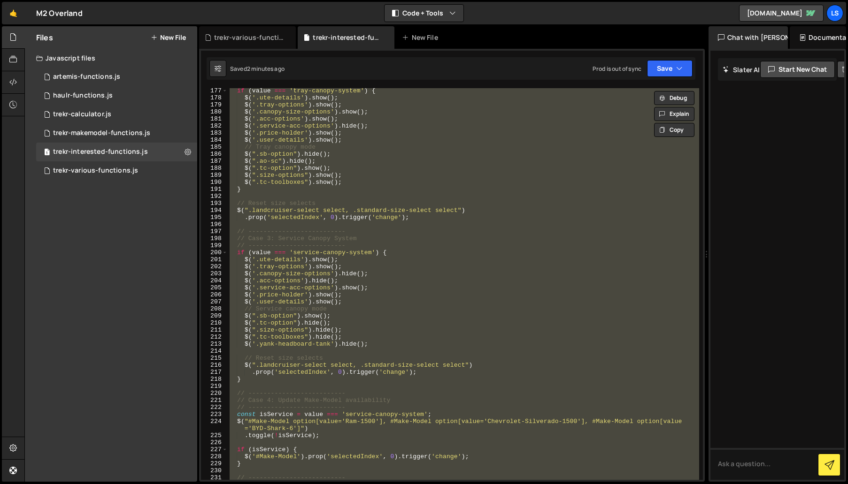
click at [346, 223] on div "if ( value === 'tray-canopy-system' ) { $ ( '.ute-details' ) . show ( ) ; $ ( '…" at bounding box center [463, 284] width 471 height 392
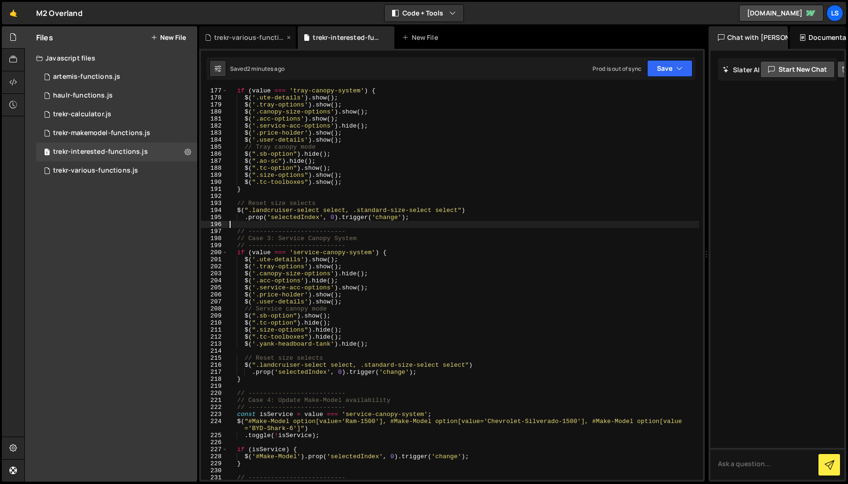
click at [256, 35] on div "trekr-various-functions.js" at bounding box center [249, 37] width 70 height 9
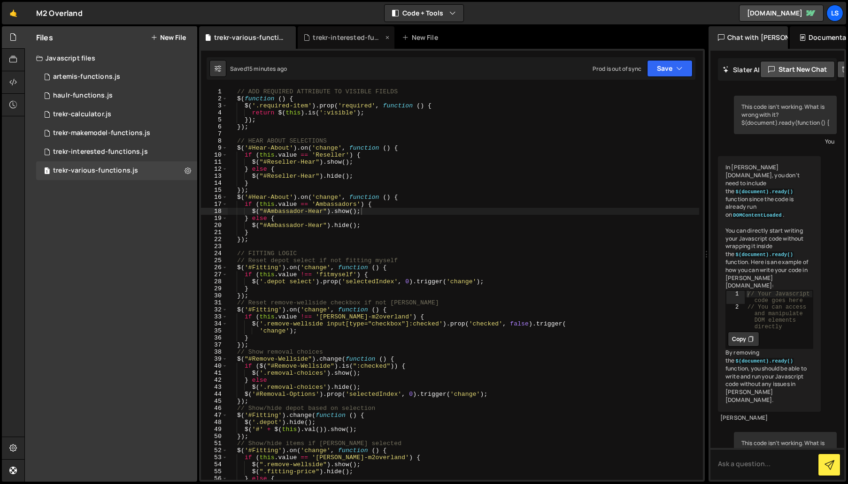
click at [0, 0] on icon at bounding box center [0, 0] width 0 height 0
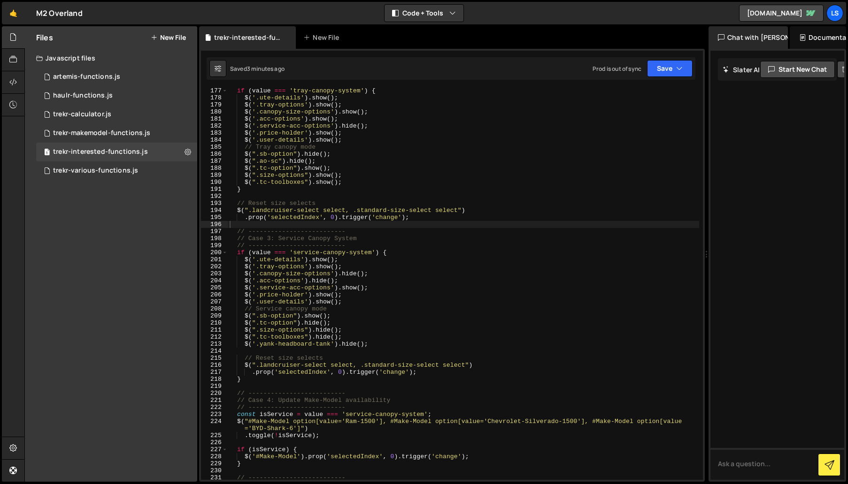
click at [302, 167] on div "if ( value === 'tray-canopy-system' ) { $ ( '.ute-details' ) . show ( ) ; $ ( '…" at bounding box center [463, 290] width 471 height 406
drag, startPoint x: 305, startPoint y: 105, endPoint x: 259, endPoint y: 105, distance: 46.0
click at [259, 105] on div "if ( value === 'tray-canopy-system' ) { $ ( '.ute-details' ) . show ( ) ; $ ( '…" at bounding box center [463, 290] width 471 height 406
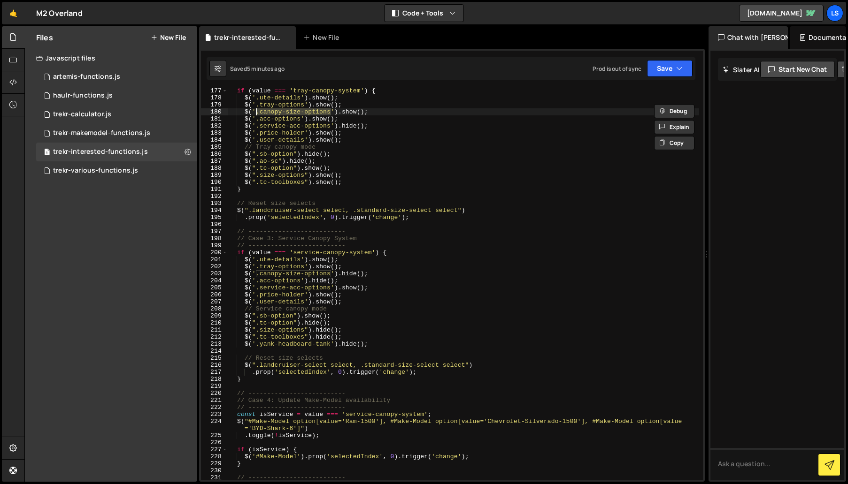
drag, startPoint x: 330, startPoint y: 112, endPoint x: 257, endPoint y: 113, distance: 73.2
click at [257, 113] on div "if ( value === 'tray-canopy-system' ) { $ ( '.ute-details' ) . show ( ) ; $ ( '…" at bounding box center [463, 290] width 471 height 406
drag, startPoint x: 331, startPoint y: 126, endPoint x: 257, endPoint y: 127, distance: 74.2
click at [257, 127] on div "if ( value === 'tray-canopy-system' ) { $ ( '.ute-details' ) . show ( ) ; $ ( '…" at bounding box center [463, 290] width 471 height 406
type textarea "$('.service-acc-options').hide();"
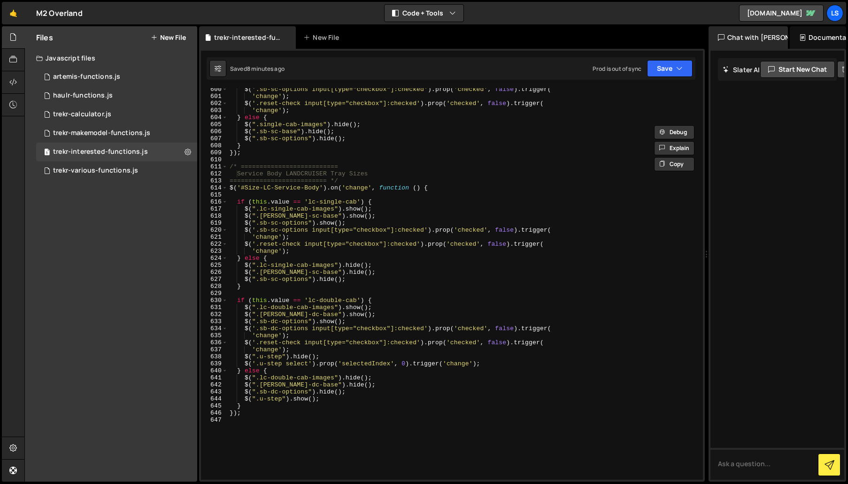
scroll to position [4225, 0]
click at [258, 428] on div "$ ( '.sb-sc-options input[type="checkbox"]:checked' ) . prop ( 'checked' , fals…" at bounding box center [463, 289] width 471 height 406
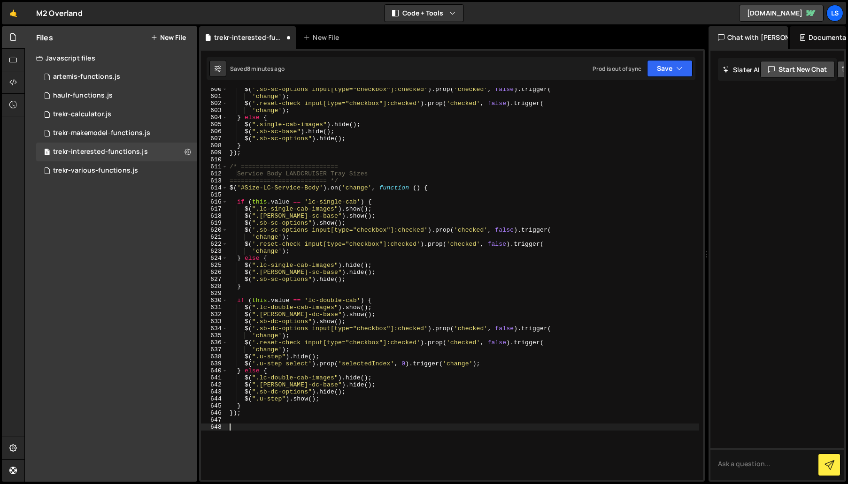
paste textarea "updateOptionsVisibility();"
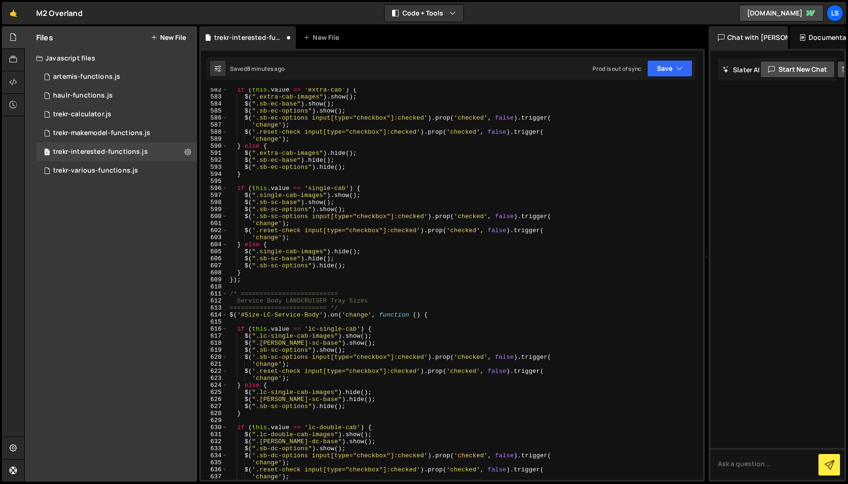
scroll to position [4099, 0]
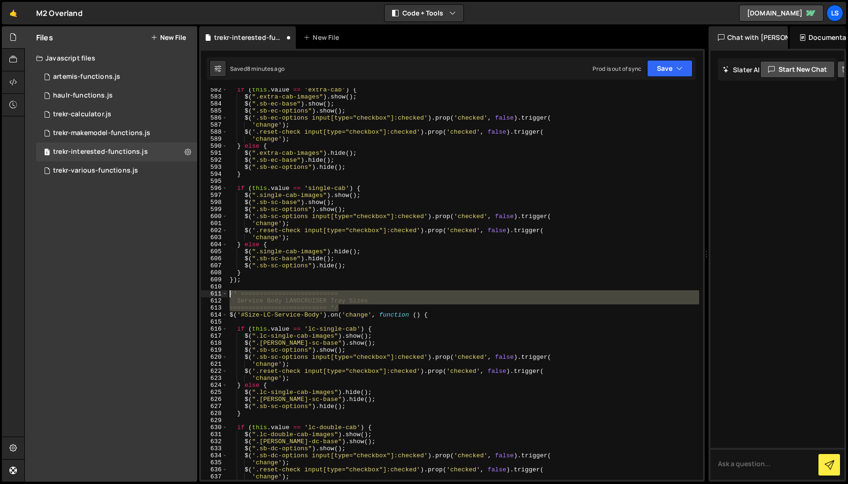
drag, startPoint x: 324, startPoint y: 306, endPoint x: 219, endPoint y: 293, distance: 105.4
click at [219, 293] on div "updateOptionsVisibility(); 582 583 584 585 586 587 588 589 590 591 592 593 594 …" at bounding box center [452, 284] width 502 height 392
type textarea "/* ========================== Service Body LANDCRUISER Tray Sizes"
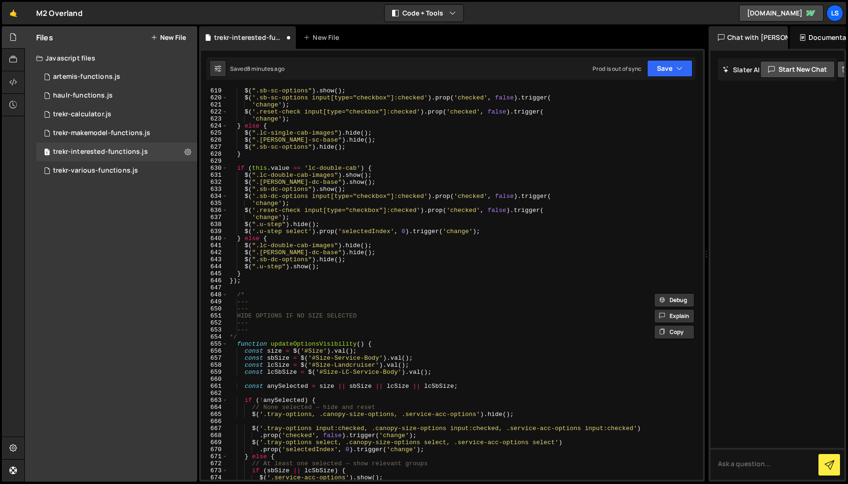
scroll to position [4358, 0]
click at [242, 285] on div "$ ( ".sb-sc-options" ) . show ( ) ; $ ( '.sb-sc-options input[type="checkbox"]:…" at bounding box center [463, 290] width 471 height 406
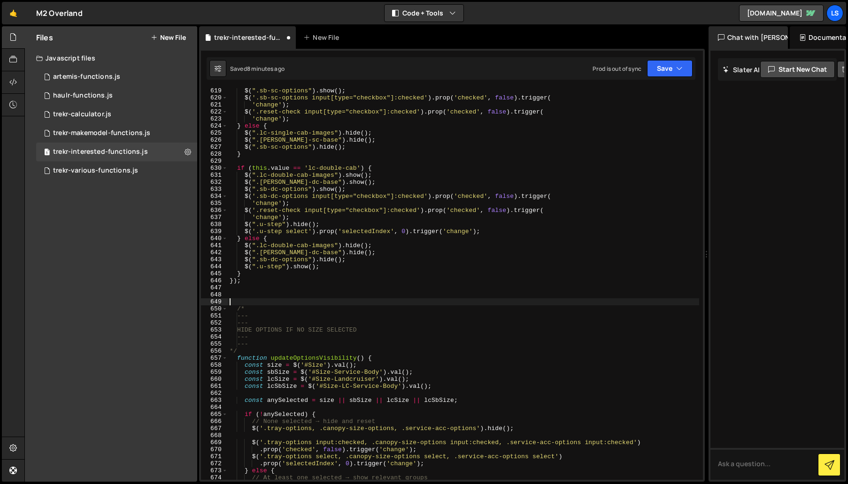
paste textarea "========================== */"
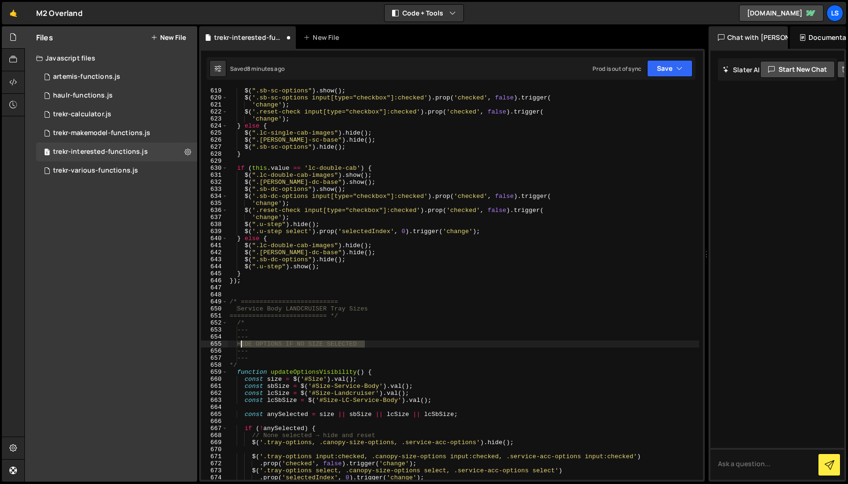
drag, startPoint x: 371, startPoint y: 344, endPoint x: 242, endPoint y: 345, distance: 129.5
click at [242, 345] on div "$ ( ".sb-sc-options" ) . show ( ) ; $ ( '.sb-sc-options input[type="checkbox"]:…" at bounding box center [463, 290] width 471 height 406
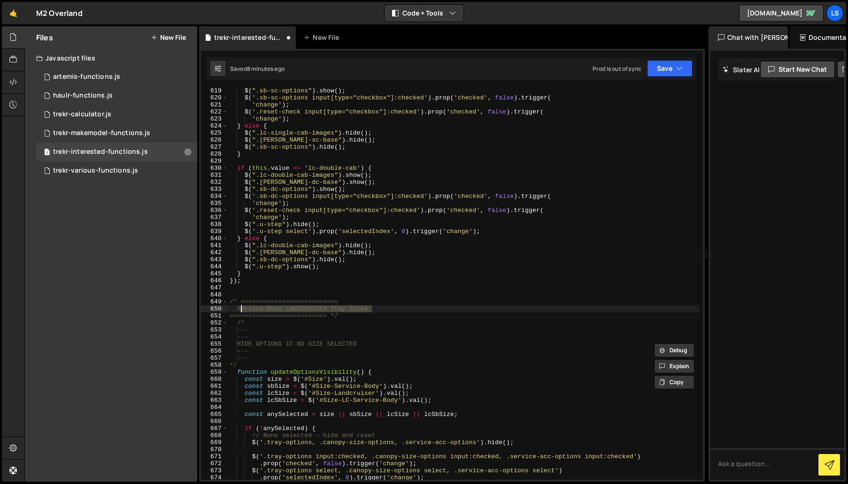
drag, startPoint x: 375, startPoint y: 310, endPoint x: 239, endPoint y: 309, distance: 136.6
click at [239, 309] on div "$ ( ".sb-sc-options" ) . show ( ) ; $ ( '.sb-sc-options input[type="checkbox"]:…" at bounding box center [463, 290] width 471 height 406
paste textarea "HIDE OPTIONS IF NO SIZE SELECTED"
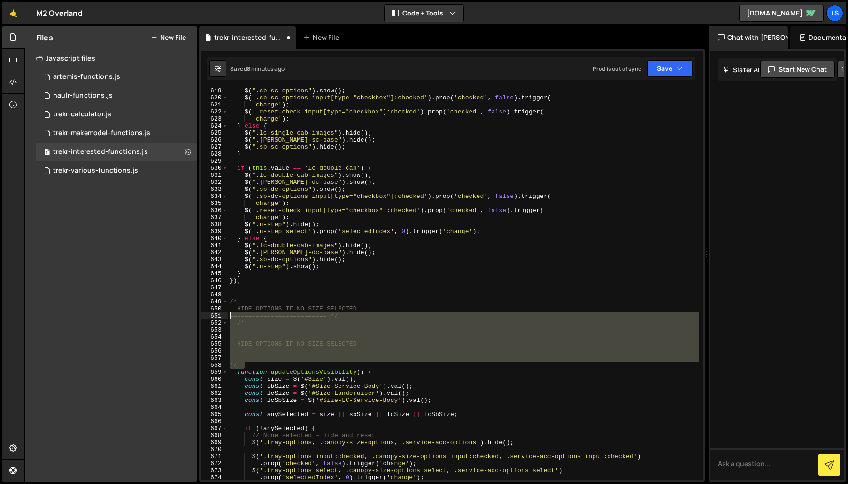
drag, startPoint x: 249, startPoint y: 367, endPoint x: 213, endPoint y: 317, distance: 61.5
click at [213, 317] on div "HIDE OPTIONS IF NO SIZE SELECTED 619 620 621 622 623 624 625 626 627 628 629 63…" at bounding box center [452, 284] width 502 height 392
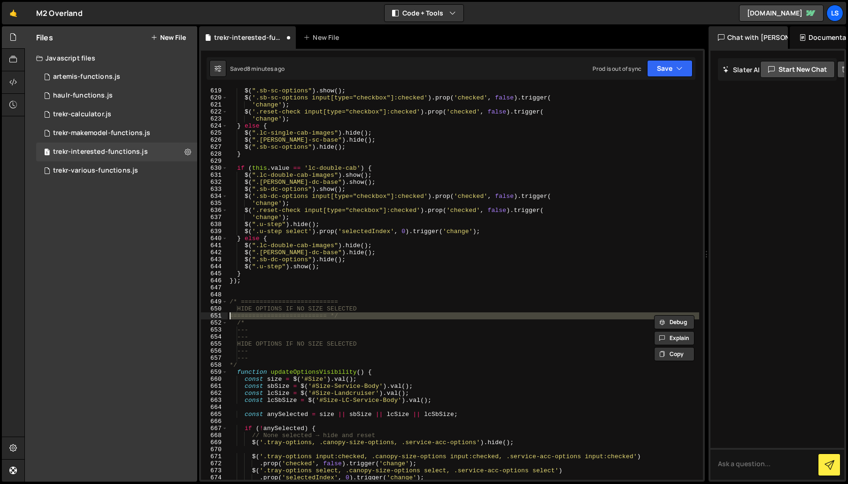
click at [213, 317] on div "651" at bounding box center [214, 316] width 27 height 7
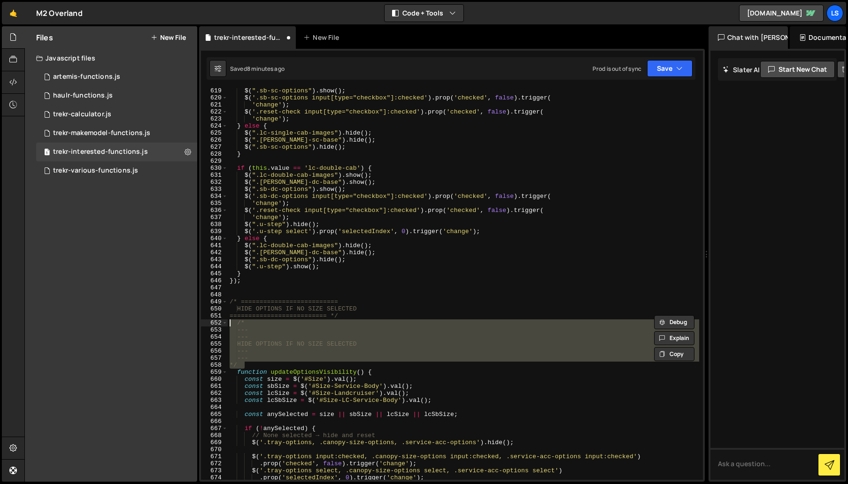
drag, startPoint x: 252, startPoint y: 366, endPoint x: 219, endPoint y: 321, distance: 55.4
click at [219, 321] on div "========================== */ /* 619 620 621 622 623 624 625 626 627 628 629 63…" at bounding box center [452, 284] width 502 height 392
type textarea "/* ---"
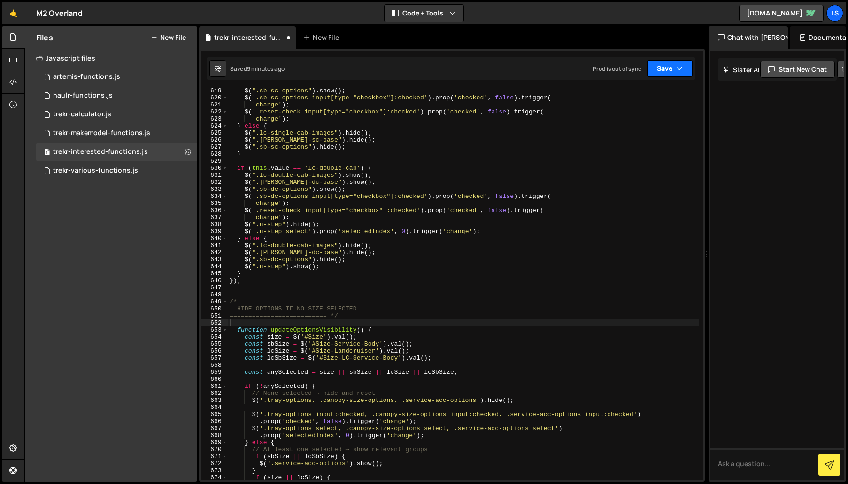
click at [665, 69] on button "Save" at bounding box center [670, 68] width 46 height 17
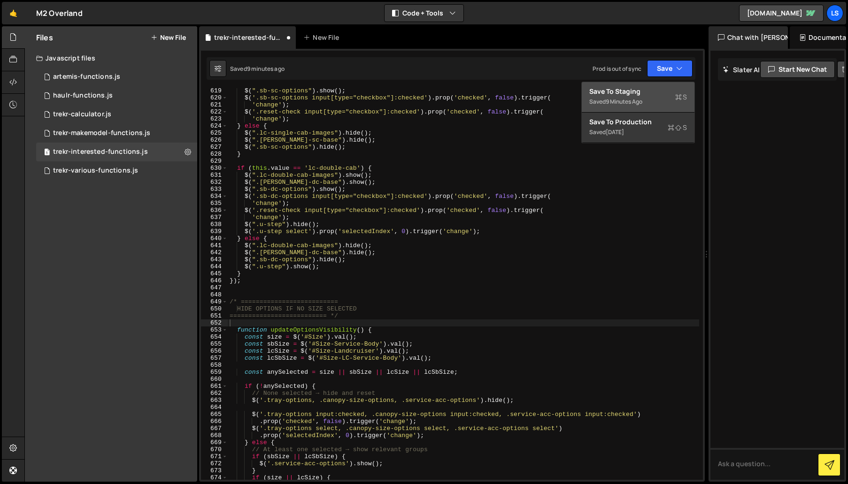
click at [643, 90] on div "Save to Staging S" at bounding box center [638, 91] width 98 height 9
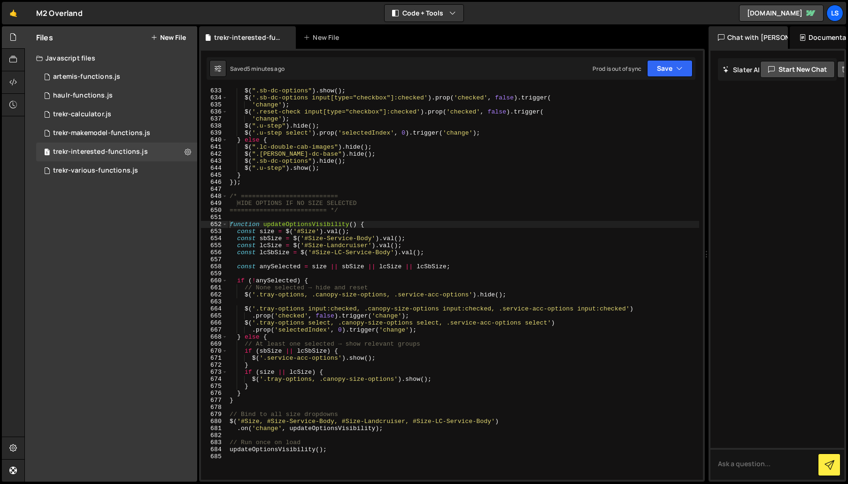
scroll to position [4457, 0]
click at [469, 296] on div "$ ( ".sb-dc-options" ) . show ( ) ; $ ( '.sb-dc-options input[type="checkbox"]:…" at bounding box center [463, 290] width 471 height 406
paste textarea "HIDE OPTIONS IF NO SIZE SELECTED"
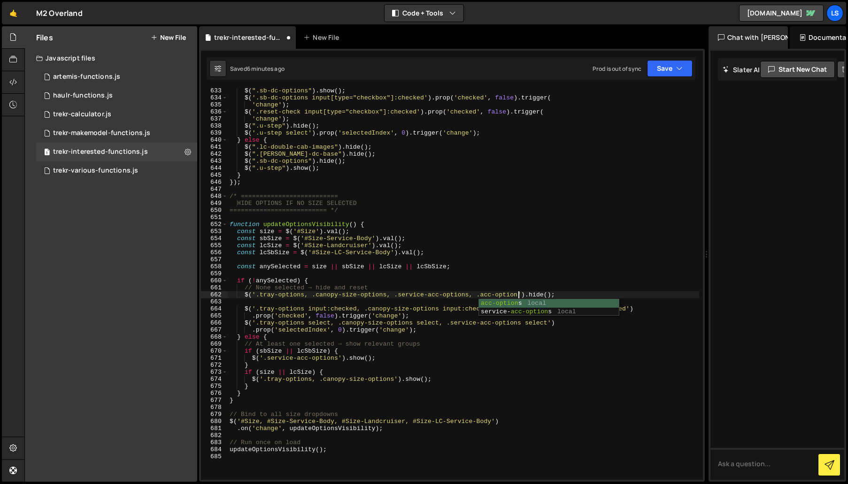
scroll to position [0, 22]
drag, startPoint x: 522, startPoint y: 296, endPoint x: 475, endPoint y: 296, distance: 46.5
click at [475, 296] on div "$ ( ".sb-dc-options" ) . show ( ) ; $ ( '.sb-dc-options input[type="checkbox"]:…" at bounding box center [463, 290] width 471 height 406
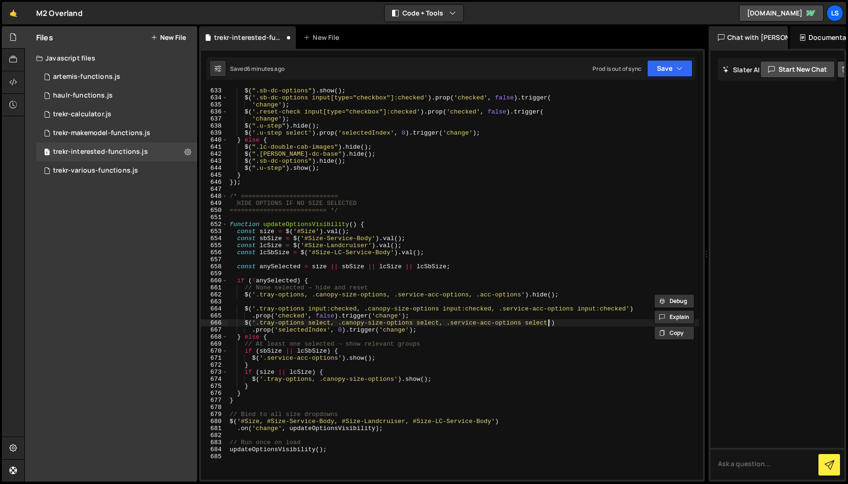
click at [548, 322] on div "$ ( ".sb-dc-options" ) . show ( ) ; $ ( '.sb-dc-options input[type="checkbox"]:…" at bounding box center [463, 290] width 471 height 406
paste textarea ".acc-options input:checked"
paste textarea ".acc-options select"
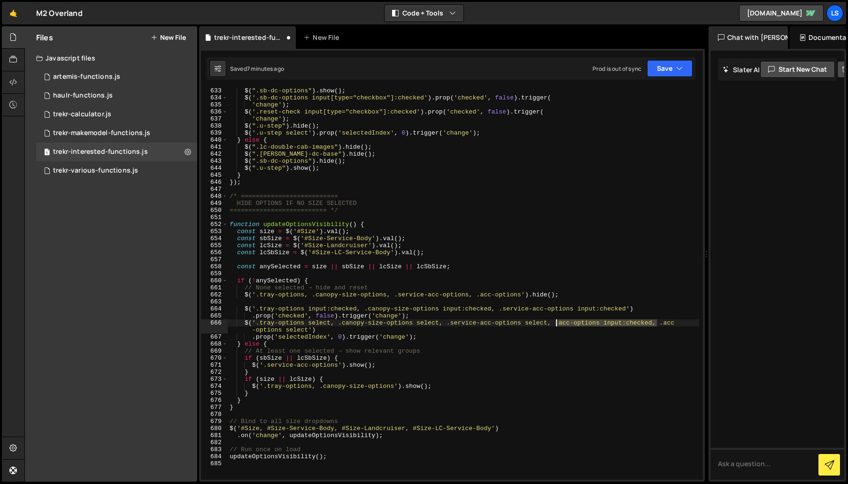
drag, startPoint x: 657, startPoint y: 324, endPoint x: 556, endPoint y: 324, distance: 100.9
click at [556, 324] on div "$ ( ".sb-dc-options" ) . show ( ) ; $ ( '.sb-dc-options input[type="checkbox"]:…" at bounding box center [463, 290] width 471 height 406
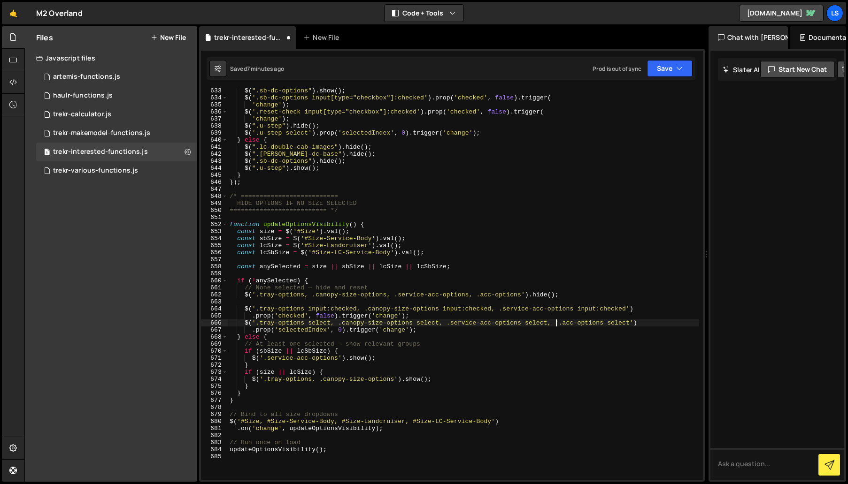
scroll to position [0, 30]
click at [627, 309] on div "$ ( ".sb-dc-options" ) . show ( ) ; $ ( '.sb-dc-options input[type="checkbox"]:…" at bounding box center [463, 290] width 471 height 406
click at [625, 308] on div "$ ( ".sb-dc-options" ) . show ( ) ; $ ( '.sb-dc-options input[type="checkbox"]:…" at bounding box center [463, 290] width 471 height 406
paste textarea ".acc-options input:checked,"
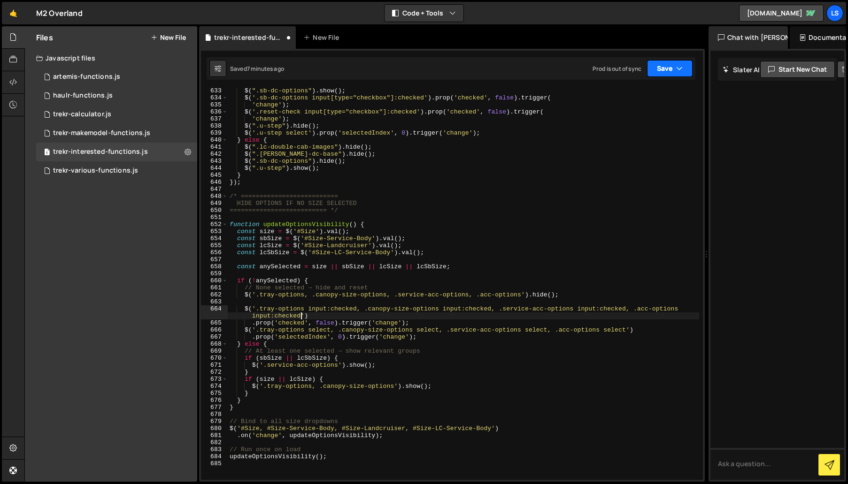
type textarea "$('.tray-options input:checked, .canopy-size-options input:checked, .service-ac…"
click at [672, 69] on button "Save" at bounding box center [670, 68] width 46 height 17
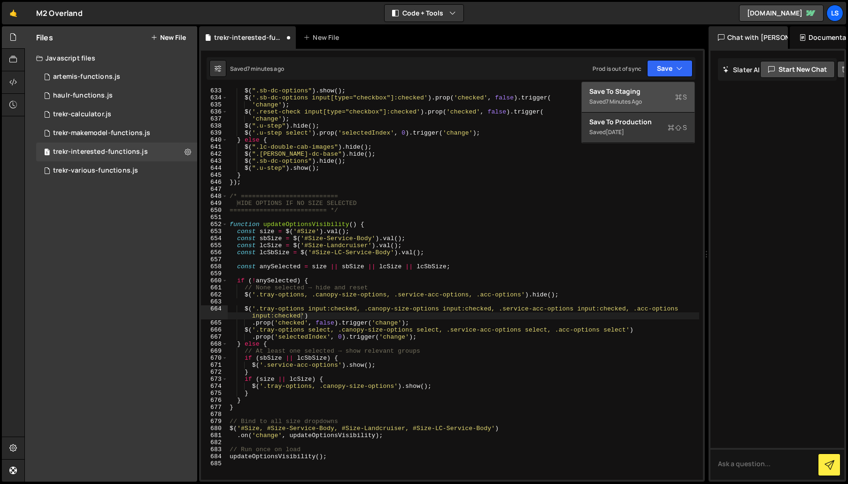
click at [640, 91] on div "Save to Staging S" at bounding box center [638, 91] width 98 height 9
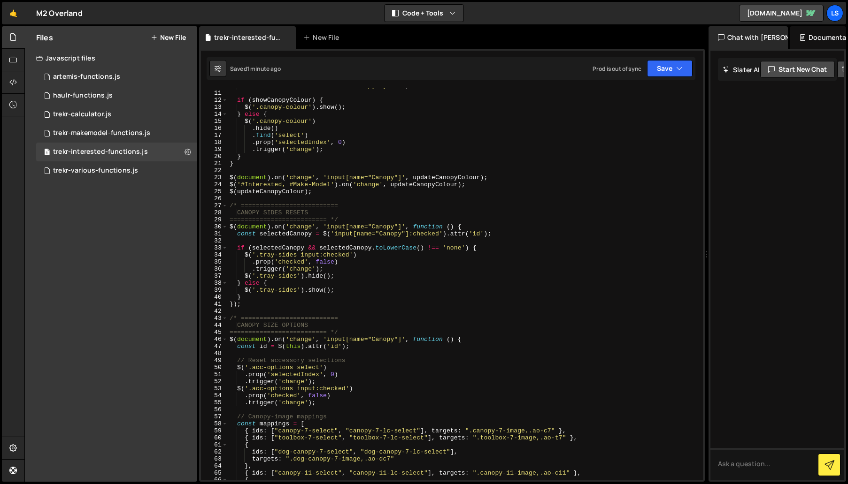
scroll to position [0, 0]
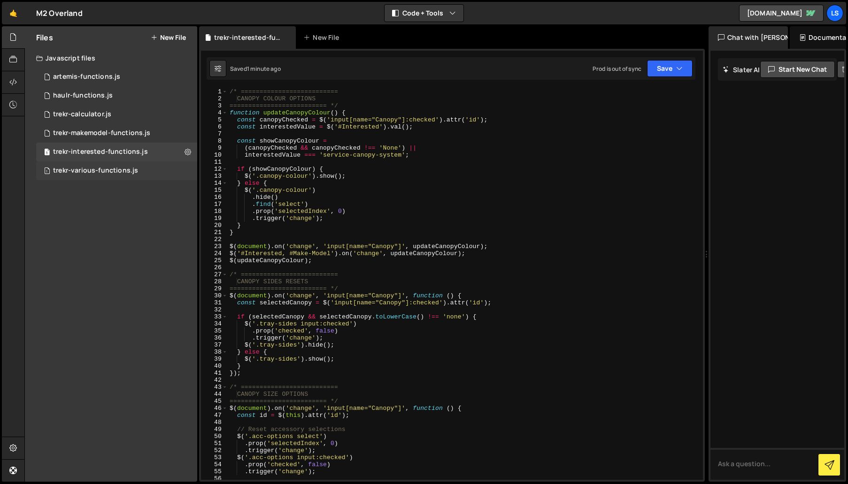
click at [82, 170] on div "trekr-various-functions.js" at bounding box center [95, 171] width 85 height 8
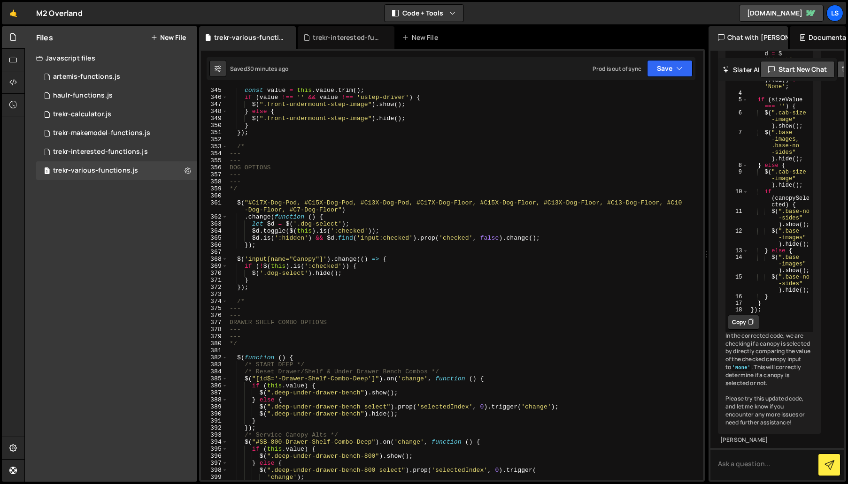
scroll to position [2447, 0]
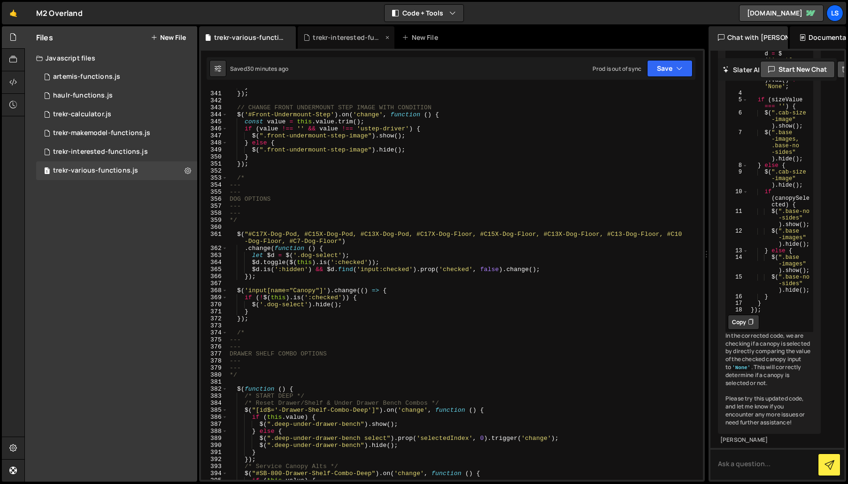
click at [346, 38] on div "trekr-interested-functions.js" at bounding box center [348, 37] width 70 height 9
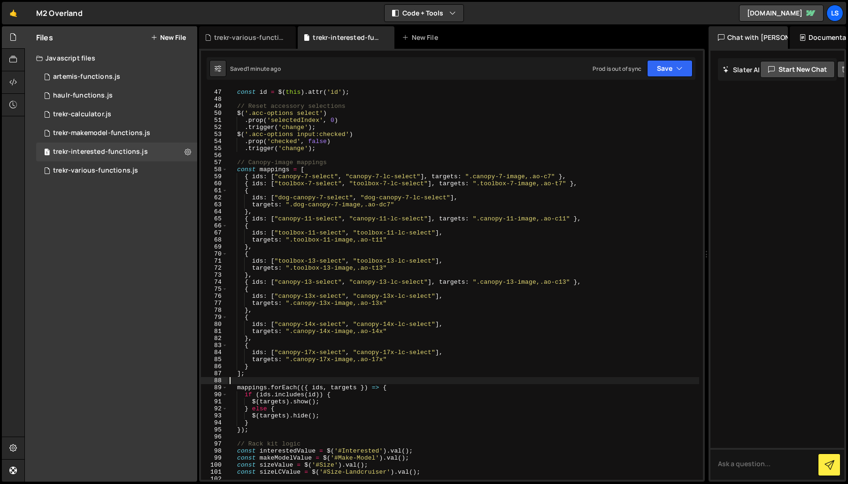
scroll to position [0, 0]
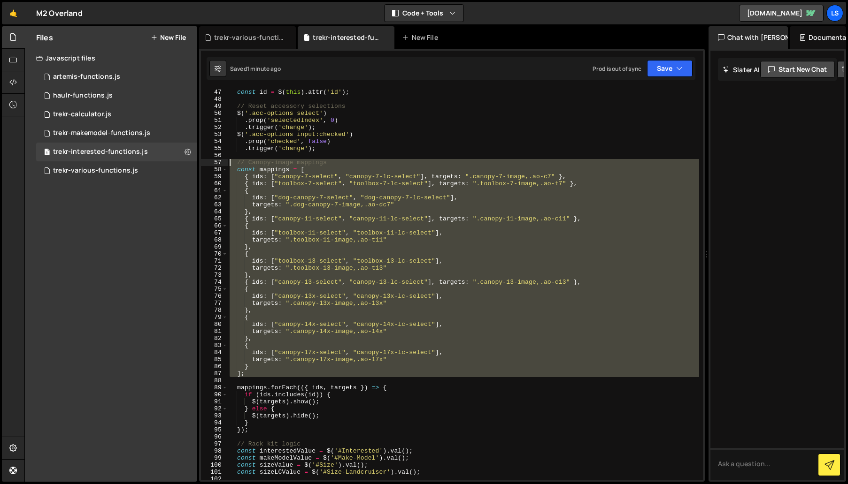
drag, startPoint x: 247, startPoint y: 378, endPoint x: 211, endPoint y: 162, distance: 218.4
click at [211, 162] on div "46 47 48 49 50 51 52 53 54 55 56 57 58 59 60 61 62 63 64 65 66 67 68 69 70 71 7…" at bounding box center [452, 284] width 502 height 392
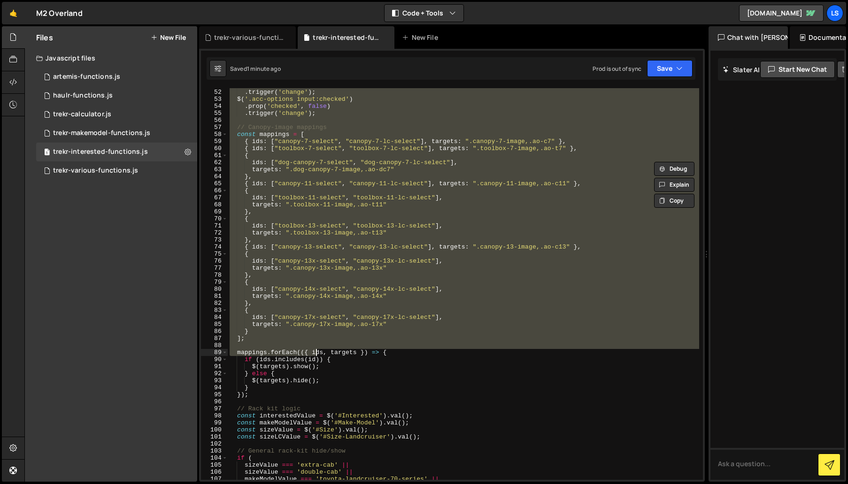
scroll to position [358, 0]
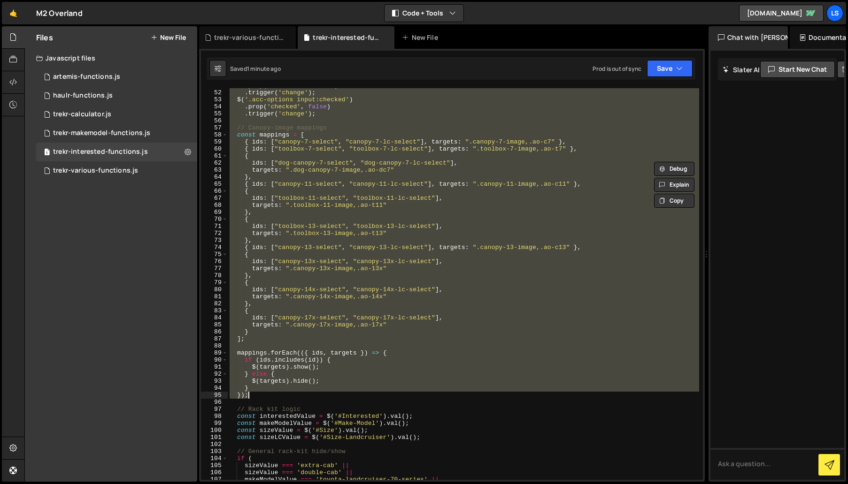
drag, startPoint x: 229, startPoint y: 138, endPoint x: 318, endPoint y: 399, distance: 275.6
click at [318, 399] on div ". prop ( 'selectedIndex' , 0 ) . trigger ( 'change' ) ; $ ( '.acc-options input…" at bounding box center [463, 285] width 471 height 406
click at [414, 364] on div ". prop ( 'selectedIndex' , 0 ) . trigger ( 'change' ) ; $ ( '.acc-options input…" at bounding box center [463, 284] width 471 height 392
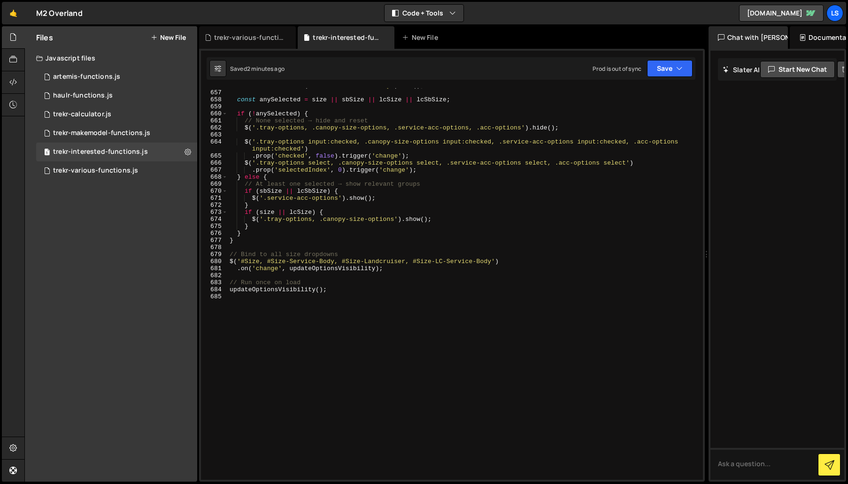
scroll to position [4479, 0]
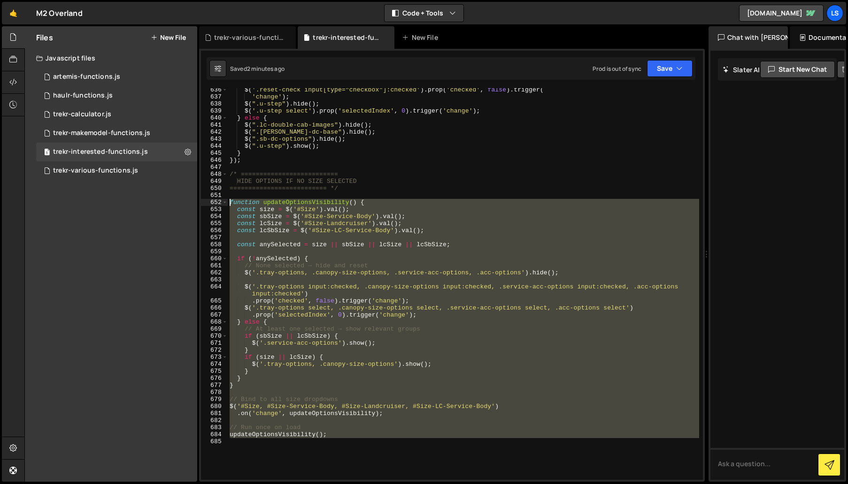
drag, startPoint x: 330, startPoint y: 439, endPoint x: 205, endPoint y: 201, distance: 269.5
click at [205, 201] on div "if (ids.includes(id)) { 636 637 638 639 640 641 642 643 644 645 646 647 648 649…" at bounding box center [452, 284] width 502 height 392
type textarea "function updateOptionsVisibility() { const size = $('#Size').val();"
paste textarea
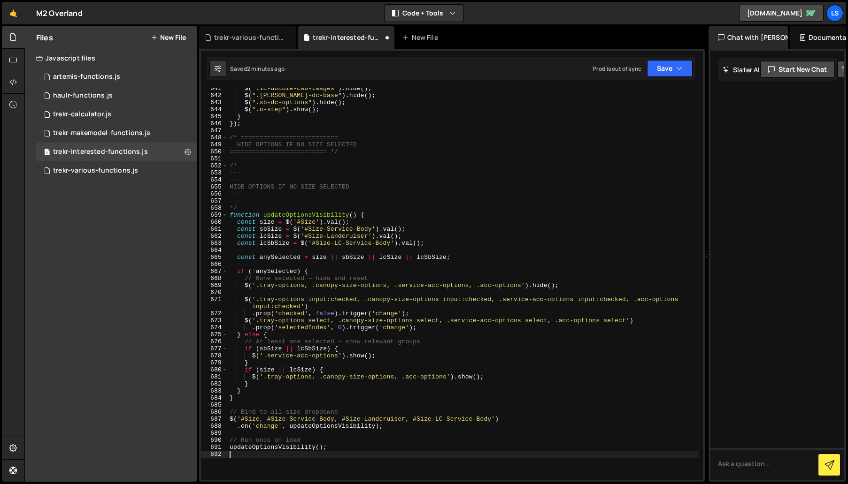
scroll to position [4547, 0]
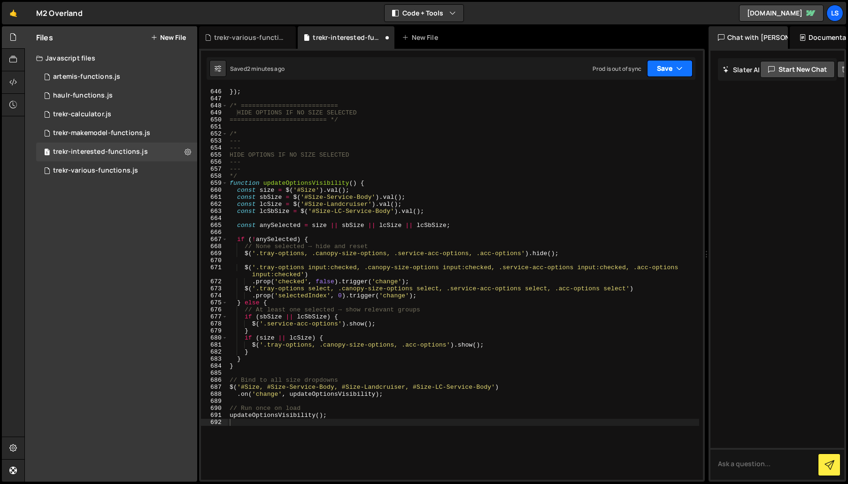
click at [664, 69] on button "Save" at bounding box center [670, 68] width 46 height 17
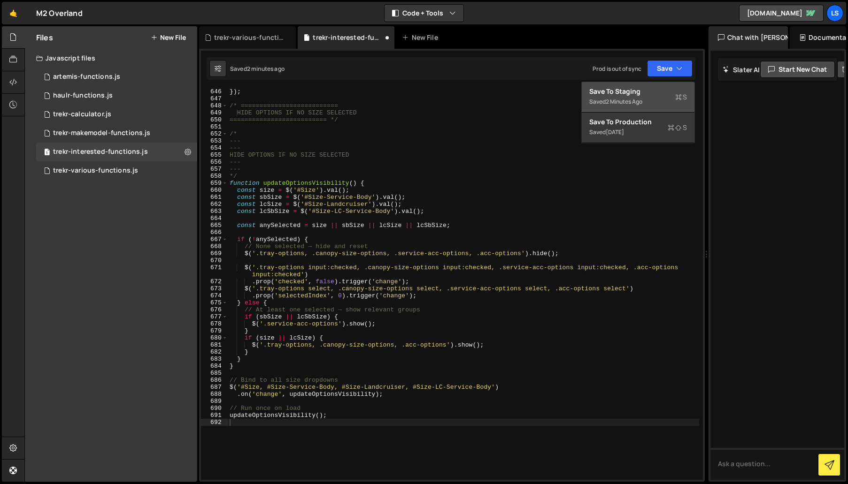
click at [633, 95] on div "Save to Staging S" at bounding box center [638, 91] width 98 height 9
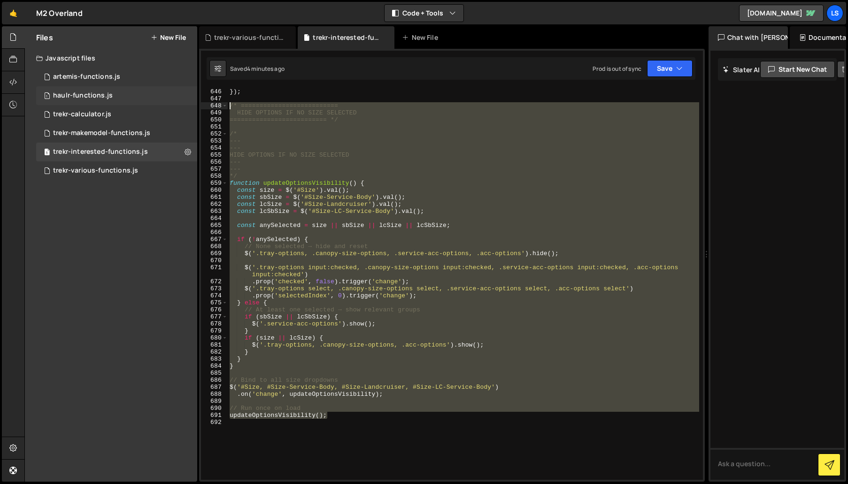
drag, startPoint x: 329, startPoint y: 418, endPoint x: 184, endPoint y: 103, distance: 346.7
click at [184, 103] on div "Files New File Javascript files 1 artemis-functions.js 0 1 haulr-functions.js 0…" at bounding box center [435, 254] width 823 height 456
type textarea "/* ========================== HIDE OPTIONS IF NO SIZE SELECTED"
paste textarea
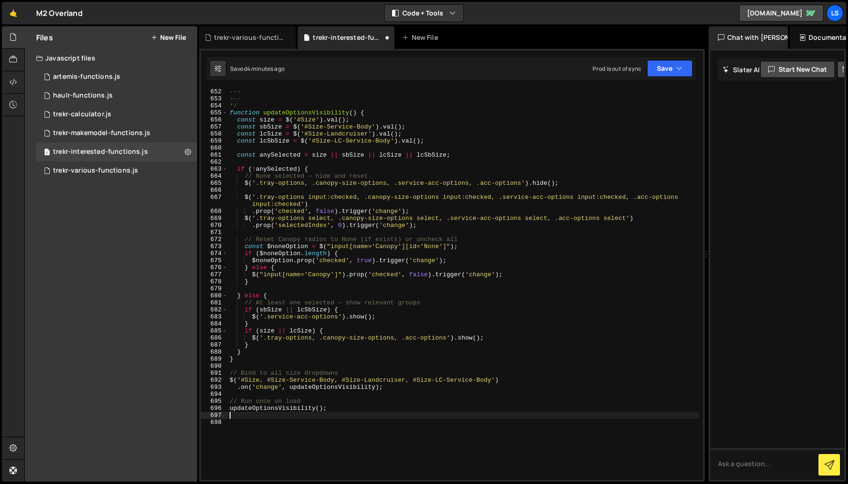
scroll to position [4545, 0]
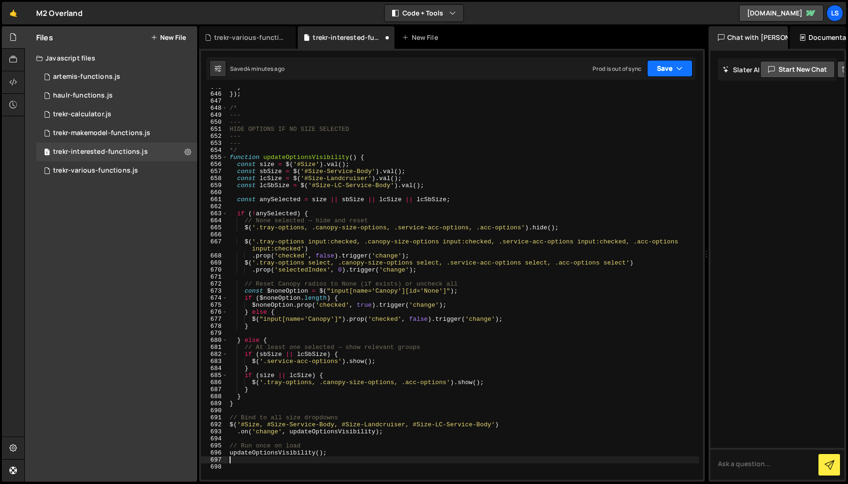
click at [680, 69] on icon "button" at bounding box center [679, 68] width 7 height 9
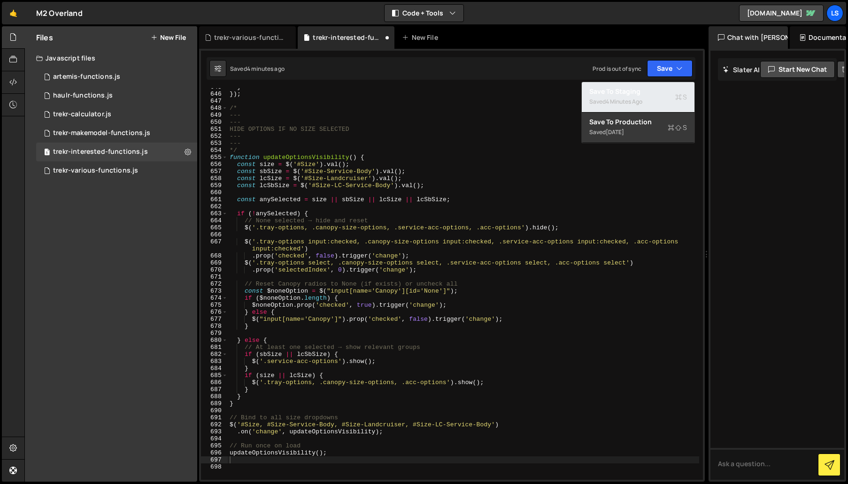
click at [617, 98] on div "4 minutes ago" at bounding box center [623, 102] width 37 height 8
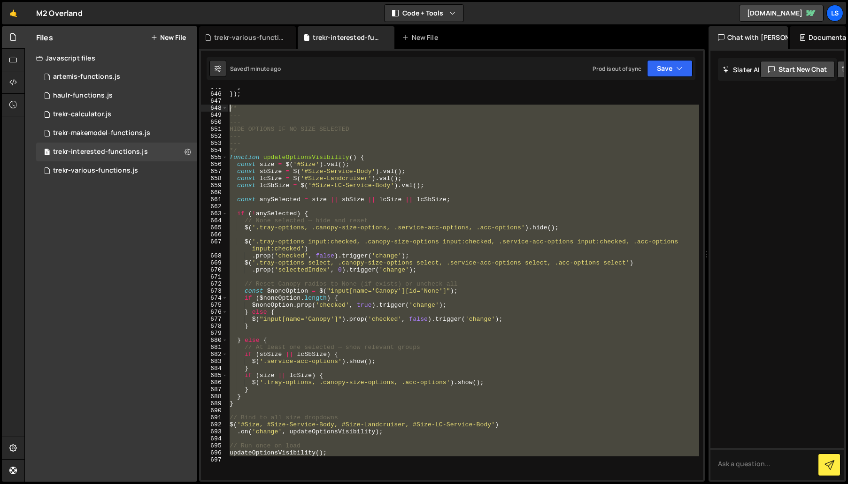
drag, startPoint x: 335, startPoint y: 457, endPoint x: 209, endPoint y: 107, distance: 372.4
click at [209, 107] on div "645 646 647 648 649 650 651 652 653 654 655 656 657 658 659 660 661 662 663 664…" at bounding box center [452, 284] width 502 height 392
type textarea "/* ---"
paste textarea
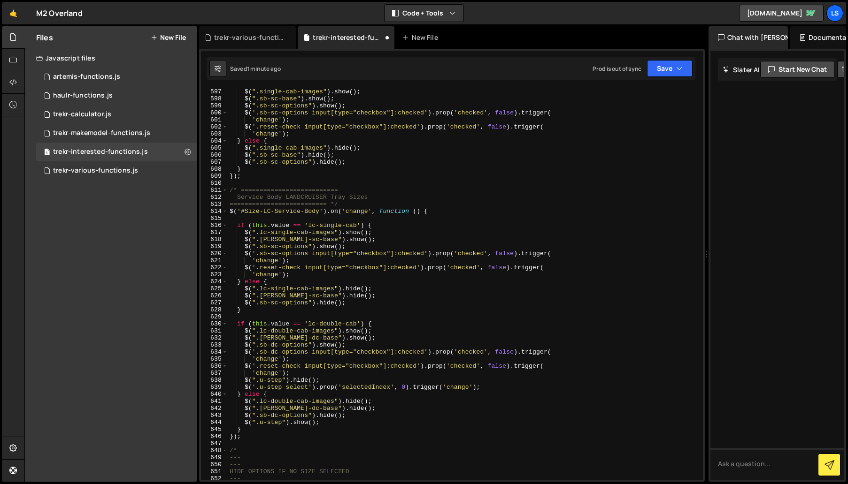
scroll to position [4246, 0]
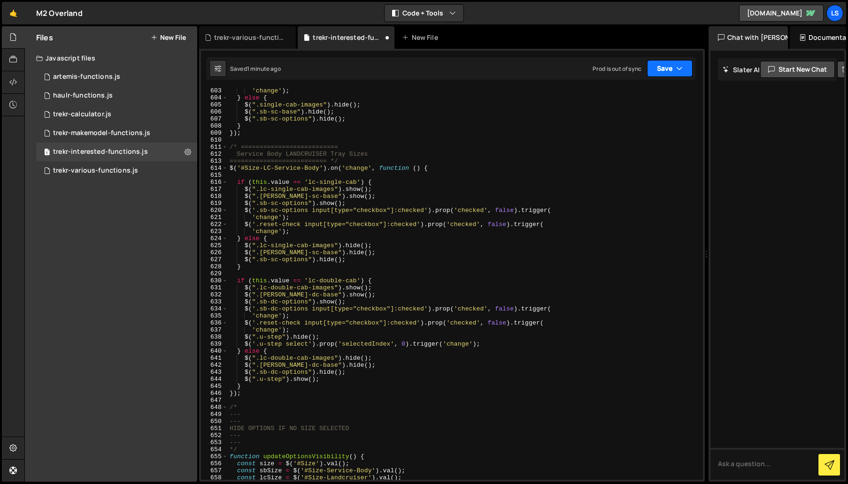
click at [671, 72] on button "Save" at bounding box center [670, 68] width 46 height 17
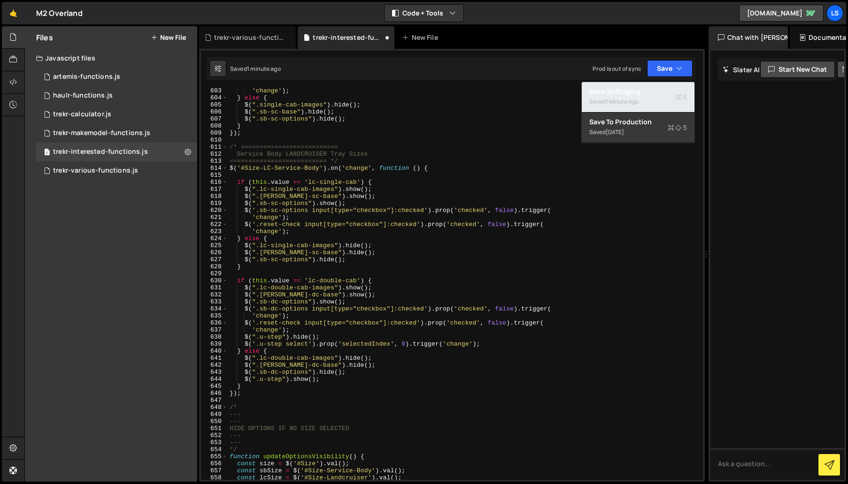
click at [624, 100] on div "1 minute ago" at bounding box center [621, 102] width 33 height 8
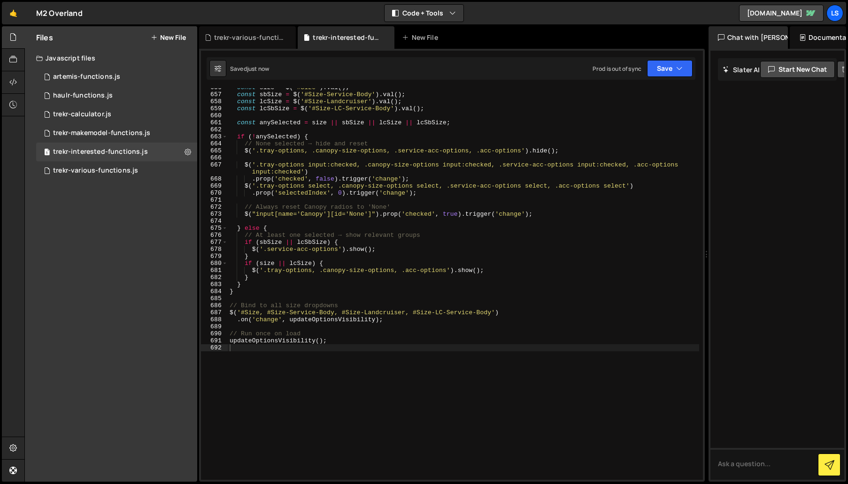
scroll to position [4553, 0]
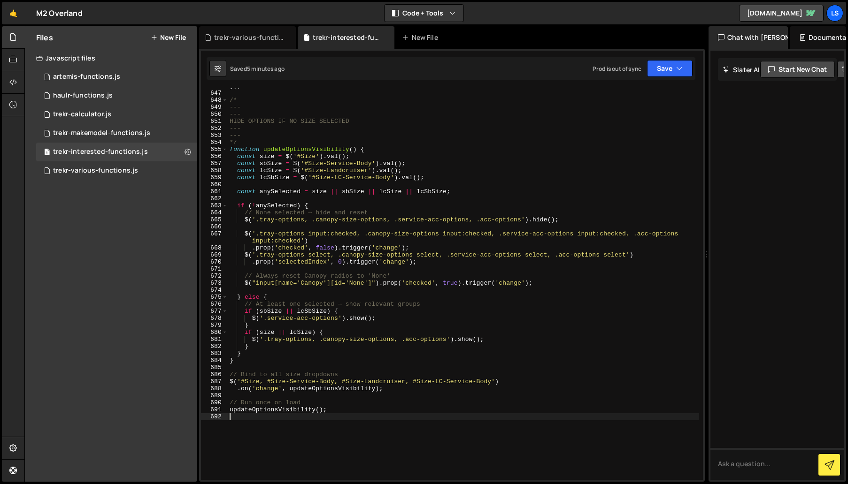
drag, startPoint x: 341, startPoint y: 414, endPoint x: 428, endPoint y: 399, distance: 88.7
click at [341, 414] on div "}) ; /* --- --- HIDE OPTIONS IF NO SIZE SELECTED --- --- */ function updateOpti…" at bounding box center [463, 286] width 471 height 406
click at [339, 158] on div "}) ; /* --- --- HIDE OPTIONS IF NO SIZE SELECTED --- --- */ function updateOpti…" at bounding box center [463, 286] width 471 height 406
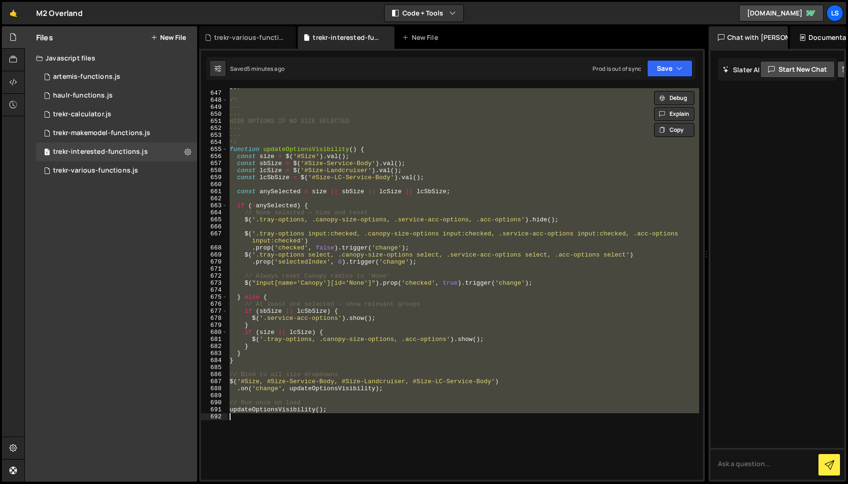
click at [365, 284] on div "}) ; /* --- --- HIDE OPTIONS IF NO SIZE SELECTED --- --- */ function updateOpti…" at bounding box center [463, 284] width 471 height 392
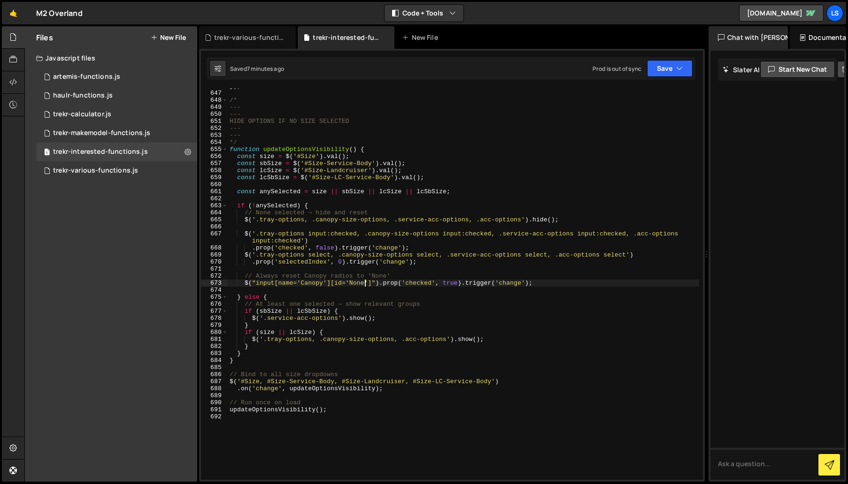
click at [298, 208] on div "}) ; /* --- --- HIDE OPTIONS IF NO SIZE SELECTED --- --- */ function updateOpti…" at bounding box center [463, 286] width 471 height 406
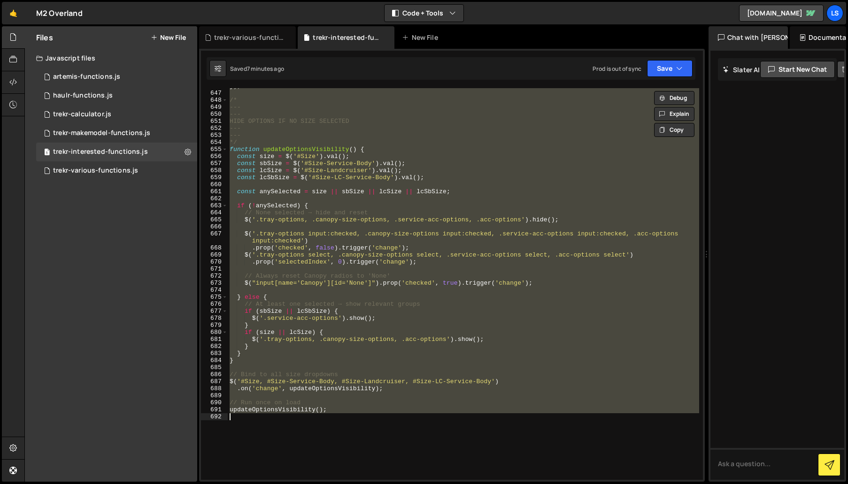
click at [329, 202] on div "}) ; /* --- --- HIDE OPTIONS IF NO SIZE SELECTED --- --- */ function updateOpti…" at bounding box center [463, 284] width 471 height 392
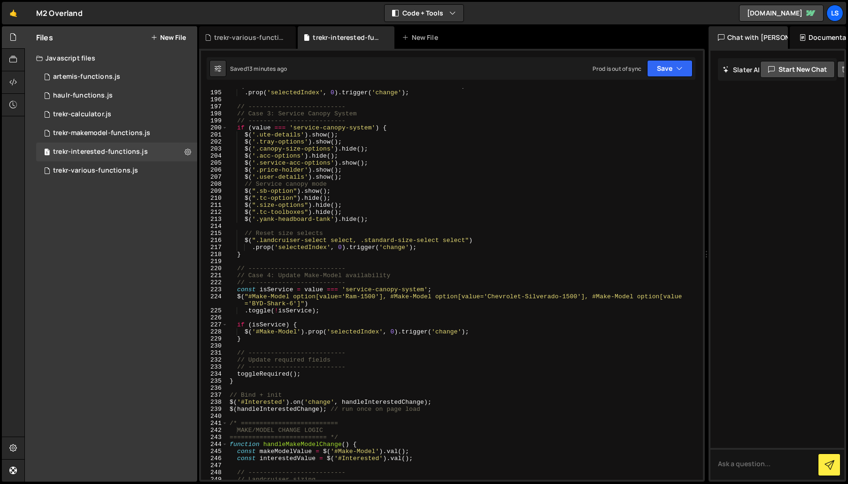
scroll to position [1456, 0]
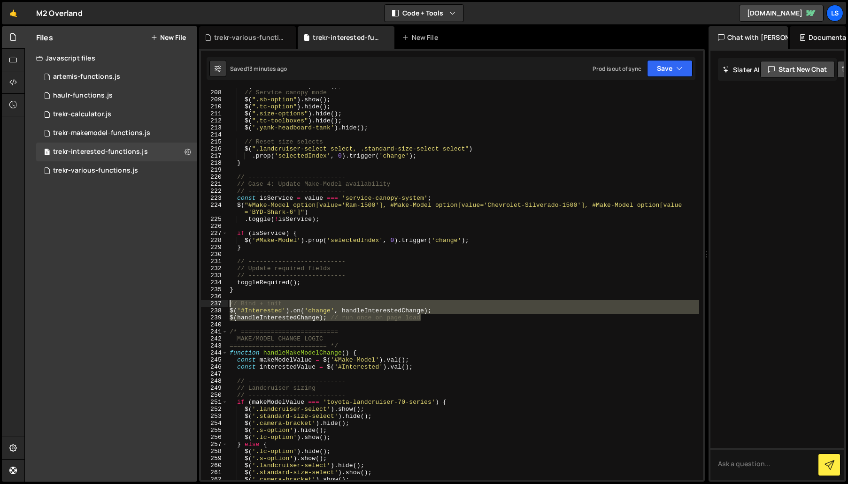
drag, startPoint x: 429, startPoint y: 319, endPoint x: 198, endPoint y: 300, distance: 231.6
click at [198, 300] on div "Files New File Javascript files 1 artemis-functions.js 0 1 haulr-functions.js 0…" at bounding box center [435, 254] width 823 height 456
click at [448, 320] on div "$ ( '.user-details' ) . show ( ) ; // Service canopy mode $ ( ".sb-option" ) . …" at bounding box center [463, 284] width 471 height 392
type textarea "$(handleInterestedChange); // run once on page load"
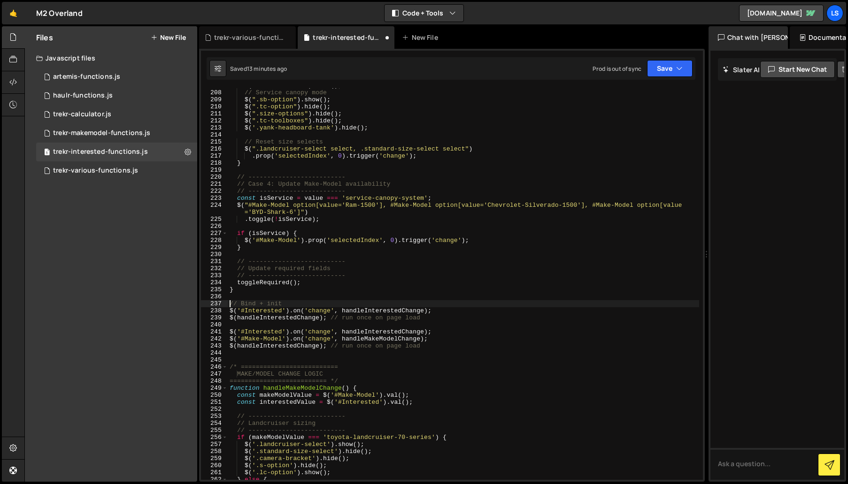
click at [231, 303] on div "$ ( '.user-details' ) . show ( ) ; // Service canopy mode $ ( ".sb-option" ) . …" at bounding box center [463, 285] width 471 height 406
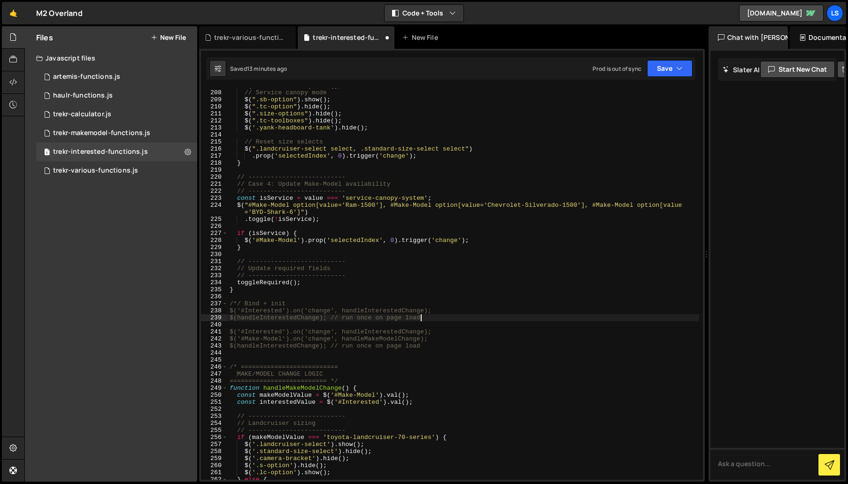
click at [430, 316] on div "$ ( '.user-details' ) . show ( ) ; // Service canopy mode $ ( ".sb-option" ) . …" at bounding box center [463, 285] width 471 height 406
click at [237, 303] on div "$ ( '.user-details' ) . show ( ) ; // Service canopy mode $ ( ".sb-option" ) . …" at bounding box center [463, 285] width 471 height 406
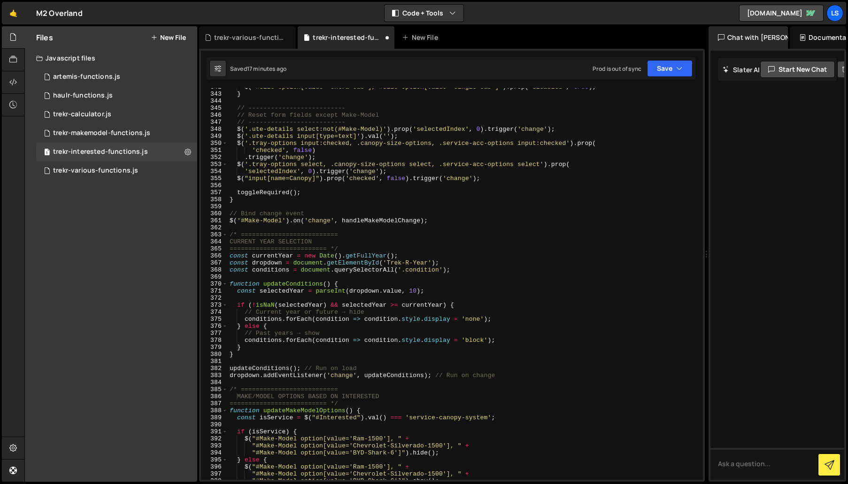
scroll to position [2421, 0]
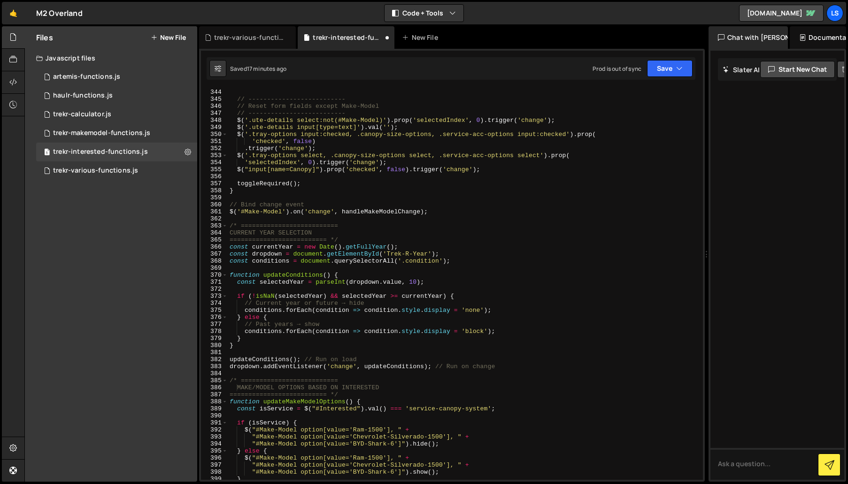
click at [229, 203] on div "} // -------------------------- // Reset form fields except Make-Model // -----…" at bounding box center [463, 285] width 471 height 406
click at [462, 209] on div "} // -------------------------- // Reset form fields except Make-Model // -----…" at bounding box center [463, 285] width 471 height 406
click at [285, 211] on div "} // -------------------------- // Reset form fields except Make-Model // -----…" at bounding box center [463, 285] width 471 height 406
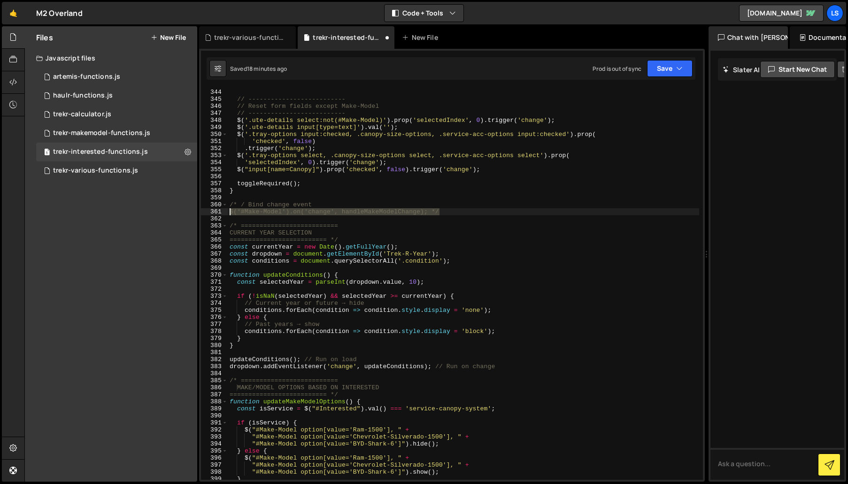
drag, startPoint x: 451, startPoint y: 212, endPoint x: 219, endPoint y: 208, distance: 231.9
click at [219, 208] on div "$('#Make-Model').on('change', handleMakeModelChange); */ 343 344 345 346 347 34…" at bounding box center [452, 284] width 502 height 392
click at [461, 207] on div "} // -------------------------- // Reset form fields except Make-Model // -----…" at bounding box center [463, 285] width 471 height 406
click at [459, 211] on div "} // -------------------------- // Reset form fields except Make-Model // -----…" at bounding box center [463, 285] width 471 height 406
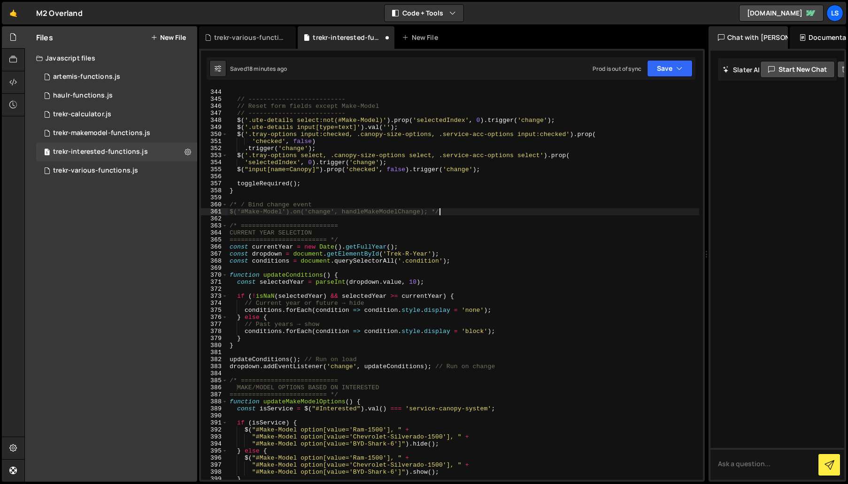
type textarea "$('#Make-Model').on('change', handleMakeModelChange); */"
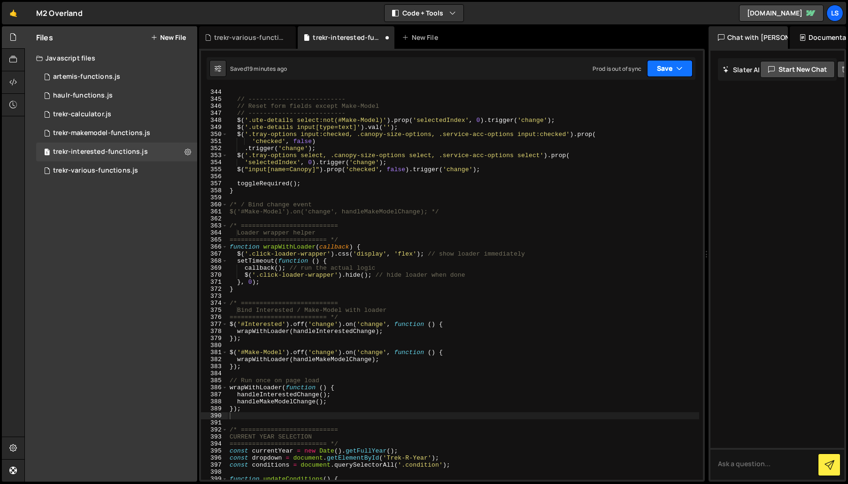
click at [664, 69] on button "Save" at bounding box center [670, 68] width 46 height 17
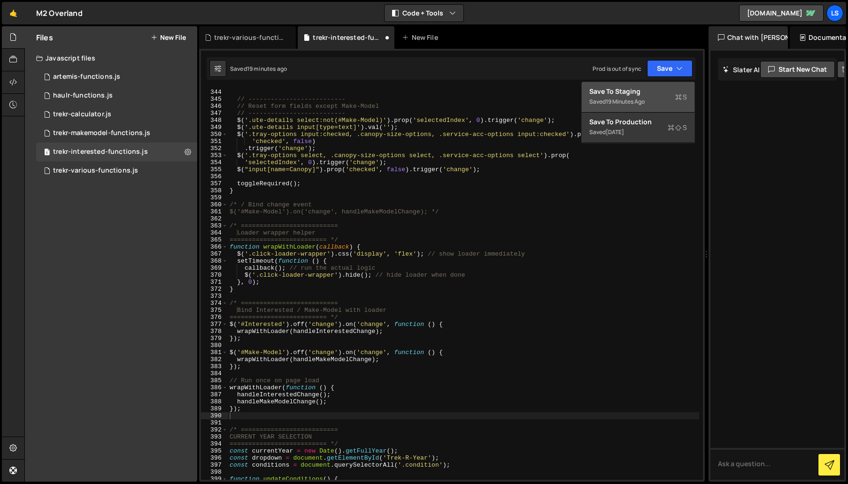
click at [636, 90] on div "Save to Staging S" at bounding box center [638, 91] width 98 height 9
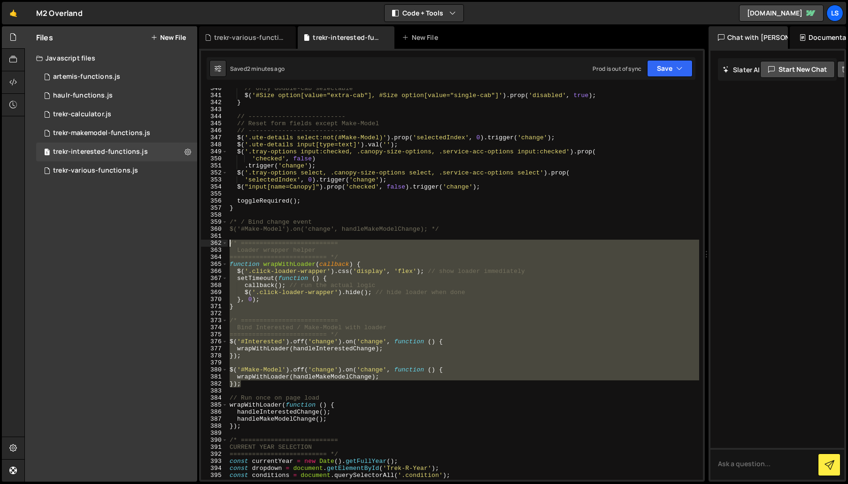
scroll to position [2396, 0]
drag, startPoint x: 245, startPoint y: 391, endPoint x: 206, endPoint y: 245, distance: 150.9
click at [206, 245] on div "}); 340 341 342 343 344 345 346 347 348 349 350 351 352 353 354 355 356 357 358…" at bounding box center [452, 284] width 502 height 392
paste textarea "});"
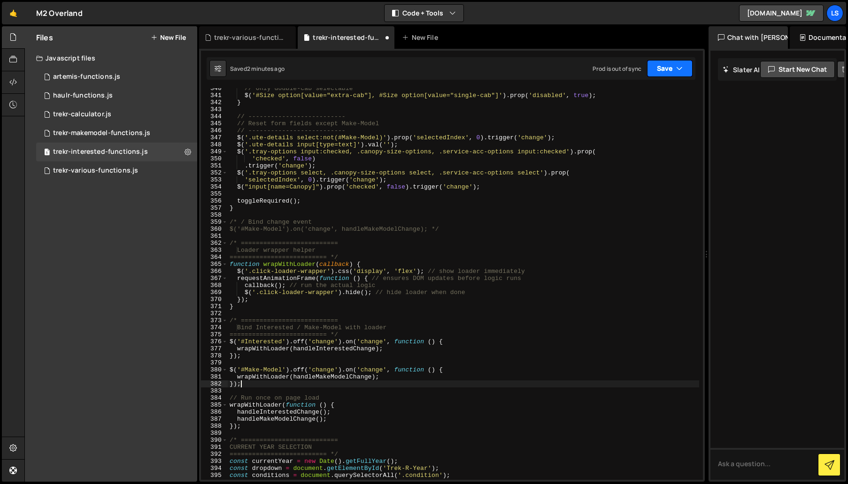
click at [661, 69] on button "Save" at bounding box center [670, 68] width 46 height 17
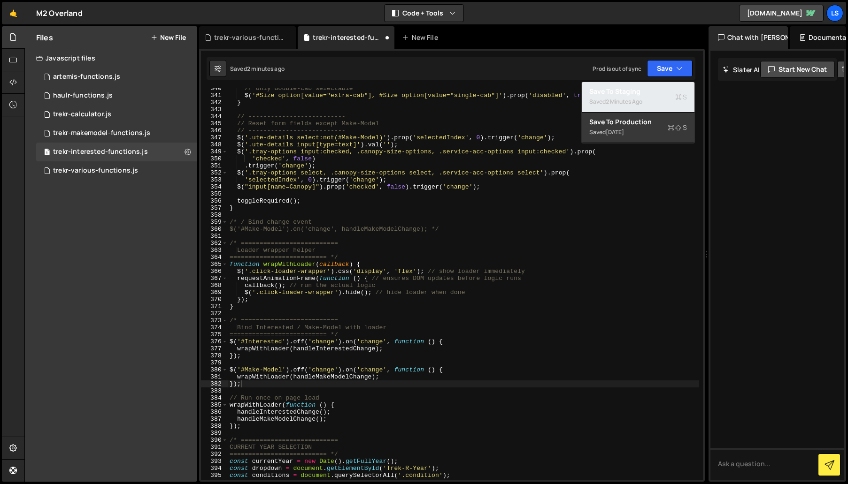
click at [618, 97] on div "Saved 2 minutes ago" at bounding box center [638, 101] width 98 height 11
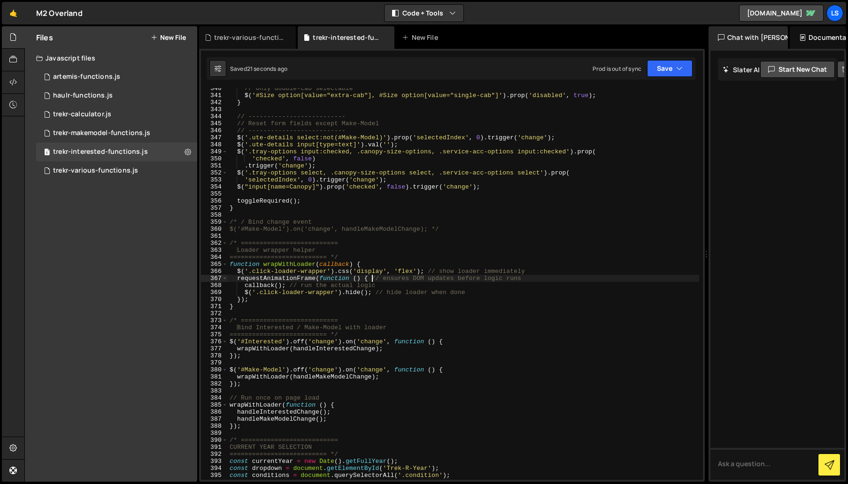
click at [371, 278] on div "// Only double-cab selectable $ ( '#Size option[value="extra-cab"], #Size optio…" at bounding box center [463, 288] width 471 height 406
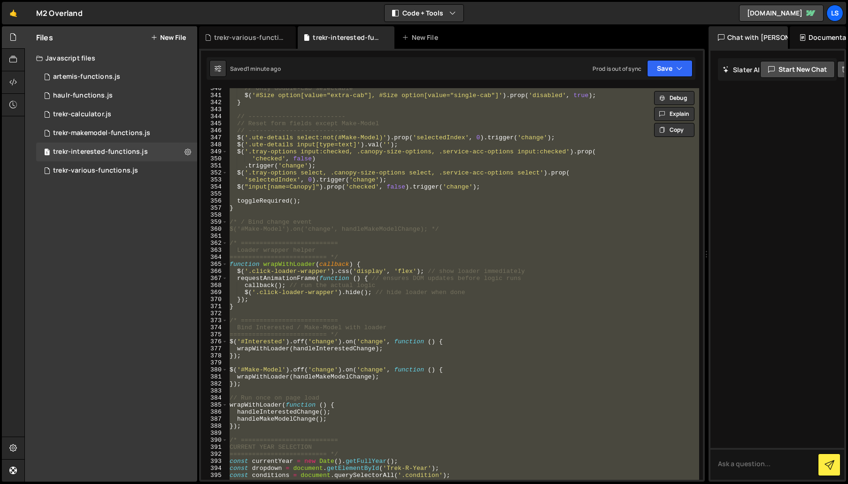
click at [254, 425] on div "// Only double-cab selectable $ ( '#Size option[value="extra-cab"], #Size optio…" at bounding box center [463, 284] width 471 height 392
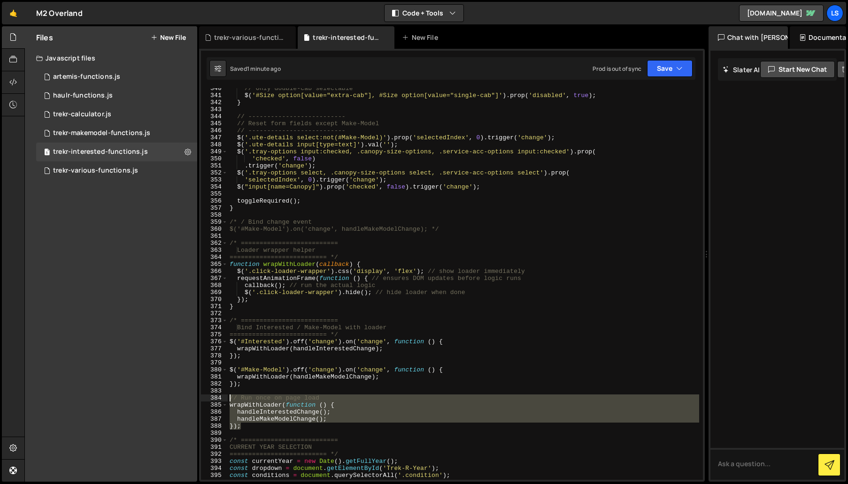
drag, startPoint x: 245, startPoint y: 430, endPoint x: 221, endPoint y: 399, distance: 39.1
click at [221, 399] on div "}); 340 341 342 343 344 345 346 347 348 349 350 351 352 353 354 355 356 357 358…" at bounding box center [452, 284] width 502 height 392
type textarea "// Run once on page load wrapWithLoader(function () {"
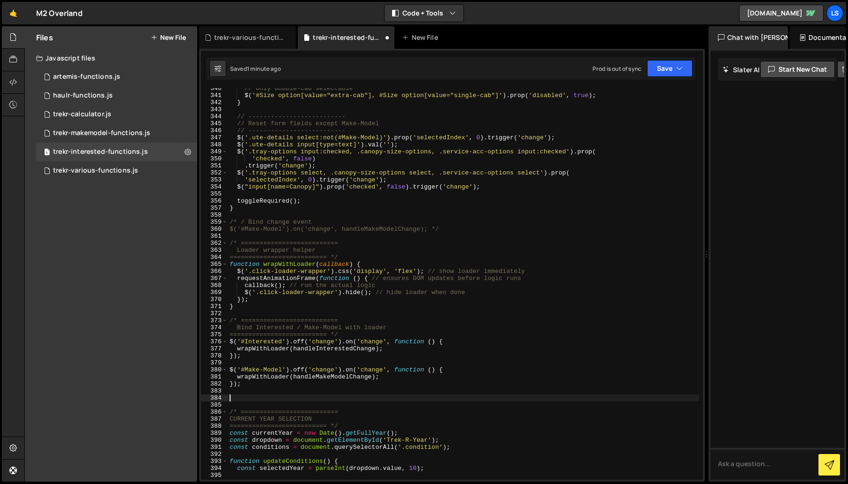
scroll to position [2394, 0]
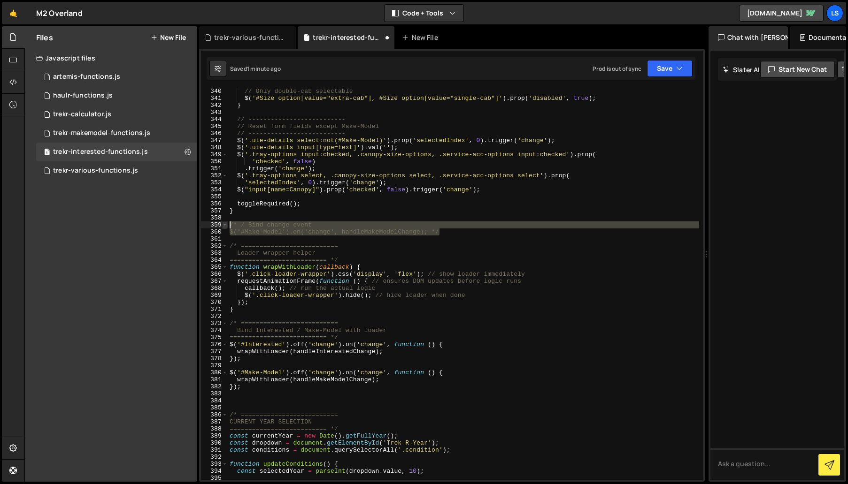
drag, startPoint x: 448, startPoint y: 232, endPoint x: 222, endPoint y: 223, distance: 225.9
click at [222, 223] on div "340 341 342 343 344 345 346 347 348 349 350 351 352 353 354 355 356 357 358 359…" at bounding box center [452, 284] width 502 height 392
type textarea "/* / Bind change event $('#Make-Model').on('change', handleMakeModelChange); */"
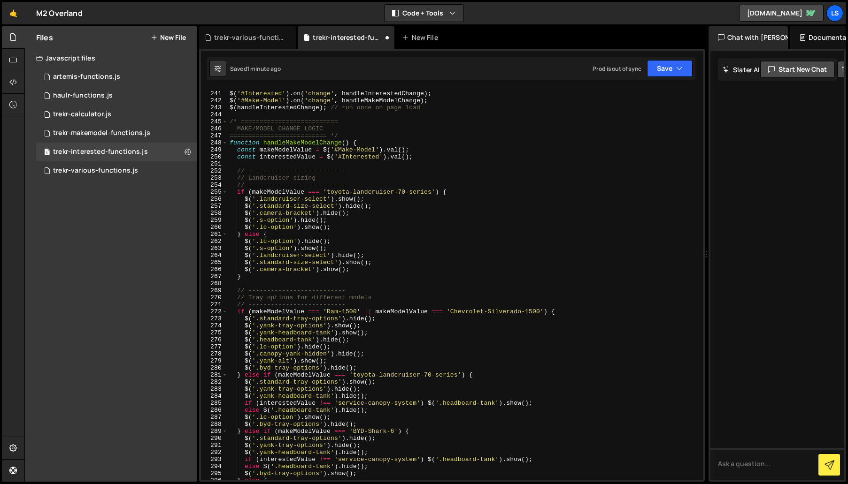
scroll to position [1594, 0]
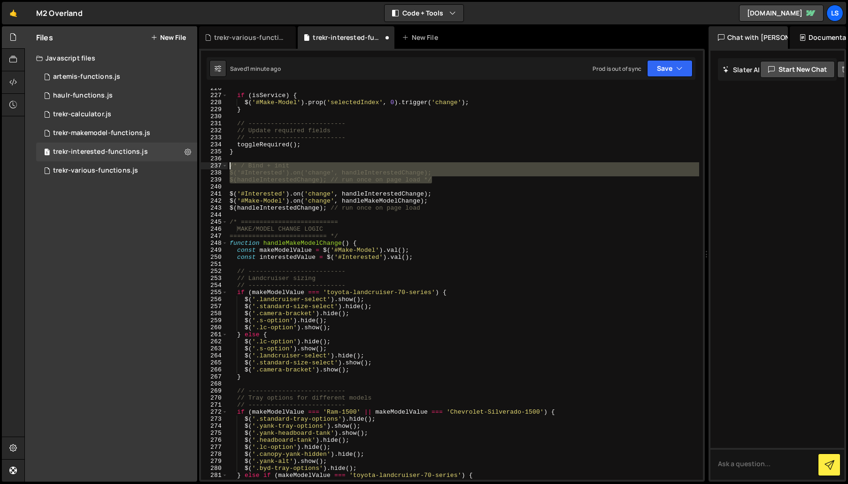
drag, startPoint x: 437, startPoint y: 181, endPoint x: 218, endPoint y: 165, distance: 219.7
click at [218, 165] on div "226 227 228 229 230 231 232 233 234 235 236 237 238 239 240 241 242 243 244 245…" at bounding box center [452, 284] width 502 height 392
type textarea "/* / Bind + init $('#Interested').on('change', handleInterestedChange);"
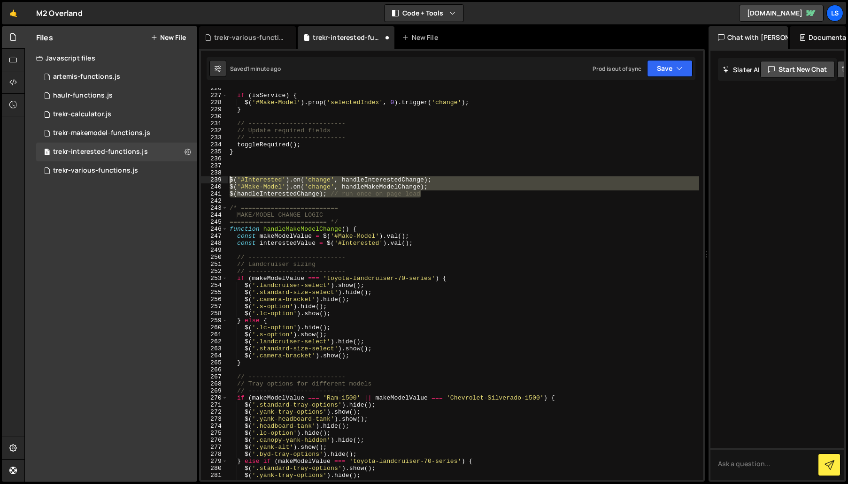
drag, startPoint x: 433, startPoint y: 194, endPoint x: 202, endPoint y: 178, distance: 231.5
click at [202, 178] on div "226 227 228 229 230 231 232 233 234 235 236 237 238 239 240 241 242 243 244 245…" at bounding box center [452, 284] width 502 height 392
type textarea "$('#Interested').on('change', handleInterestedChange); $('#Make-Model').on('cha…"
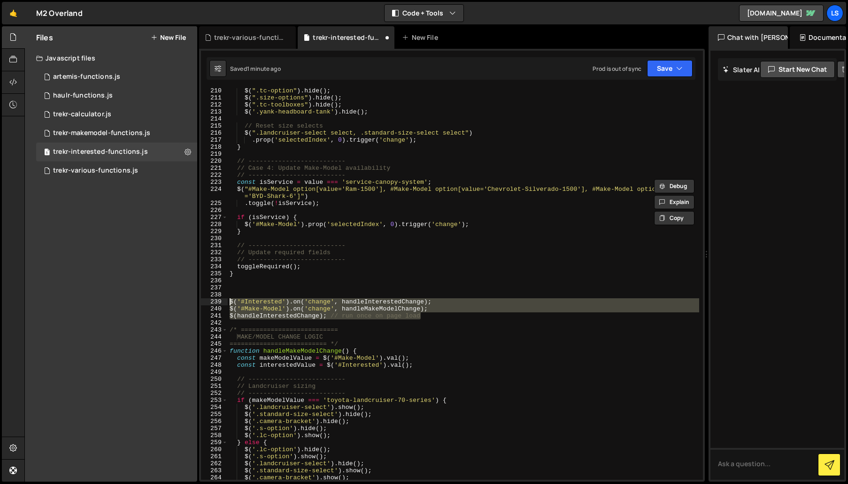
scroll to position [1472, 0]
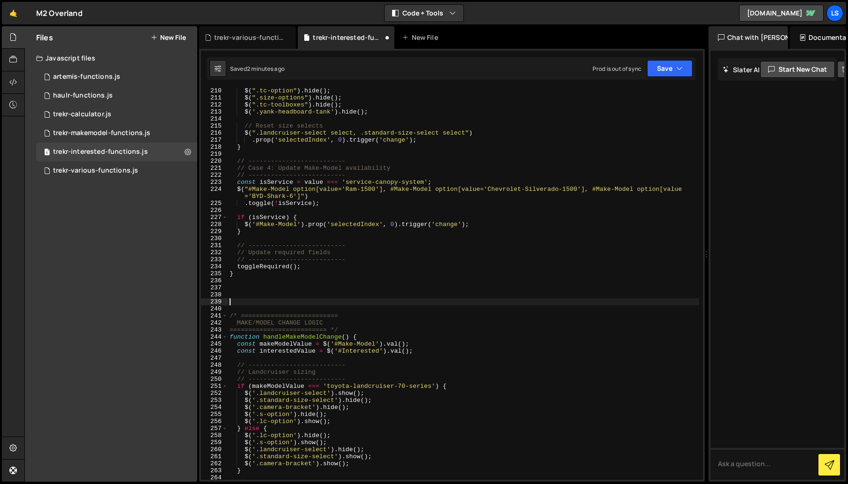
click at [375, 300] on div "$ ( ".tc-option" ) . hide ( ) ; $ ( ".size-options" ) . hide ( ) ; $ ( ".tc-too…" at bounding box center [463, 290] width 471 height 406
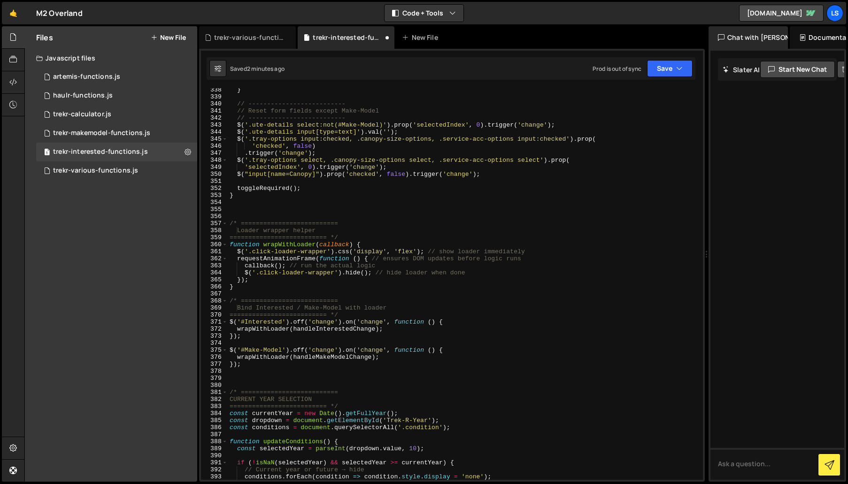
scroll to position [2387, 0]
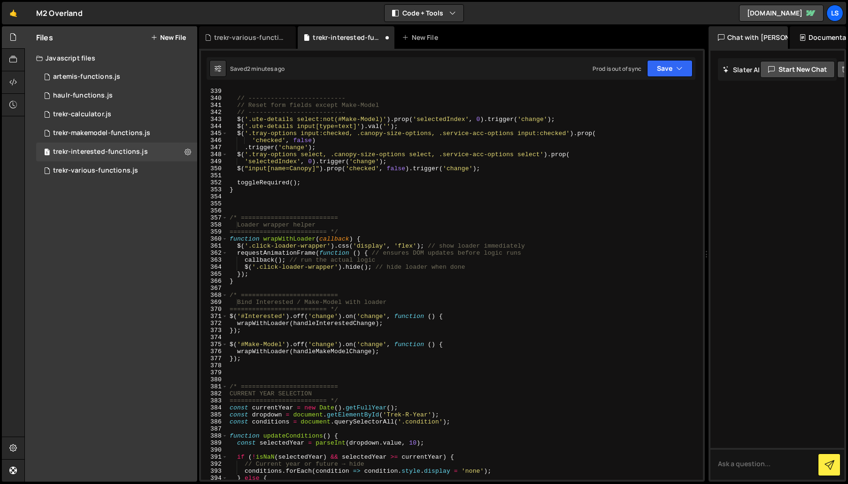
click at [264, 366] on div "// -------------------------- // Reset form fields except Make-Model // -------…" at bounding box center [463, 291] width 471 height 406
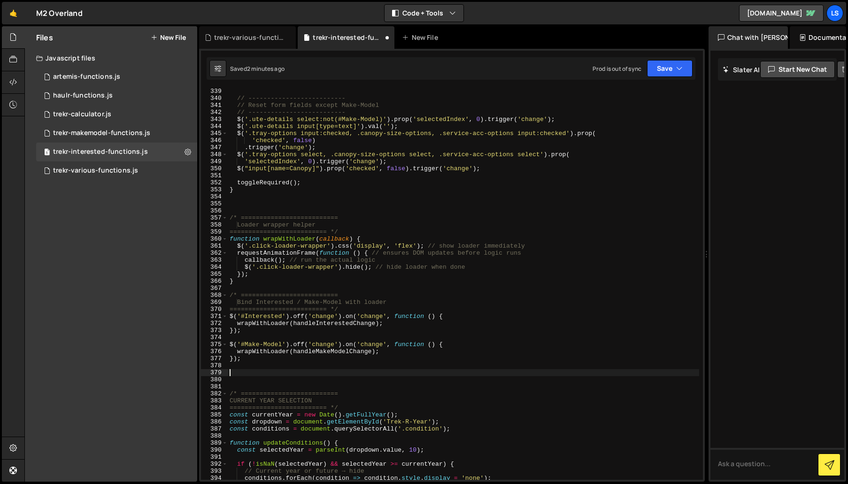
paste textarea "});"
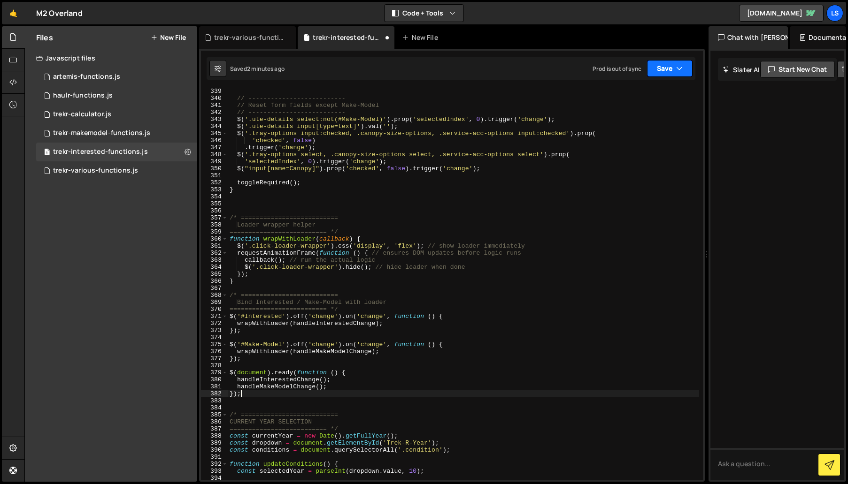
click at [676, 69] on icon "button" at bounding box center [679, 68] width 7 height 9
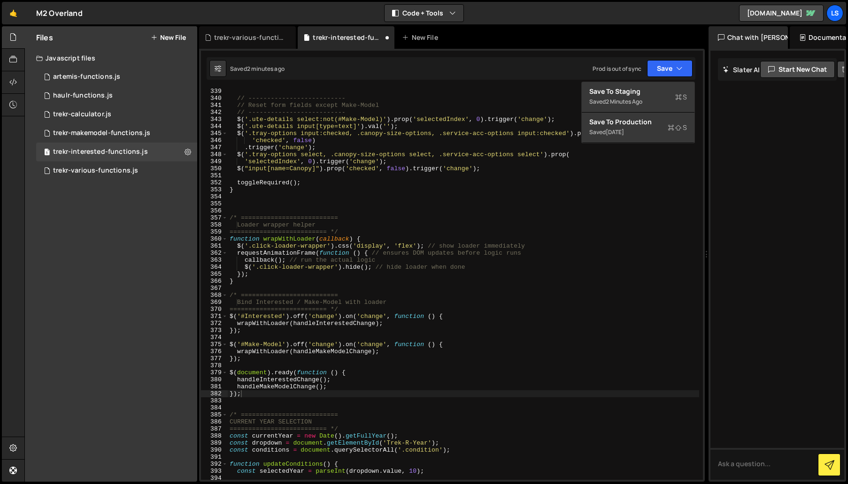
click at [461, 124] on div "// -------------------------- // Reset form fields except Make-Model // -------…" at bounding box center [463, 291] width 471 height 406
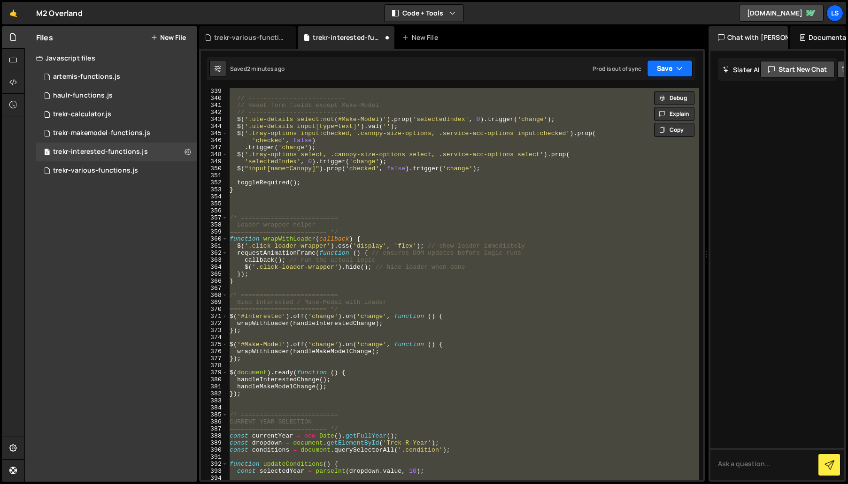
click at [679, 67] on icon "button" at bounding box center [679, 68] width 7 height 9
click at [615, 90] on div "Save to Staging S" at bounding box center [638, 91] width 98 height 9
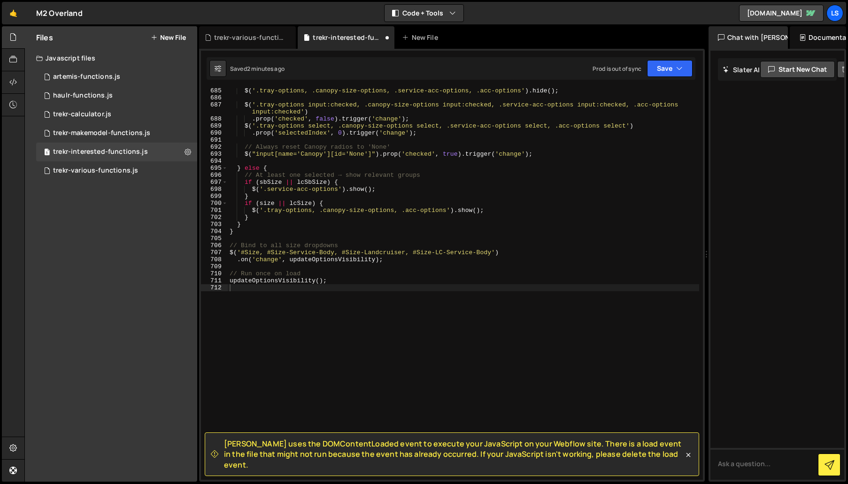
scroll to position [4823, 0]
click at [334, 185] on div "$ ( '.tray-options, .canopy-size-options, .service-acc-options, .acc-options' )…" at bounding box center [463, 290] width 471 height 406
type textarea "updateOptionsVisibility();"
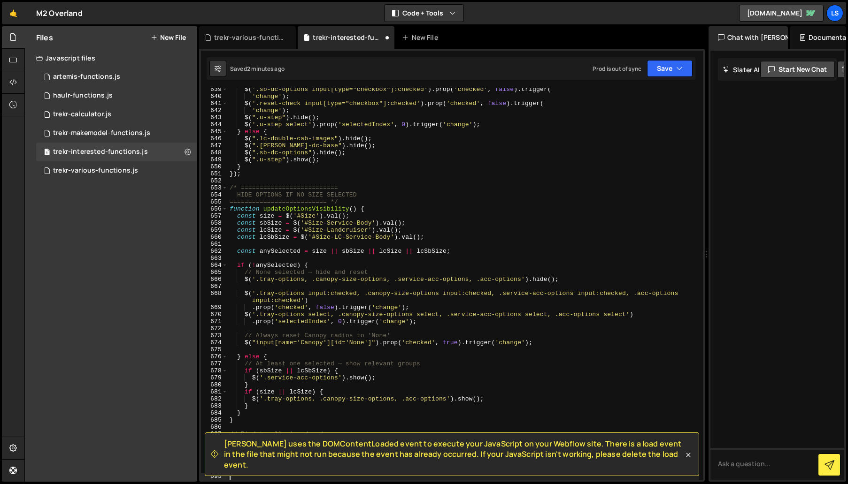
scroll to position [4501, 0]
click at [688, 459] on icon at bounding box center [687, 455] width 9 height 9
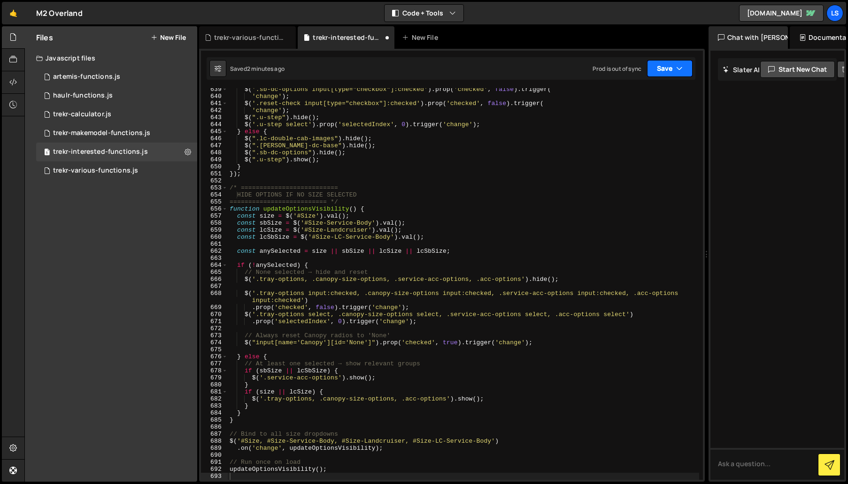
click at [680, 65] on icon "button" at bounding box center [679, 68] width 7 height 9
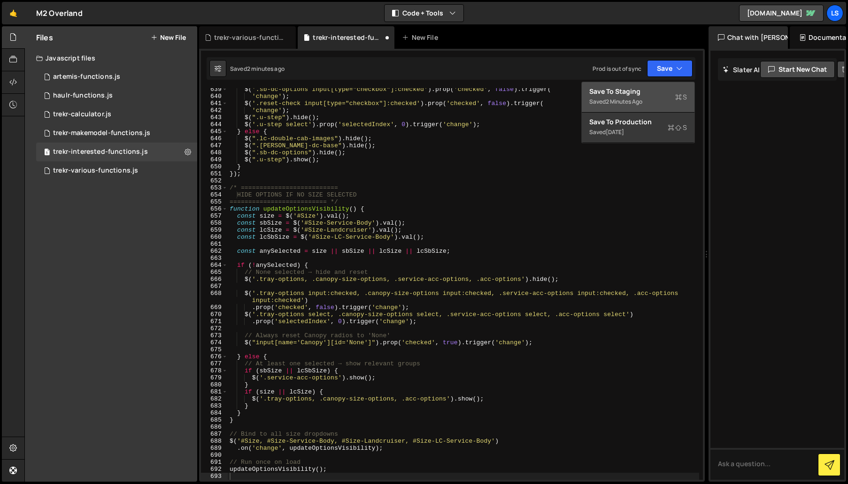
click at [608, 96] on div "Saved 2 minutes ago" at bounding box center [638, 101] width 98 height 11
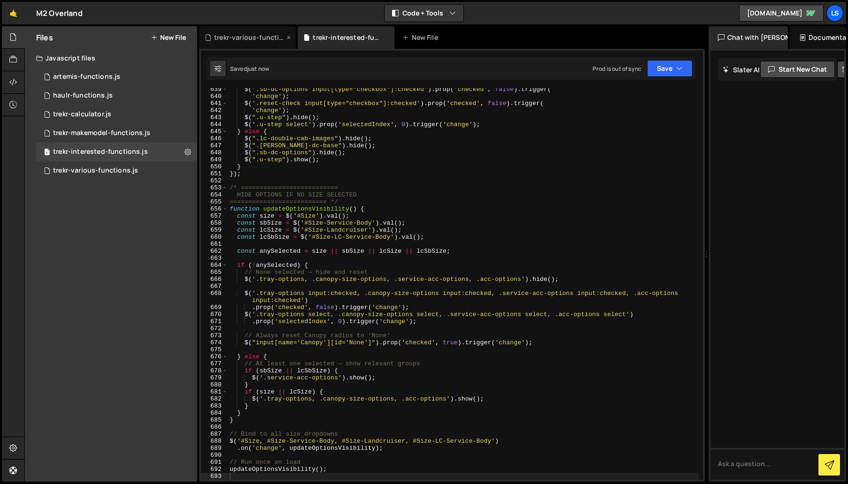
click at [251, 36] on div "trekr-various-functions.js" at bounding box center [249, 37] width 70 height 9
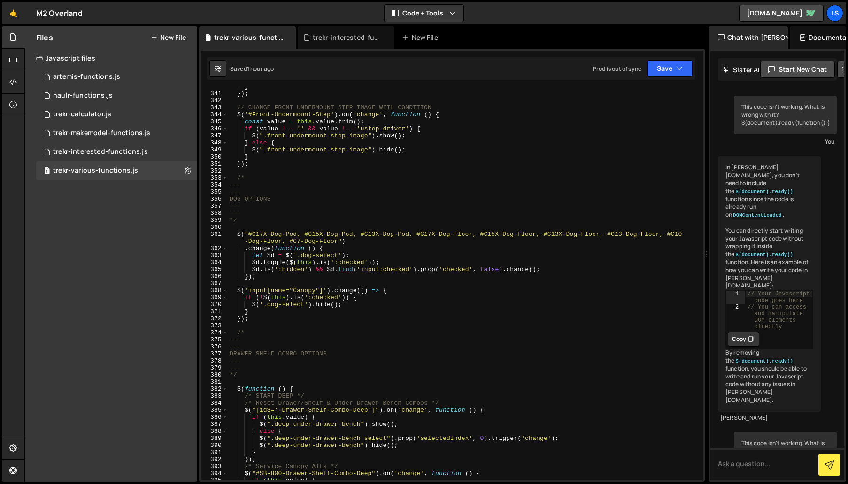
scroll to position [19759, 0]
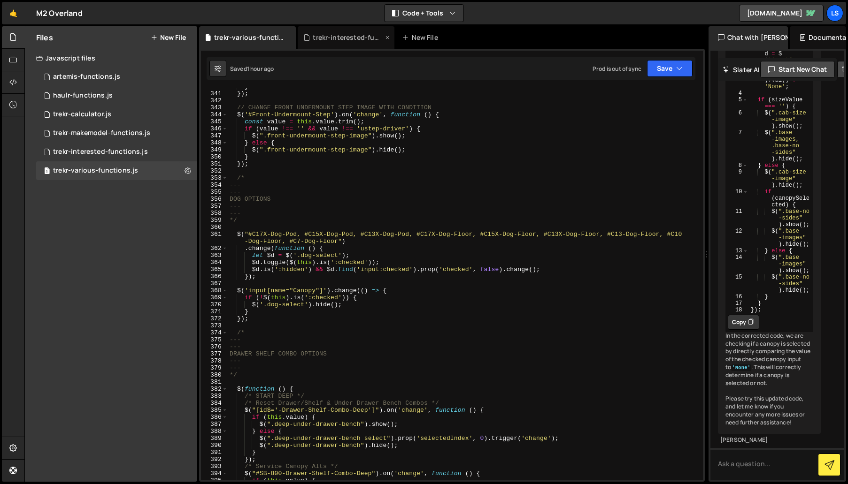
click at [333, 37] on div "trekr-interested-functions.js" at bounding box center [348, 37] width 70 height 9
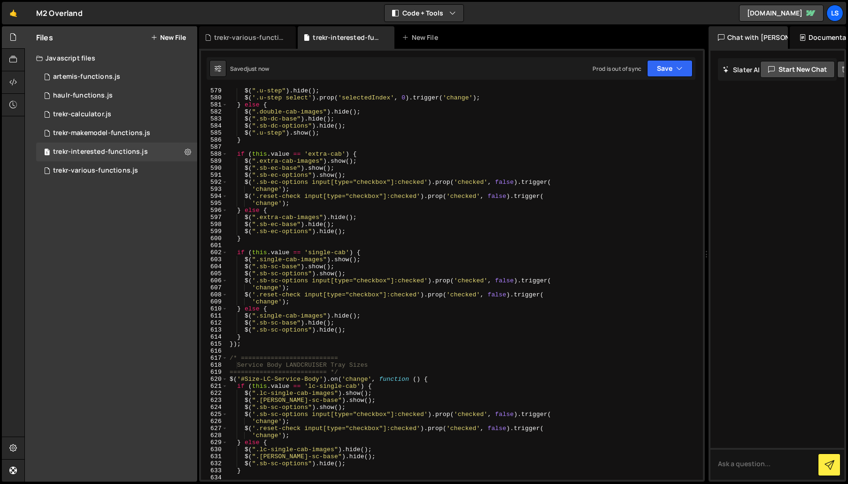
scroll to position [4049, 0]
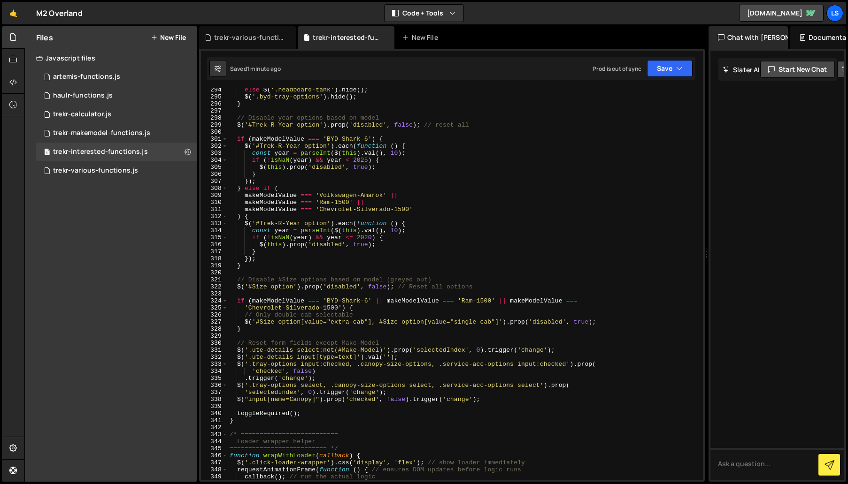
scroll to position [2376, 0]
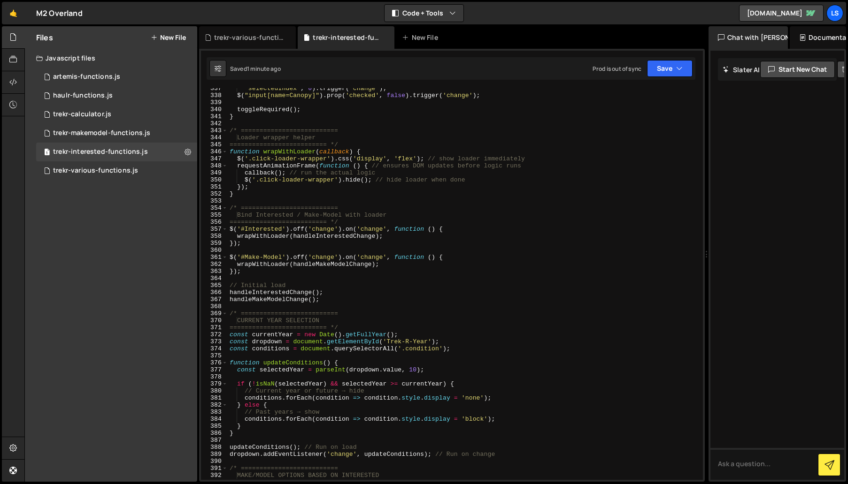
click at [298, 158] on div "'selectedIndex' , 0 ) . trigger ( 'change' ) ; $ ( "input[name=Canopy]" ) . pro…" at bounding box center [463, 288] width 471 height 406
click at [307, 180] on div "'selectedIndex' , 0 ) . trigger ( 'change' ) ; $ ( "input[name=Canopy]" ) . pro…" at bounding box center [463, 288] width 471 height 406
click at [675, 69] on button "Save" at bounding box center [670, 68] width 46 height 17
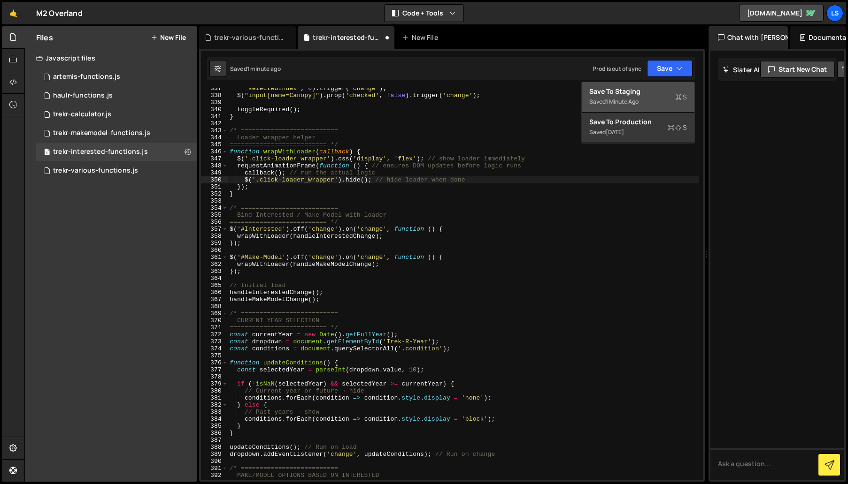
click at [636, 89] on div "Save to Staging S" at bounding box center [638, 91] width 98 height 9
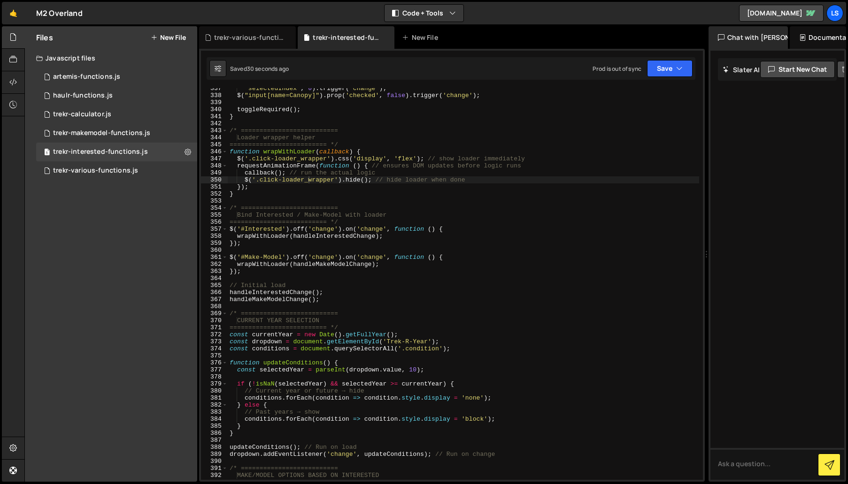
scroll to position [0, 0]
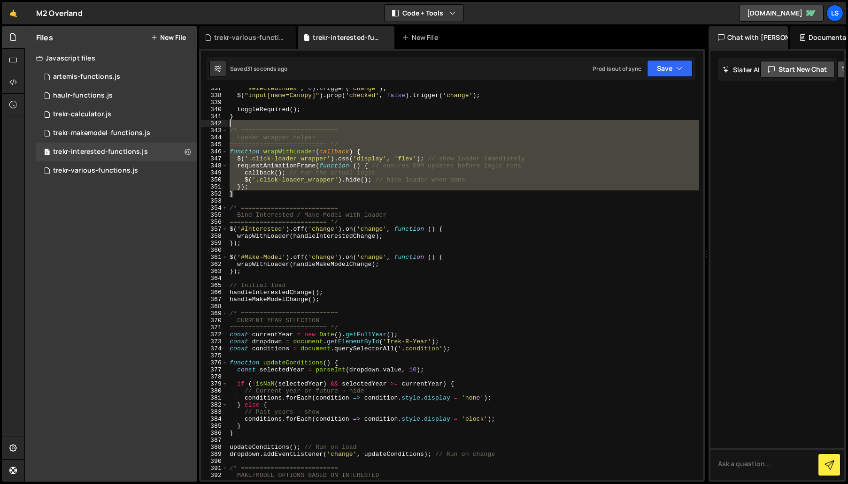
drag, startPoint x: 235, startPoint y: 195, endPoint x: 214, endPoint y: 126, distance: 71.9
click at [214, 126] on div "} 337 338 339 340 341 342 343 344 345 346 347 348 349 350 351 352 353 354 355 3…" at bounding box center [452, 284] width 502 height 392
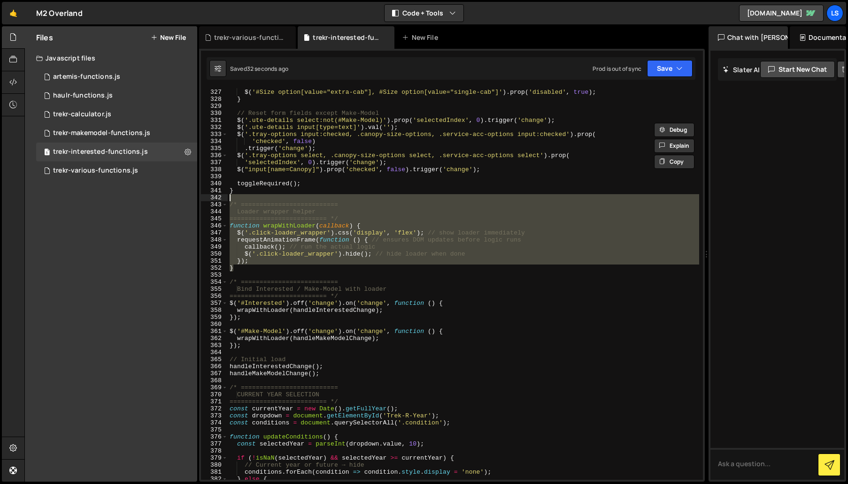
scroll to position [2301, 0]
click at [265, 252] on div "// Only double-cab selectable $ ( '#Size option[value="extra-cab"], #Size optio…" at bounding box center [463, 284] width 471 height 392
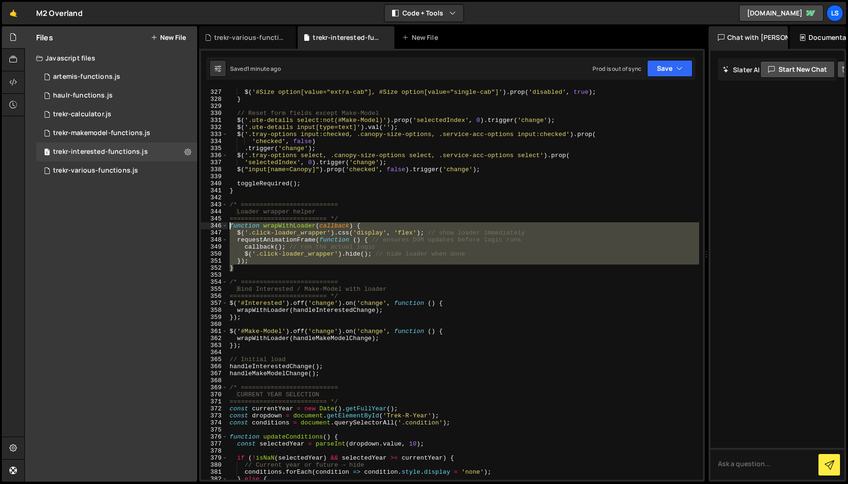
drag, startPoint x: 237, startPoint y: 271, endPoint x: 218, endPoint y: 227, distance: 47.9
click at [218, 227] on div "$('.click-loader_wrapper').hide(); // hide loader when done 326 327 328 329 330…" at bounding box center [452, 284] width 502 height 392
type textarea "function wrapWithLoader(callback) { $('.click-loader_wrapper').css('display', '…"
paste textarea
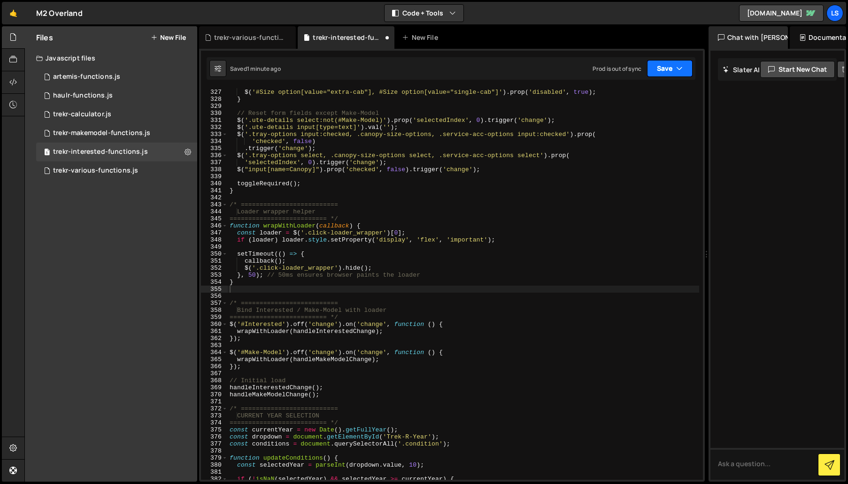
click at [663, 71] on button "Save" at bounding box center [670, 68] width 46 height 17
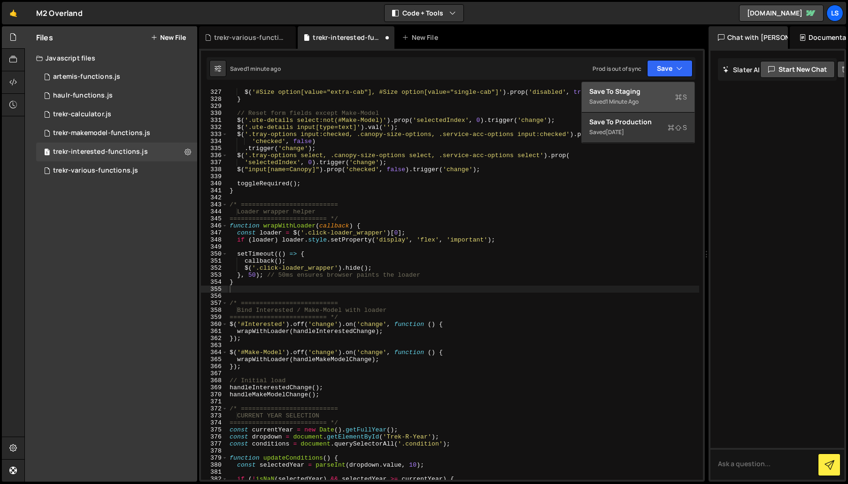
click at [629, 98] on div "1 minute ago" at bounding box center [621, 102] width 33 height 8
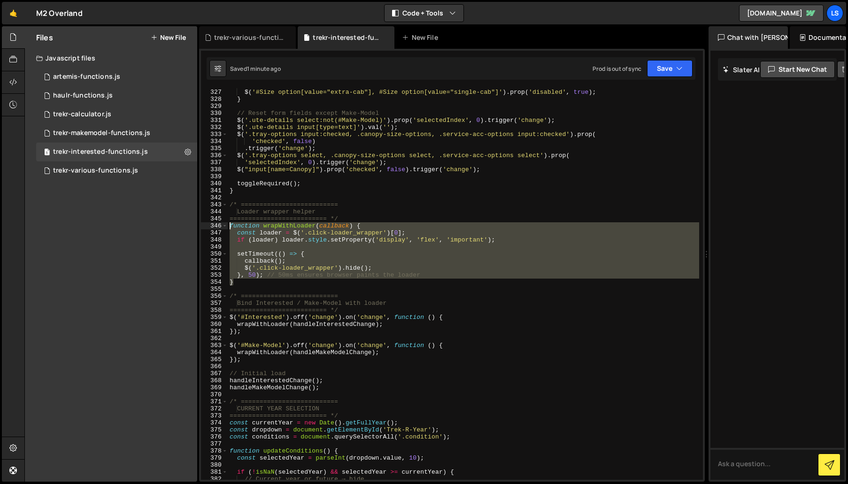
drag, startPoint x: 232, startPoint y: 283, endPoint x: 217, endPoint y: 223, distance: 61.9
click at [217, 223] on div "} 326 327 328 329 330 331 332 333 334 335 336 337 338 339 340 341 342 343 344 3…" at bounding box center [452, 284] width 502 height 392
type textarea "function wrapWithLoader(callback) { const loader = $('.click-loader_wrapper')[0…"
paste textarea
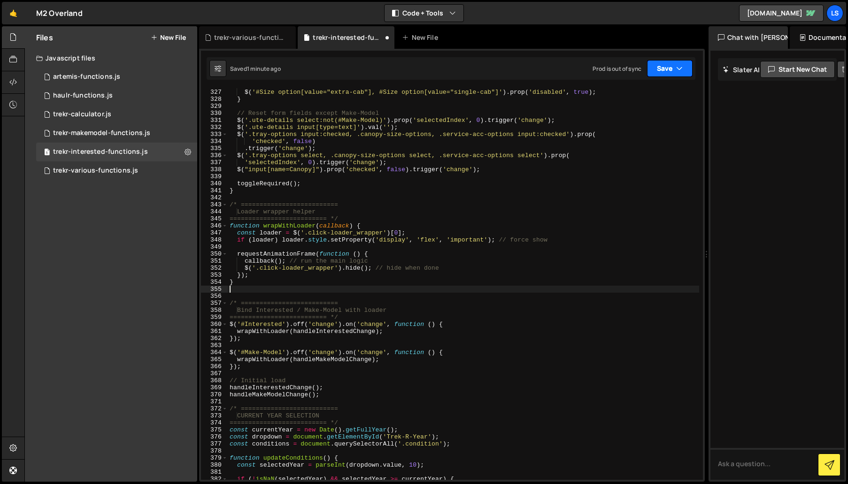
scroll to position [2302, 0]
click at [659, 69] on button "Save" at bounding box center [670, 68] width 46 height 17
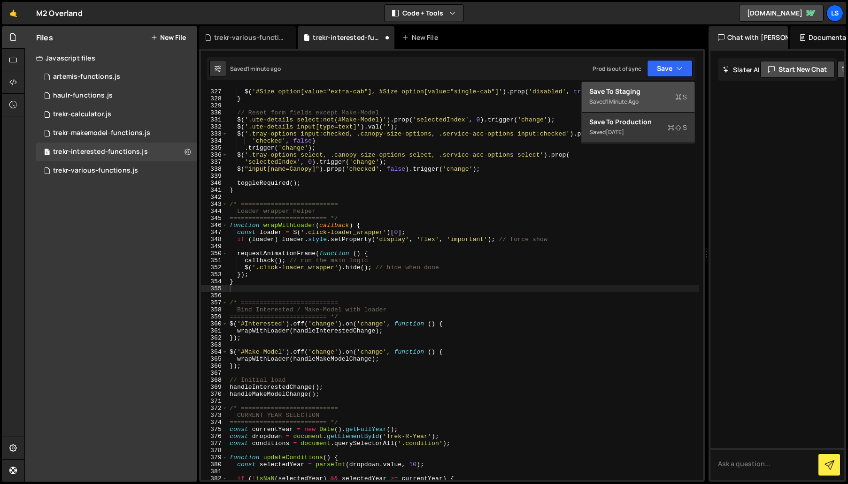
click at [628, 89] on div "Save to Staging S" at bounding box center [638, 91] width 98 height 9
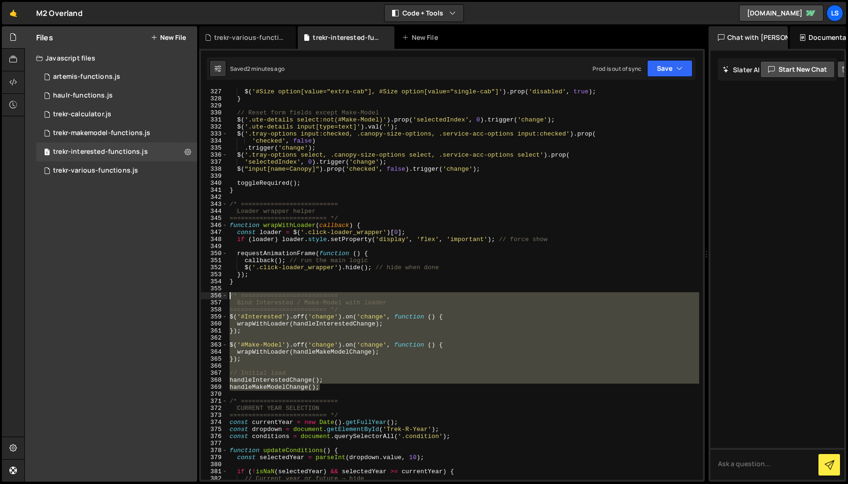
drag, startPoint x: 326, startPoint y: 389, endPoint x: 201, endPoint y: 295, distance: 155.5
click at [201, 295] on div "handleMakeModelChange(); 326 327 328 329 330 331 332 333 334 335 336 337 338 33…" at bounding box center [452, 284] width 502 height 392
paste textarea "handleMakeModelChange();"
paste textarea
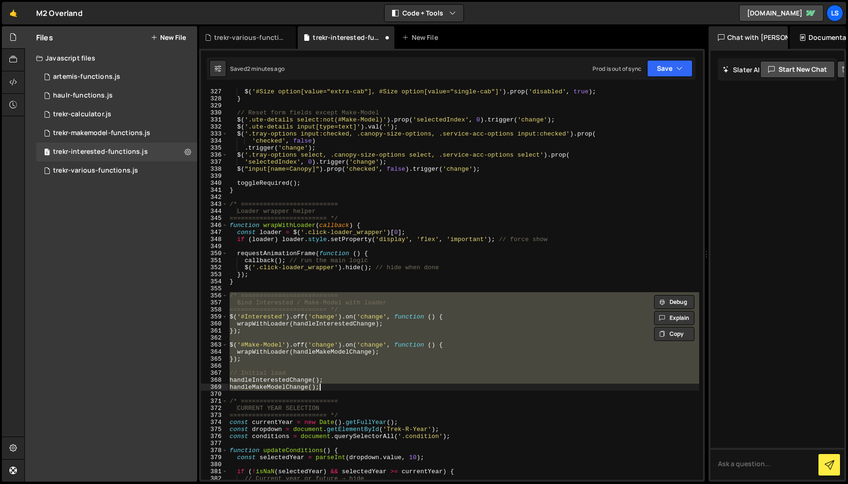
paste textarea
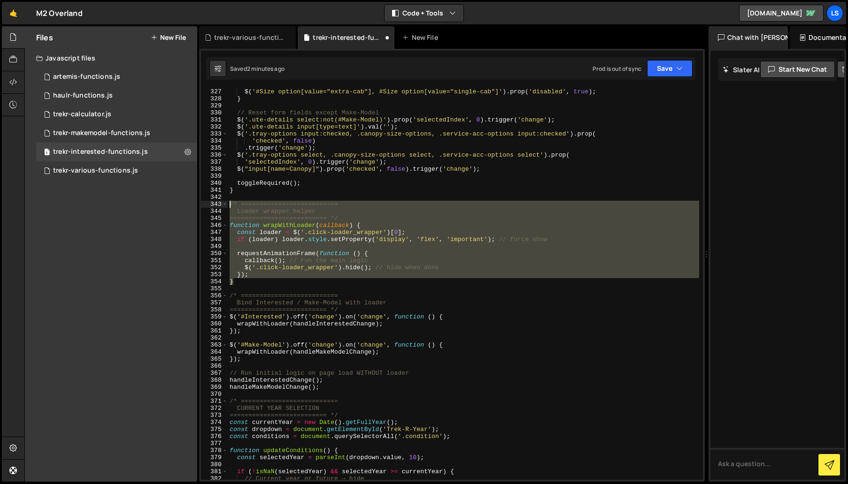
drag, startPoint x: 227, startPoint y: 275, endPoint x: 221, endPoint y: 204, distance: 71.6
click at [221, 204] on div "handleMakeModelChange(); 326 327 328 329 330 331 332 333 334 335 336 337 338 33…" at bounding box center [452, 284] width 502 height 392
paste textarea "}"
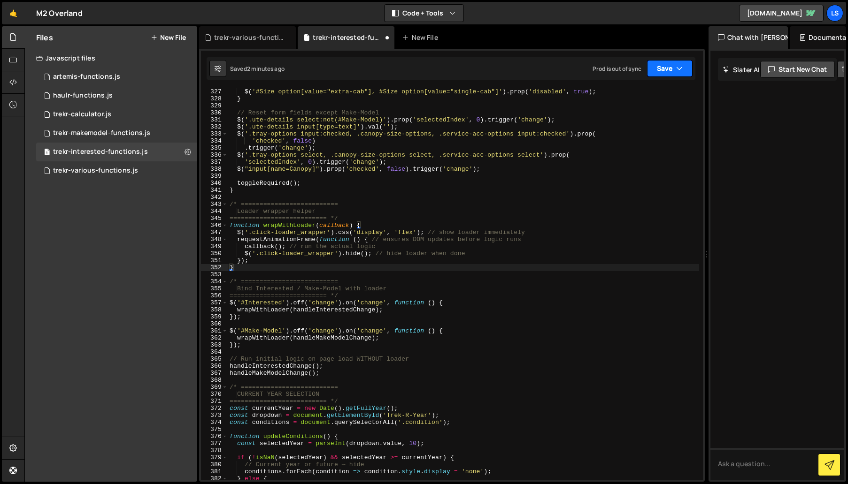
click at [673, 71] on button "Save" at bounding box center [670, 68] width 46 height 17
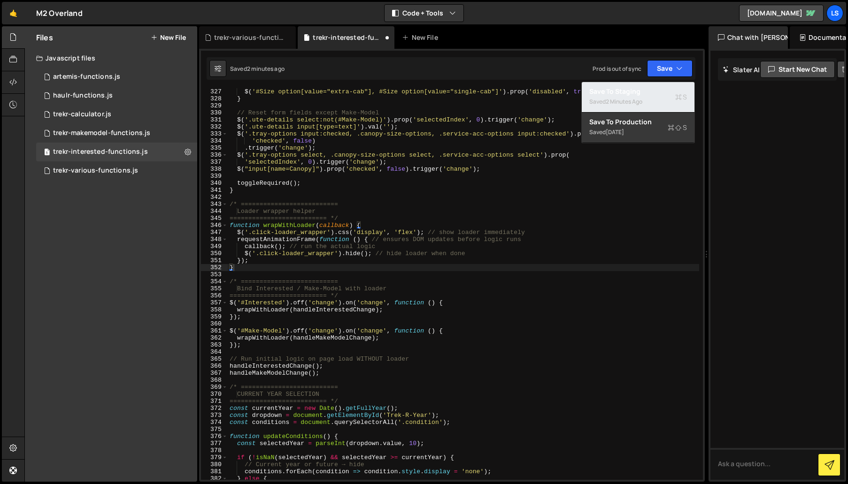
click at [633, 98] on div "2 minutes ago" at bounding box center [623, 102] width 37 height 8
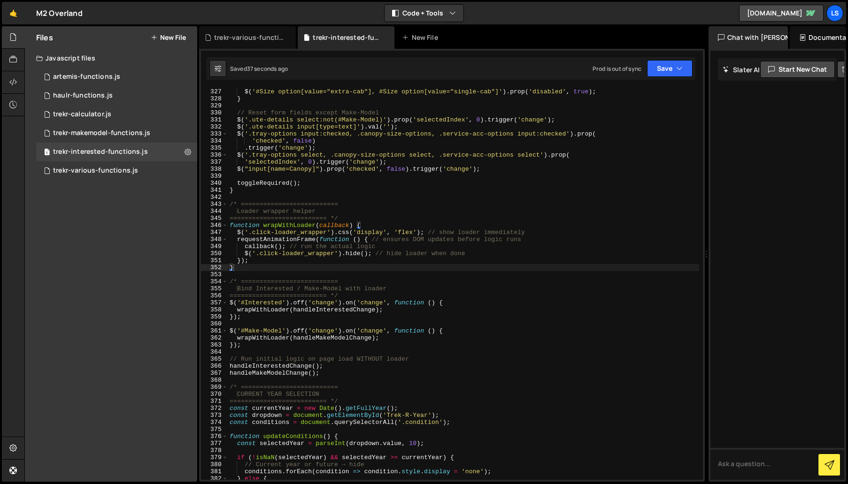
click at [319, 93] on div "// Only double-cab selectable $ ( '#Size option[value="extra-cab"], #Size optio…" at bounding box center [463, 284] width 471 height 406
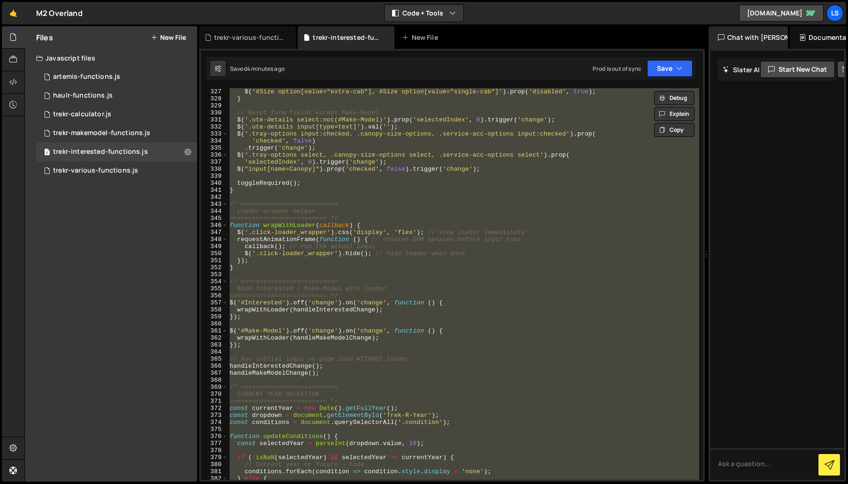
click at [344, 245] on div "// Only double-cab selectable $ ( '#Size option[value="extra-cab"], #Size optio…" at bounding box center [463, 284] width 471 height 392
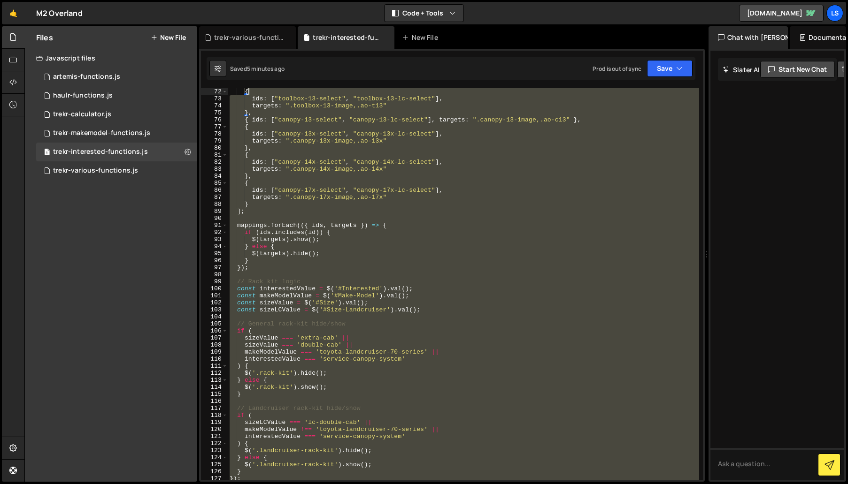
scroll to position [0, 0]
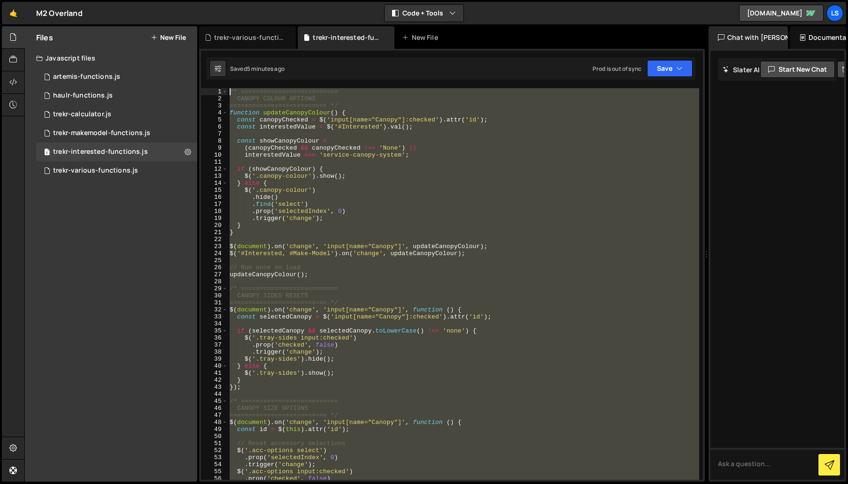
drag, startPoint x: 321, startPoint y: 287, endPoint x: 245, endPoint y: 0, distance: 297.3
click at [245, 0] on html "Projects Community Library Blog LS Projects Your Teams Account Upgrade Logout" at bounding box center [424, 242] width 848 height 484
type textarea "/* ========================== CANOPY COLOUR OPTIONS"
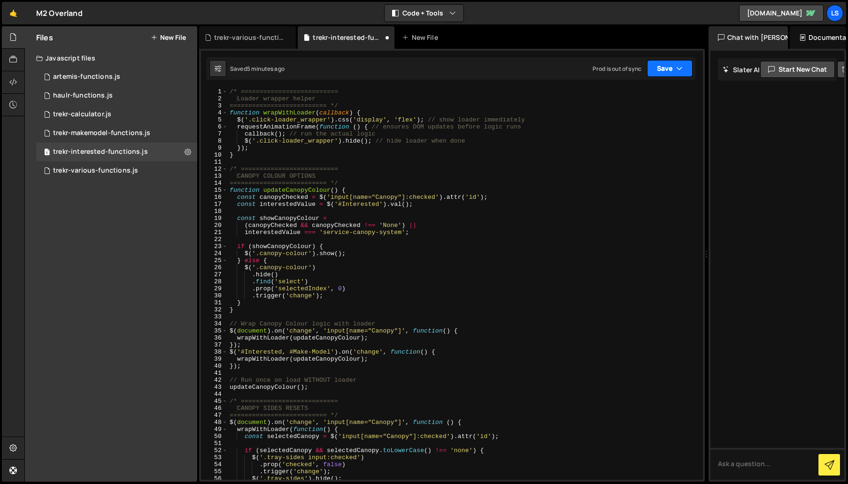
click at [661, 71] on button "Save" at bounding box center [670, 68] width 46 height 17
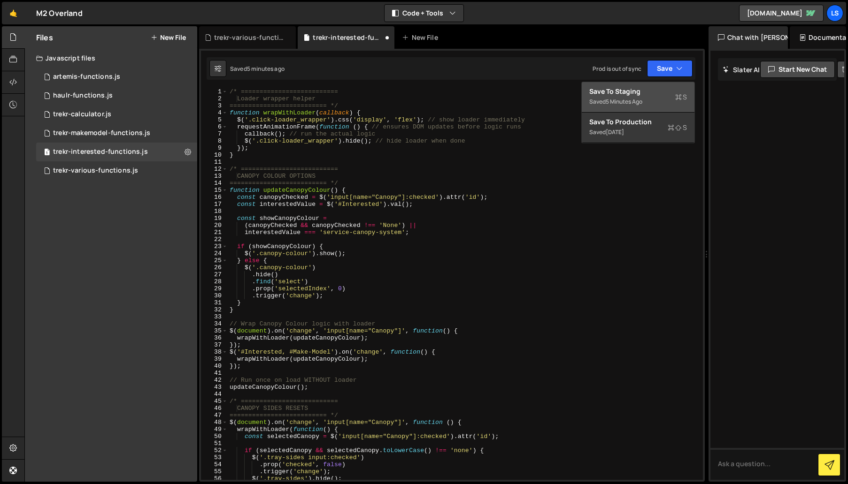
click at [639, 89] on div "Save to Staging S" at bounding box center [638, 91] width 98 height 9
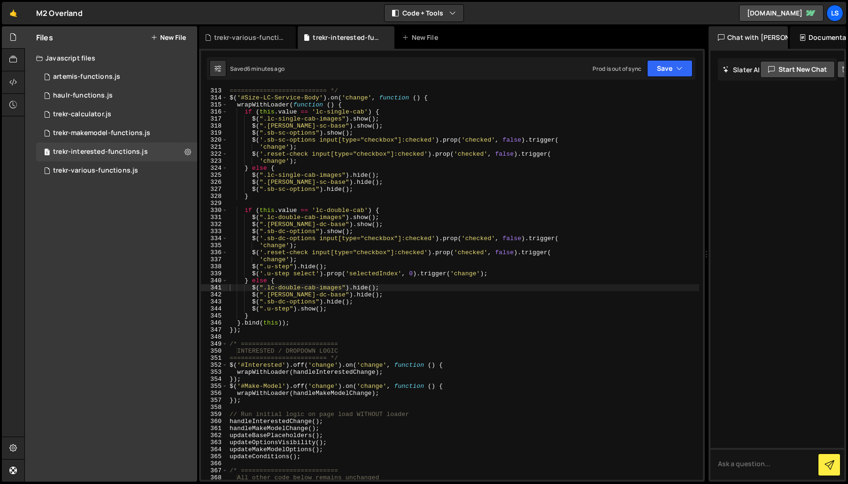
click at [342, 229] on div "========================== */ $ ( '#Size-LC-Service-Body' ) . on ( 'change' , f…" at bounding box center [463, 290] width 471 height 406
type textarea "updateOptionsVisibility();"
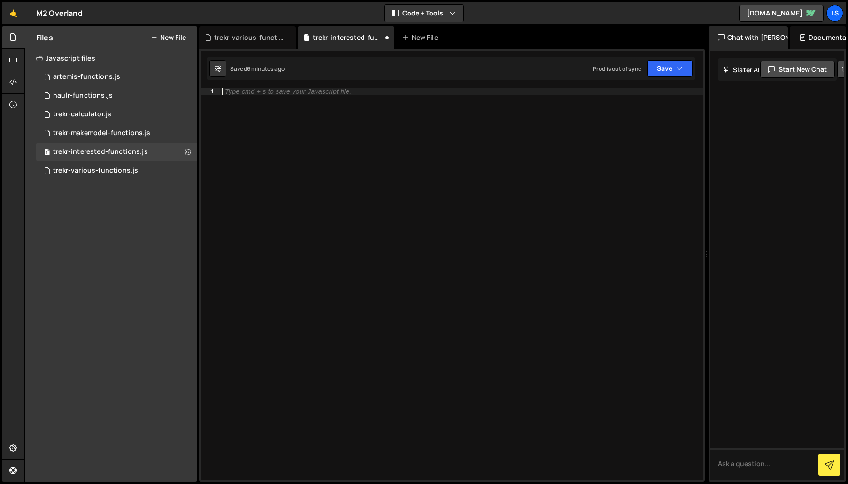
paste textarea "updateOptionsVisibility();"
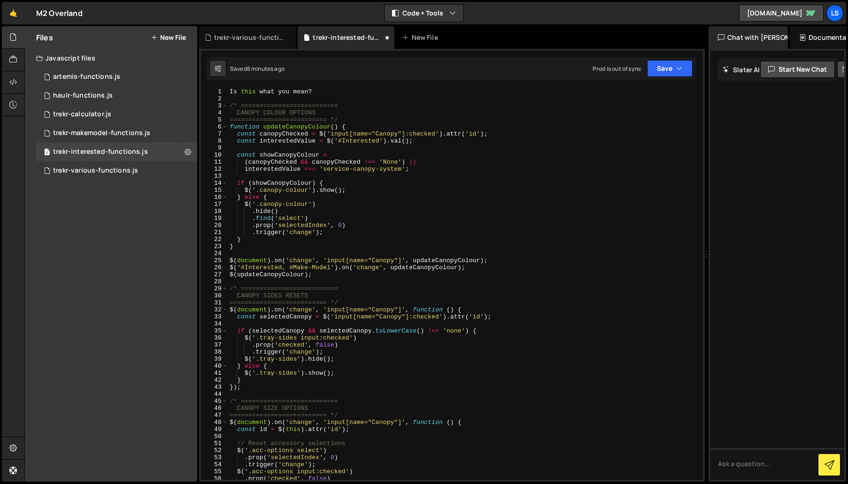
scroll to position [0, 0]
drag, startPoint x: 302, startPoint y: 89, endPoint x: 203, endPoint y: 86, distance: 99.1
click at [203, 87] on div "updateOptionsVisibility(); 1 2 3 4 5 6 7 8 9 10 11 12 13 14 15 16 17 18 19 20 2…" at bounding box center [451, 265] width 505 height 433
type textarea "Is this what you mean?"
type textarea "/* =========================="
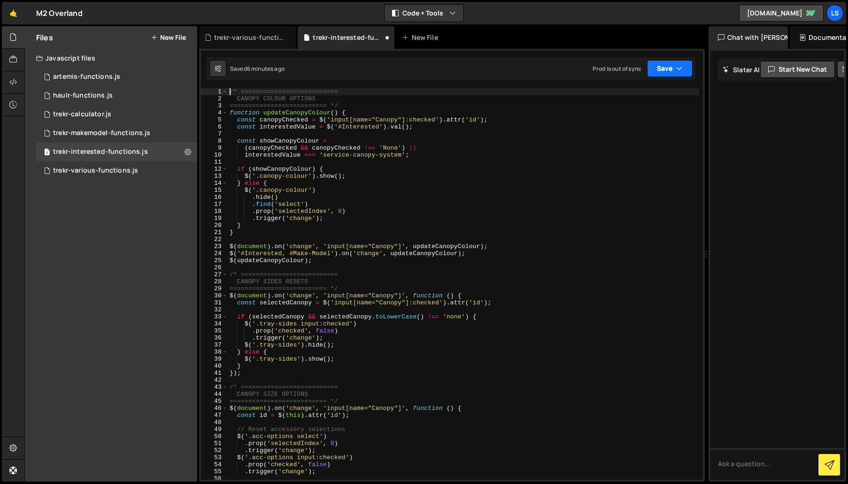
click at [673, 66] on button "Save" at bounding box center [670, 68] width 46 height 17
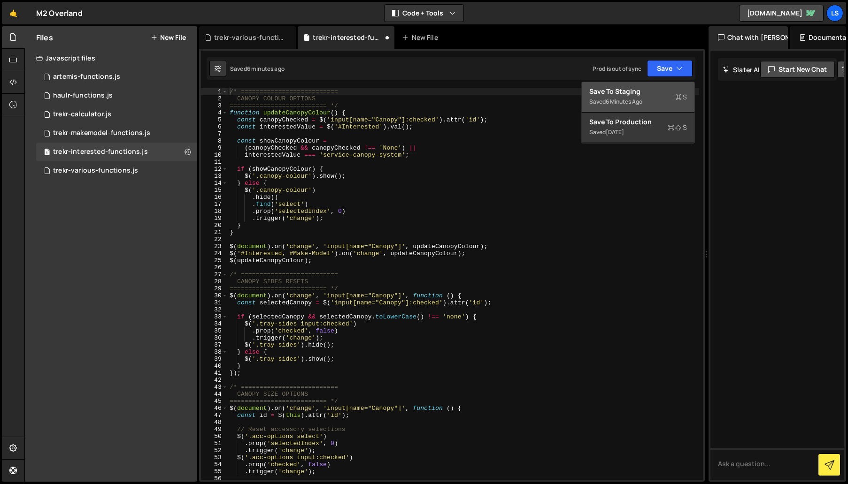
click at [638, 88] on div "Save to Staging S" at bounding box center [638, 91] width 98 height 9
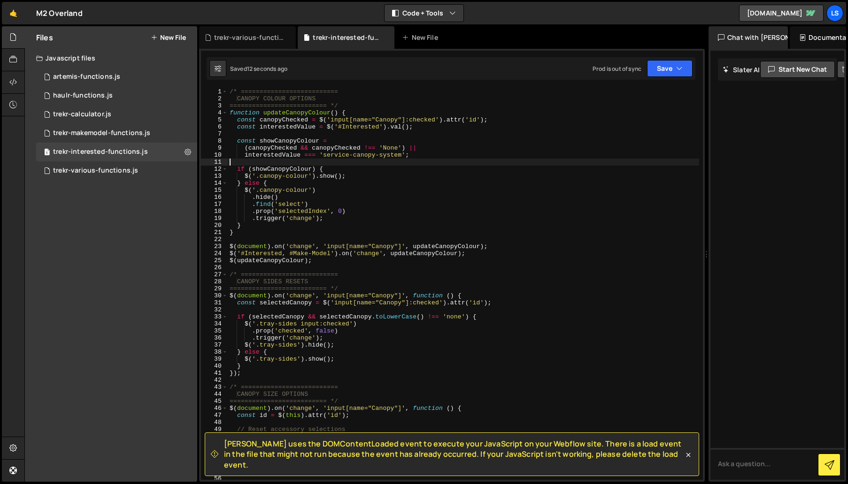
click at [274, 160] on div "/* ========================== CANOPY COLOUR OPTIONS ========================== …" at bounding box center [463, 291] width 471 height 406
type textarea "updateOptionsVisibility();"
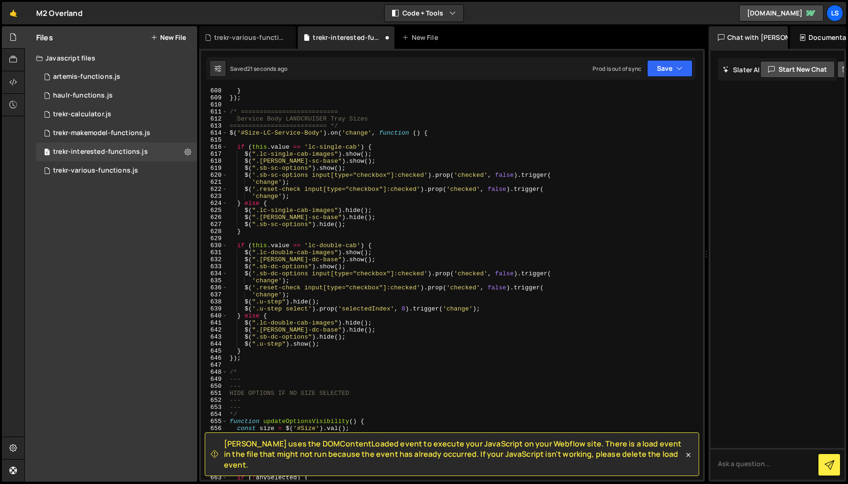
scroll to position [4434, 0]
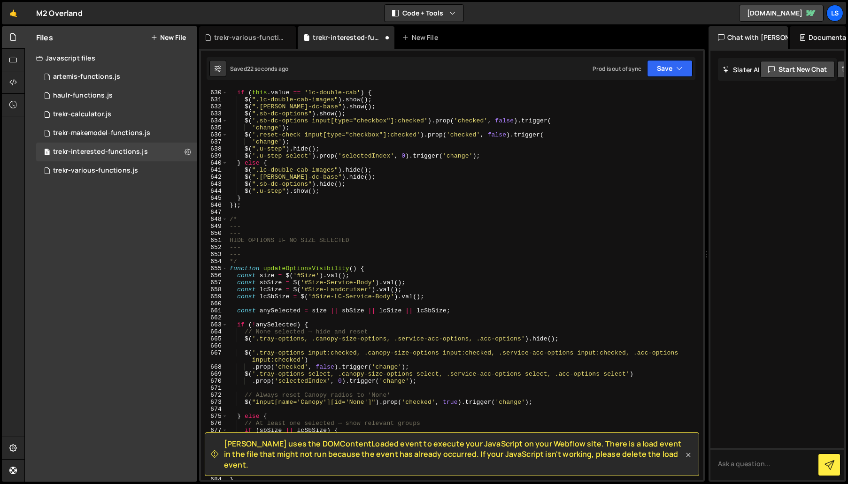
click at [688, 457] on icon at bounding box center [688, 455] width 4 height 4
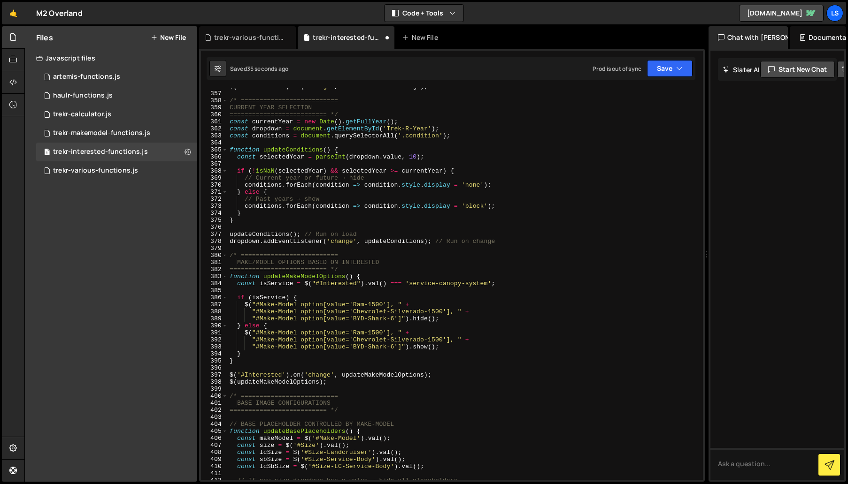
scroll to position [2511, 0]
click at [658, 72] on button "Save" at bounding box center [670, 68] width 46 height 17
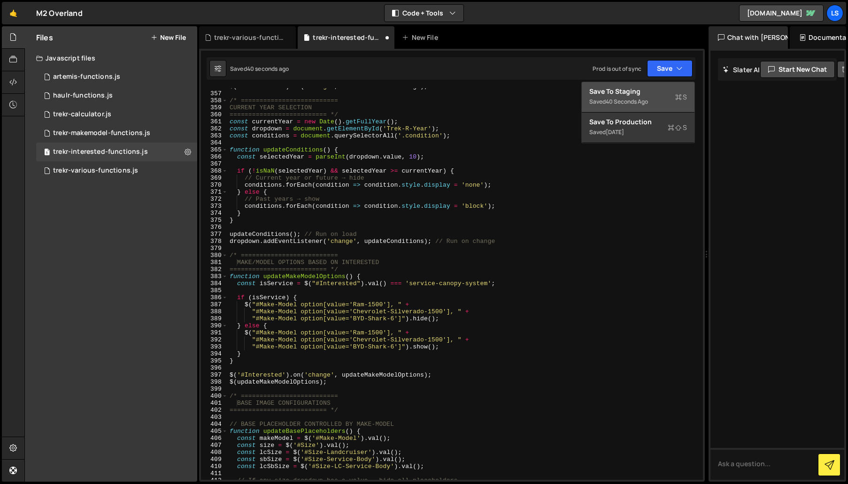
click at [640, 89] on div "Save to Staging S" at bounding box center [638, 91] width 98 height 9
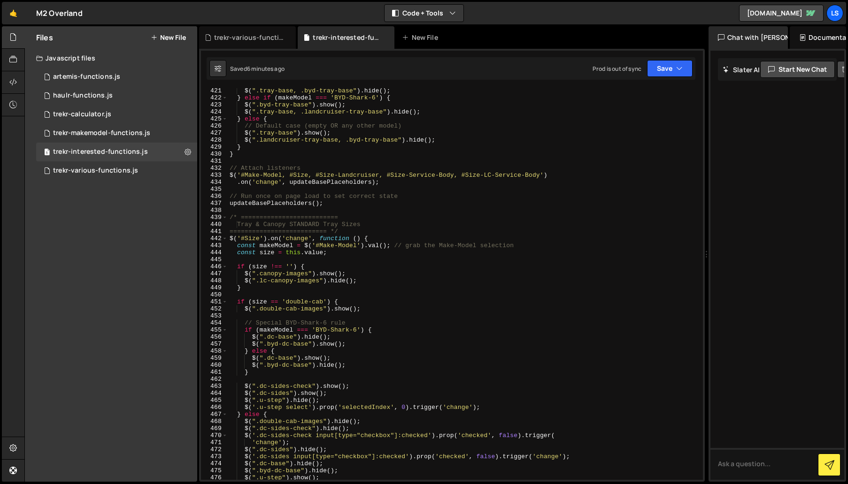
scroll to position [2964, 0]
click at [295, 181] on div "$ ( ".landcruiser-tray-base" ) . show ( ) ; $ ( ".tray-base, .byd-tray-base" ) …" at bounding box center [463, 284] width 471 height 406
type textarea "updateOptionsVisibility();"
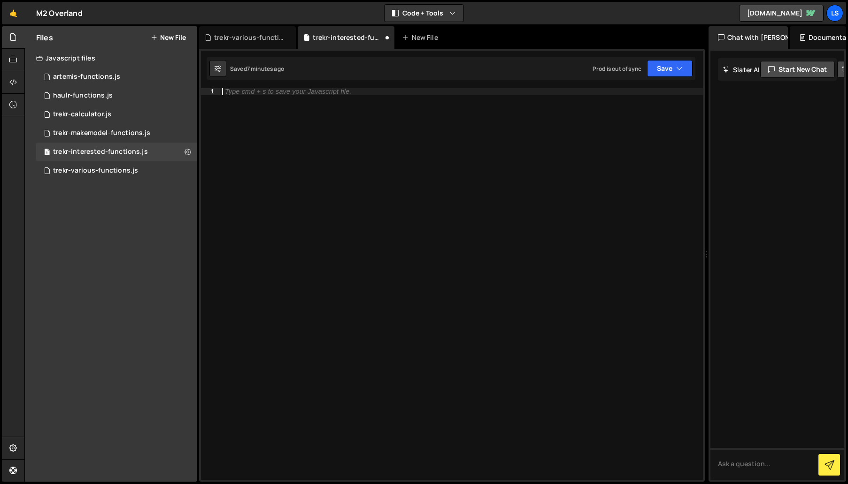
paste textarea "updateOptionsVisibility();"
type textarea "updateOptionsVisibility();"
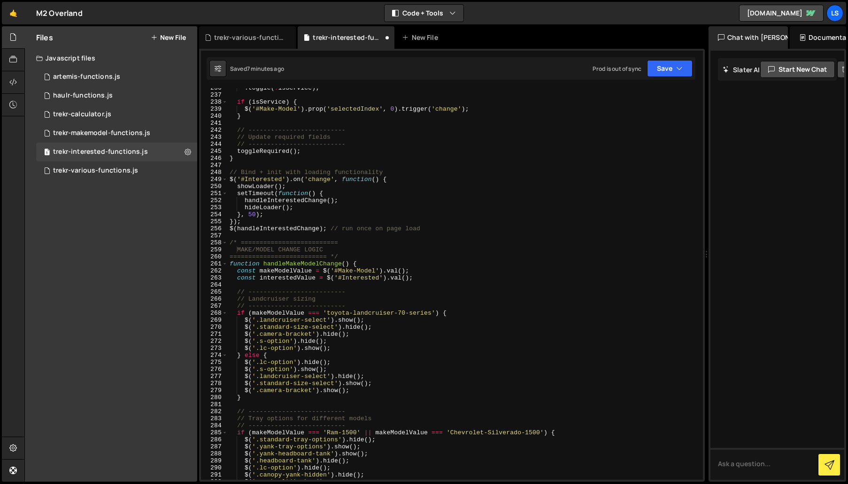
scroll to position [1665, 0]
click at [657, 72] on button "Save" at bounding box center [670, 68] width 46 height 17
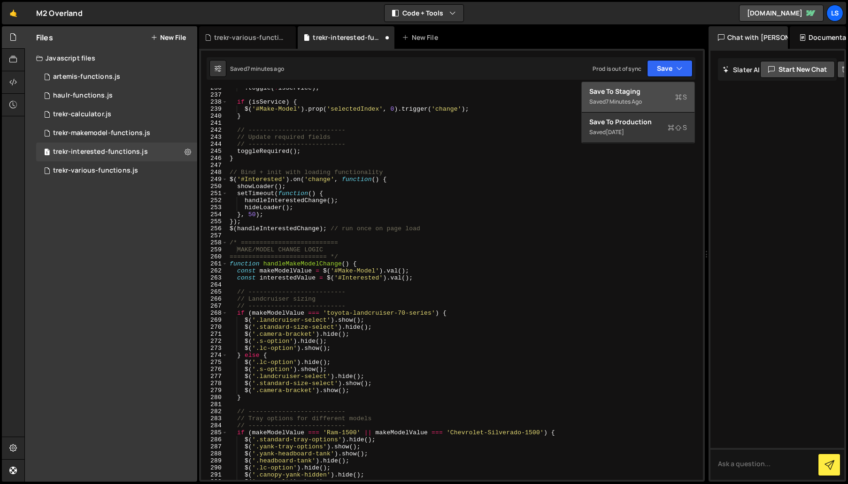
click at [624, 87] on div "Save to Staging S" at bounding box center [638, 91] width 98 height 9
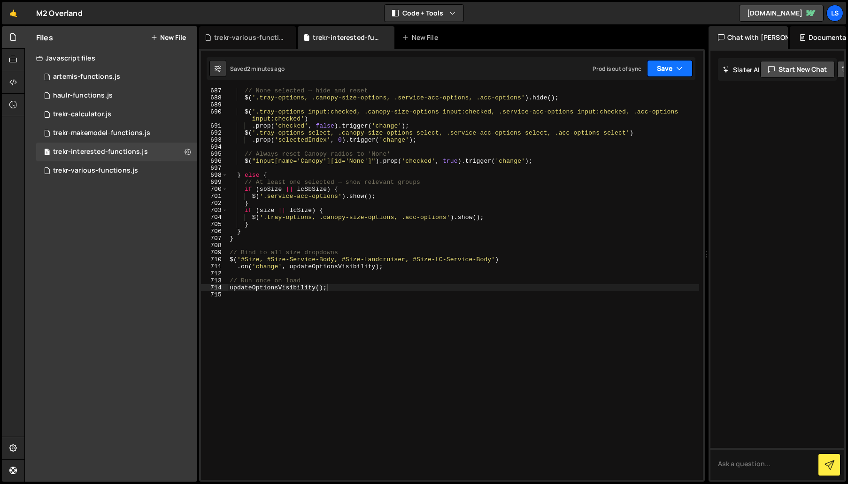
click at [657, 64] on button "Save" at bounding box center [670, 68] width 46 height 17
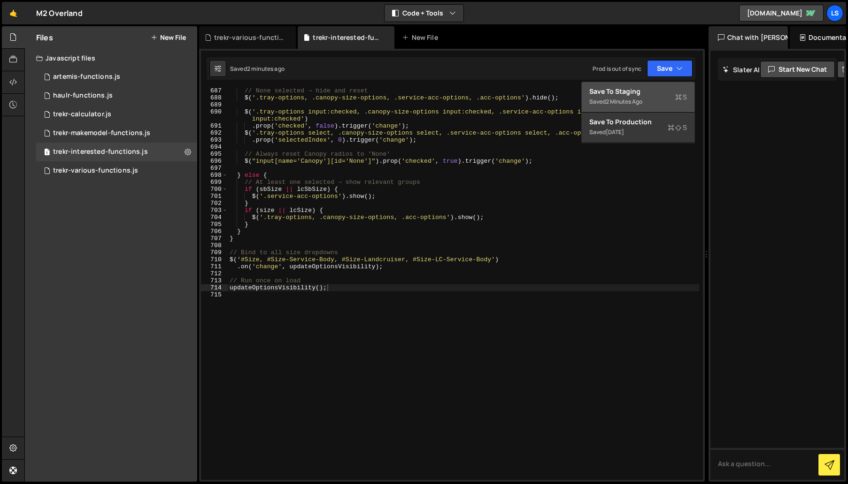
click at [605, 95] on div "Save to Staging S" at bounding box center [638, 91] width 98 height 9
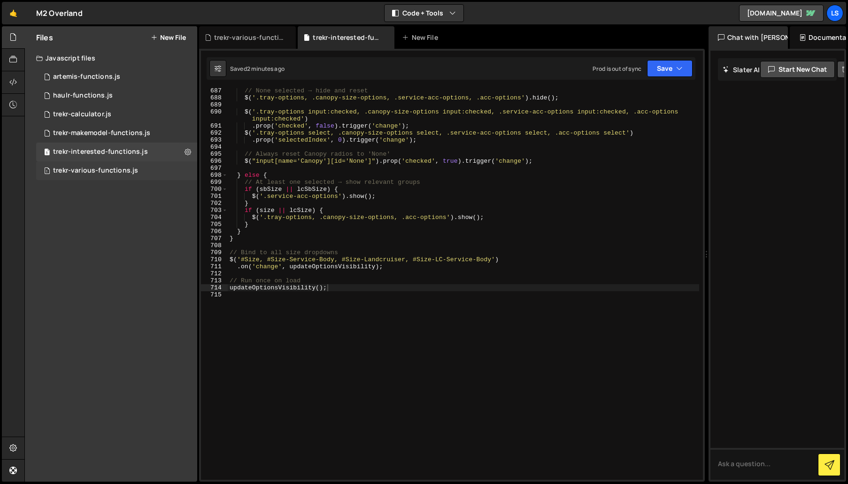
click at [89, 169] on div "trekr-various-functions.js" at bounding box center [95, 171] width 85 height 8
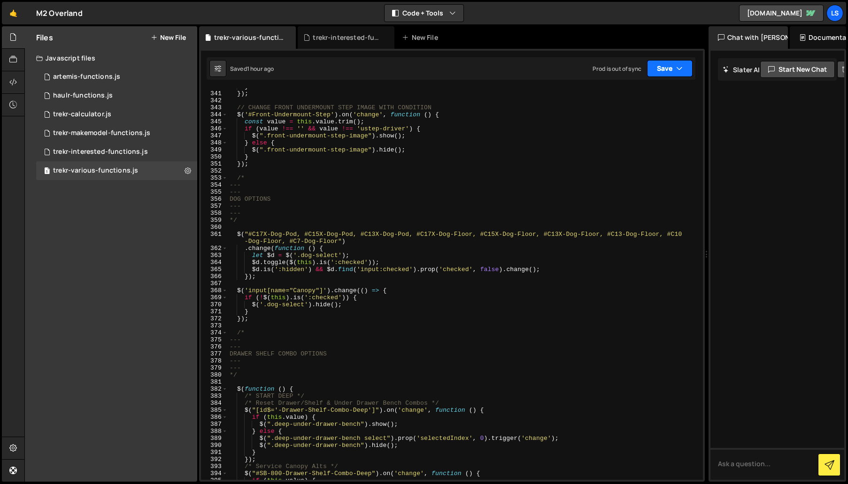
click at [657, 70] on button "Save" at bounding box center [670, 68] width 46 height 17
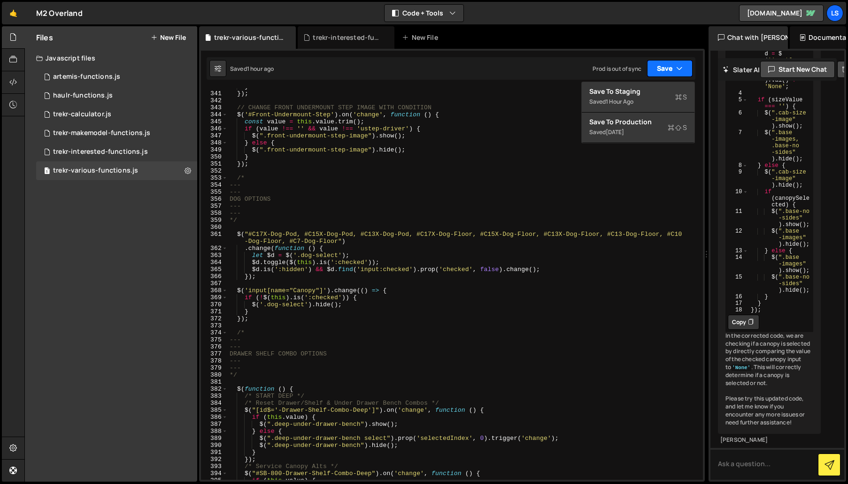
scroll to position [19759, 0]
click at [607, 95] on div "Save to Staging S" at bounding box center [638, 91] width 98 height 9
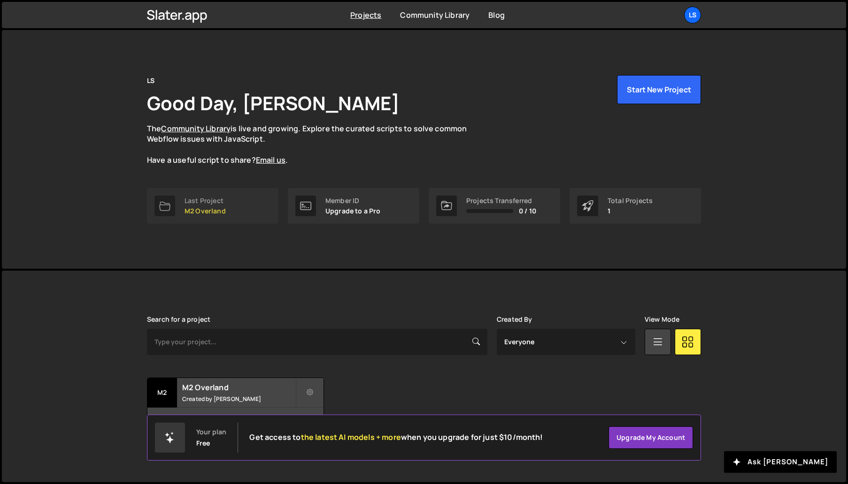
click at [214, 208] on p "M2 Overland" at bounding box center [204, 211] width 41 height 8
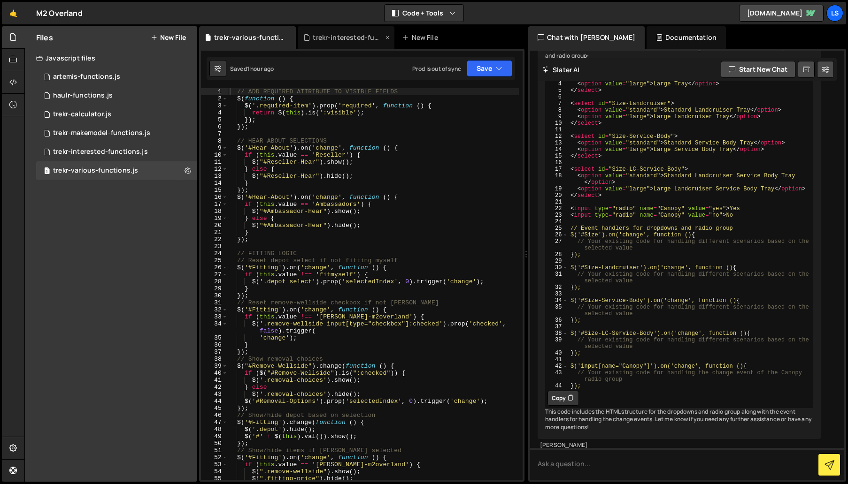
scroll to position [13862, 0]
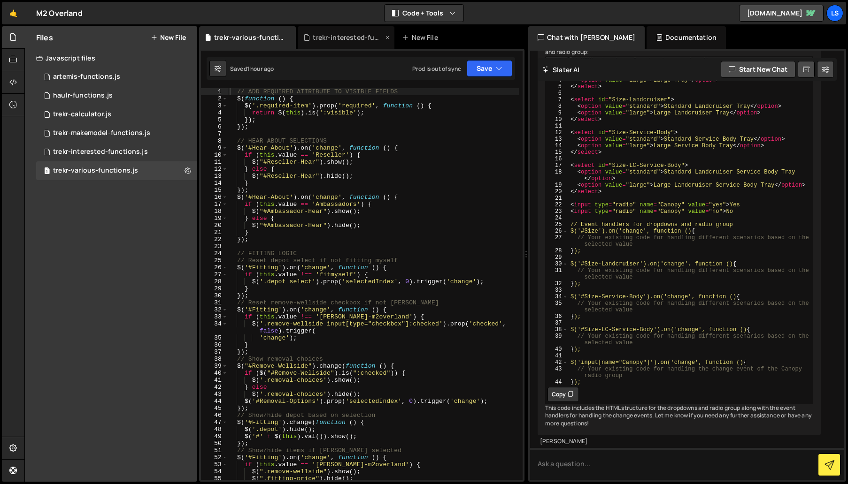
click at [344, 39] on div "trekr-interested-functions.js" at bounding box center [348, 37] width 70 height 9
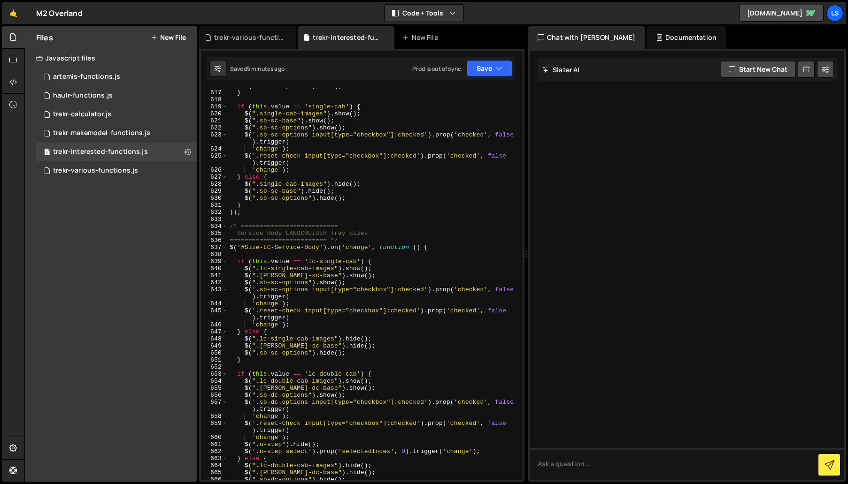
scroll to position [4513, 0]
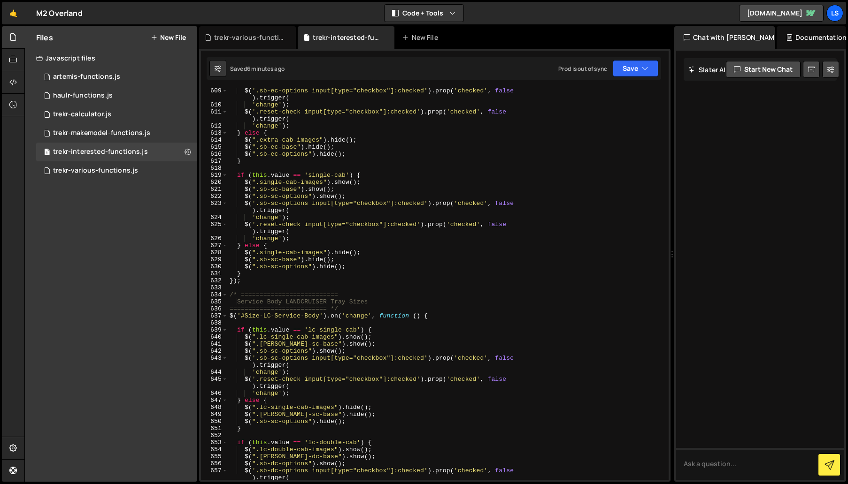
drag, startPoint x: 525, startPoint y: 253, endPoint x: 666, endPoint y: 237, distance: 142.2
click at [666, 237] on div "Files New File Javascript files 1 artemis-functions.js 0 1 haulr-functions.js 0…" at bounding box center [435, 254] width 823 height 456
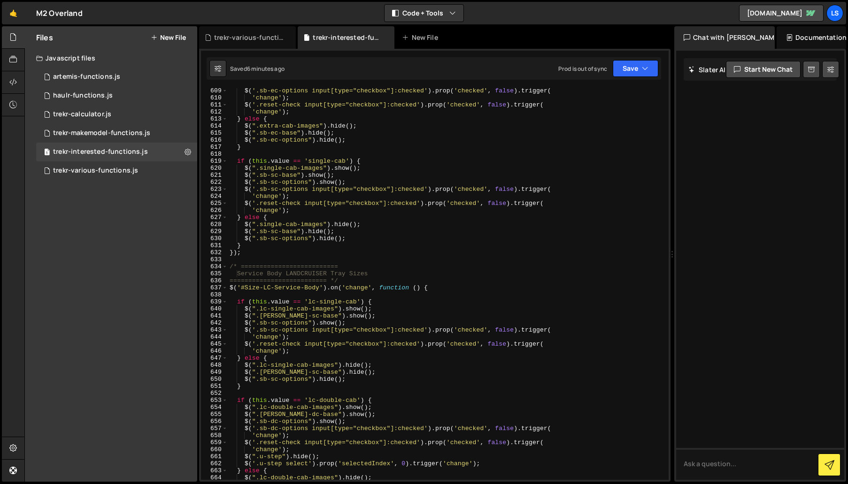
click at [326, 156] on div "$ ( '.sb-ec-options input[type="checkbox"]:checked' ) . prop ( 'checked' , fals…" at bounding box center [446, 290] width 437 height 406
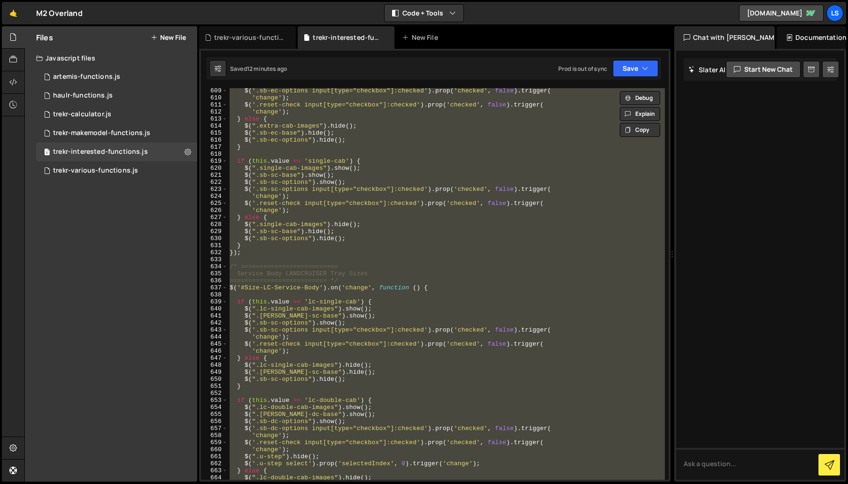
click at [526, 161] on div "$ ( '.sb-ec-options input[type="checkbox"]:checked' ) . prop ( 'checked' , fals…" at bounding box center [446, 284] width 437 height 392
type textarea "if (this.value == 'single-cab') {"
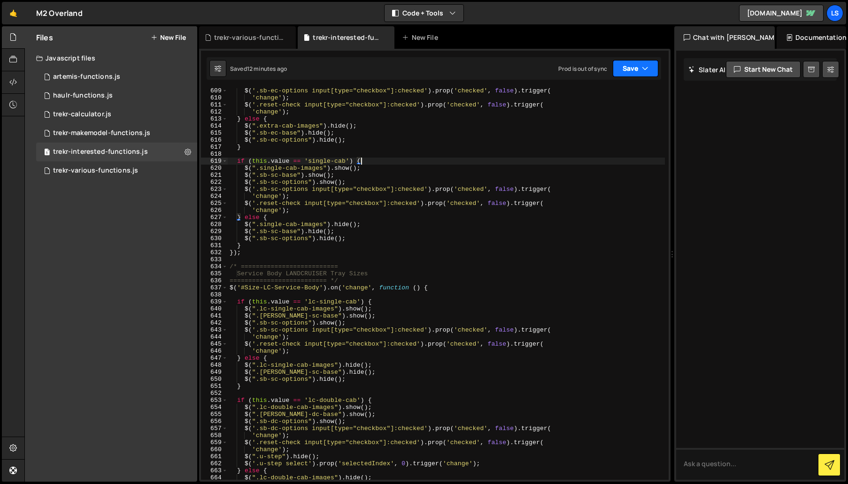
click at [639, 64] on button "Save" at bounding box center [635, 68] width 46 height 17
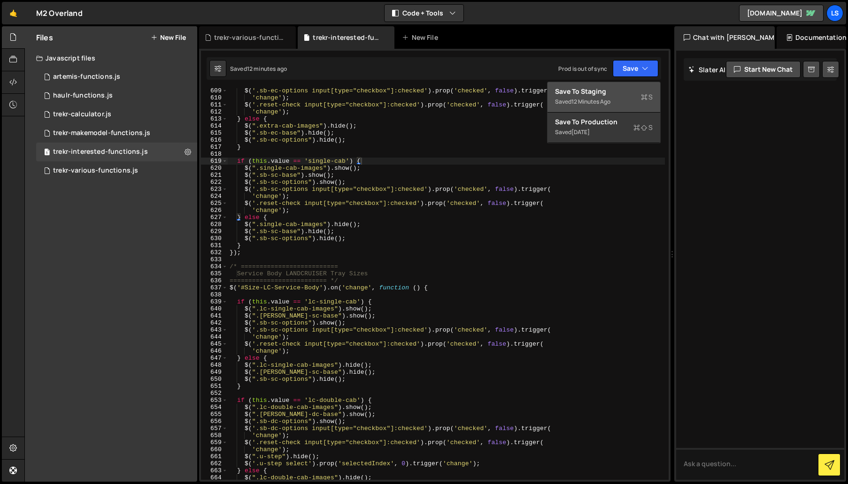
click at [567, 97] on div "Saved 12 minutes ago" at bounding box center [604, 101] width 98 height 11
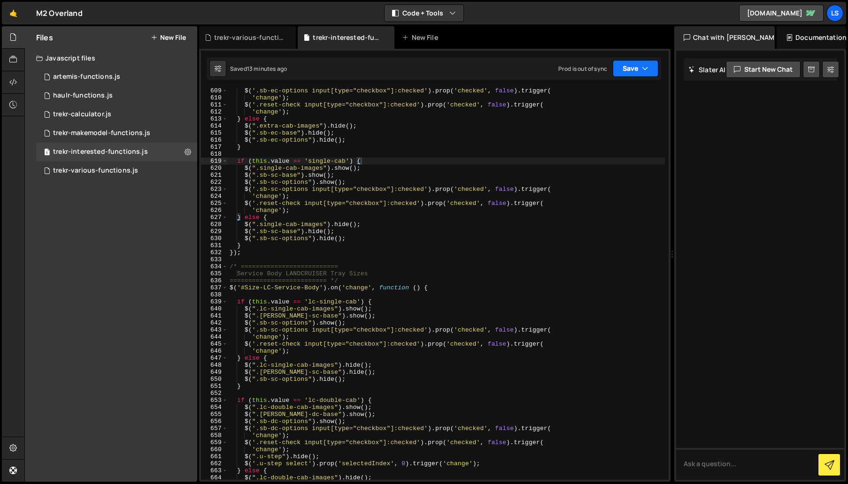
click at [640, 69] on button "Save" at bounding box center [635, 68] width 46 height 17
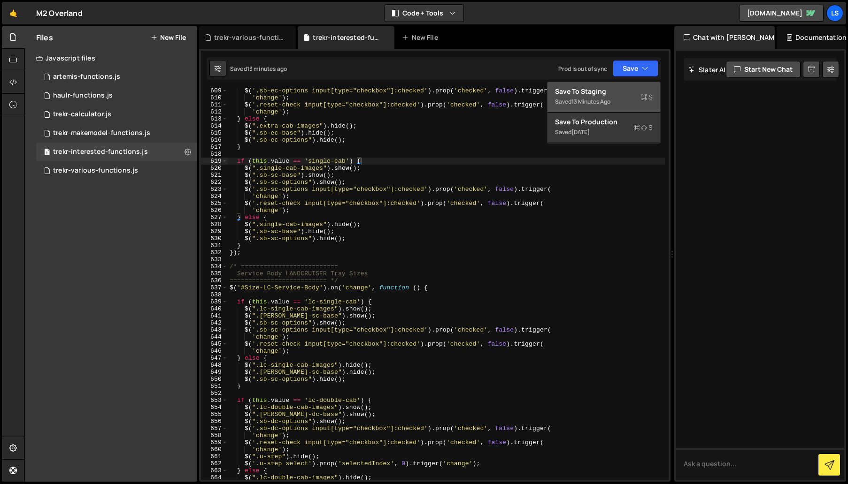
click at [599, 91] on div "Save to Staging S" at bounding box center [604, 91] width 98 height 9
